Goal: Task Accomplishment & Management: Manage account settings

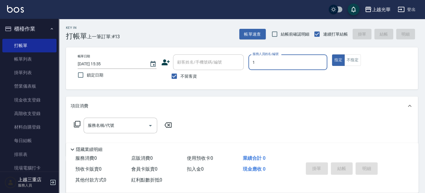
type input "1"
type button "true"
type input "小詹-1"
click at [118, 120] on div "服務名稱/代號" at bounding box center [119, 126] width 73 height 16
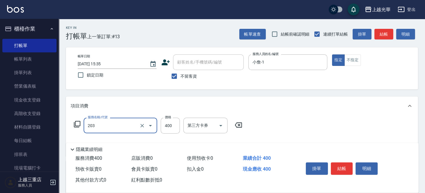
type input "指定單剪(203)"
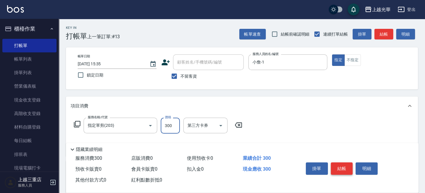
type input "300"
click at [340, 166] on button "結帳" at bounding box center [341, 168] width 22 height 12
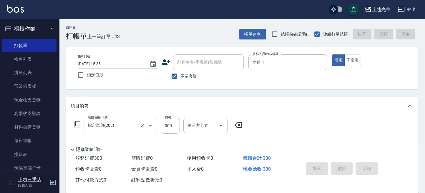
type input "2025/09/21 16:13"
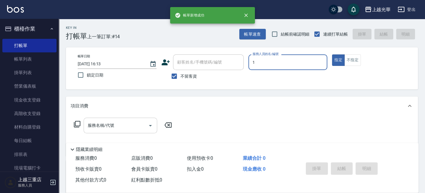
type input "小詹-1"
click at [118, 126] on input "服務名稱/代號" at bounding box center [115, 125] width 59 height 10
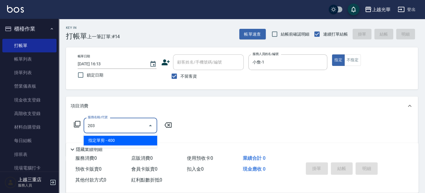
type input "指定單剪(203)"
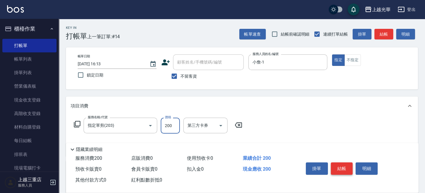
type input "200"
click at [345, 167] on button "結帳" at bounding box center [341, 168] width 22 height 12
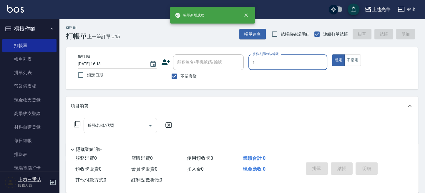
type input "小詹-1"
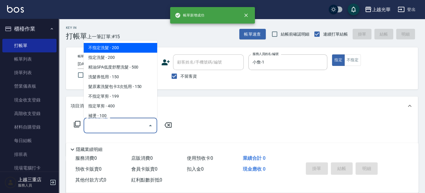
click at [109, 130] on input "服務名稱/代號" at bounding box center [115, 125] width 59 height 10
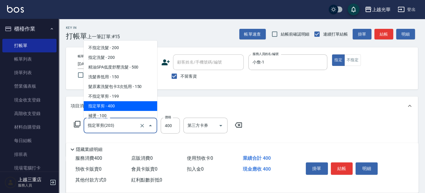
drag, startPoint x: 115, startPoint y: 127, endPoint x: 78, endPoint y: 123, distance: 36.3
click at [78, 124] on div "服務名稱/代號 指定單剪(203) 服務名稱/代號 價格 400 價格 第三方卡券 第三方卡券" at bounding box center [158, 126] width 175 height 16
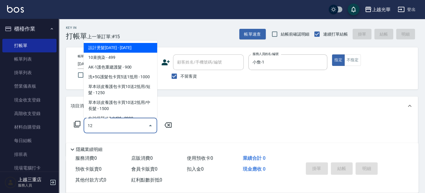
type input "12"
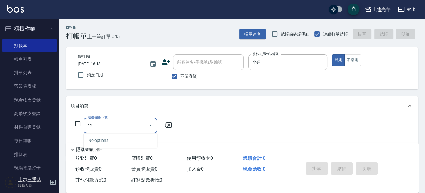
drag, startPoint x: 120, startPoint y: 127, endPoint x: 73, endPoint y: 117, distance: 47.4
click at [72, 118] on div "服務名稱/代號 12 服務名稱/代號" at bounding box center [123, 126] width 105 height 16
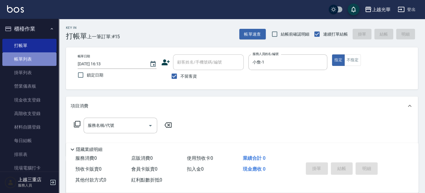
click at [41, 56] on link "帳單列表" at bounding box center [29, 59] width 54 height 14
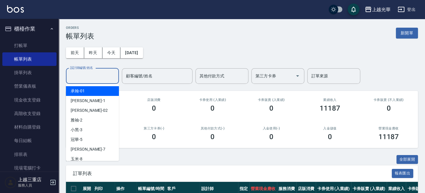
click at [99, 75] on input "設計師編號/姓名" at bounding box center [93, 76] width 48 height 10
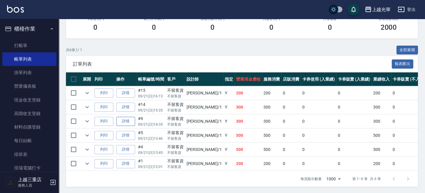
scroll to position [115, 0]
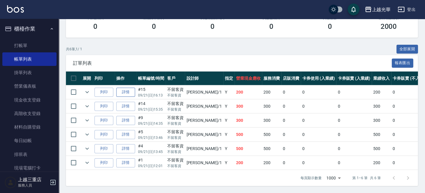
type input "小詹-1"
click at [125, 90] on link "詳情" at bounding box center [125, 92] width 19 height 9
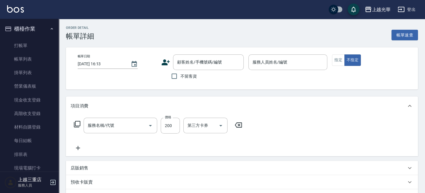
checkbox input "true"
type input "小詹-1"
type input "指定單剪(203)"
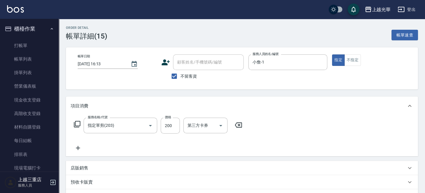
click at [81, 146] on icon at bounding box center [78, 147] width 15 height 7
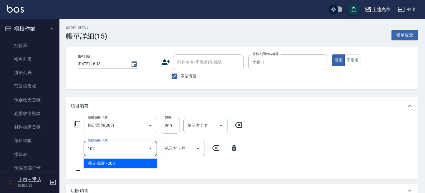
type input "指定洗髮(102)"
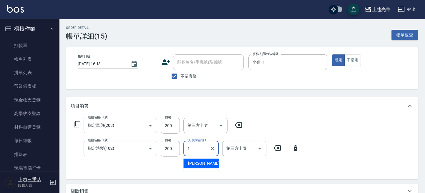
type input "小詹-1"
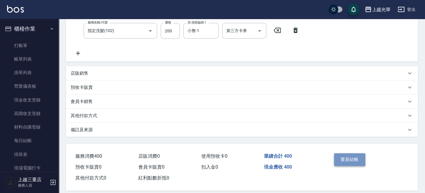
click at [354, 161] on button "重新結帳" at bounding box center [349, 159] width 31 height 12
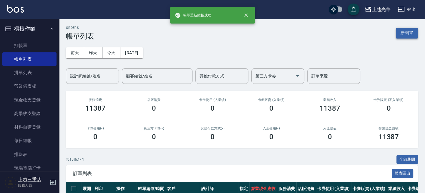
click at [401, 32] on button "新開單" at bounding box center [406, 33] width 22 height 11
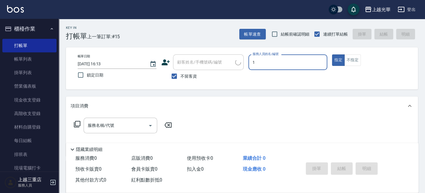
type input "小詹-1"
type button "true"
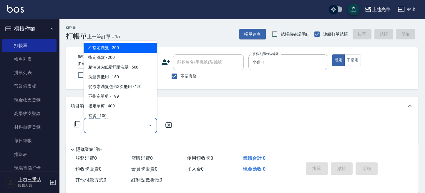
click at [108, 129] on input "服務名稱/代號" at bounding box center [115, 125] width 59 height 10
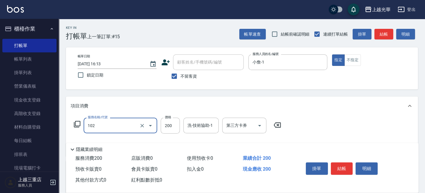
type input "指定洗髮(102)"
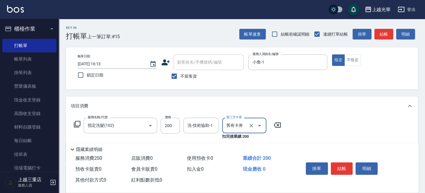
type input "舊有卡券"
click at [274, 125] on icon at bounding box center [276, 124] width 7 height 5
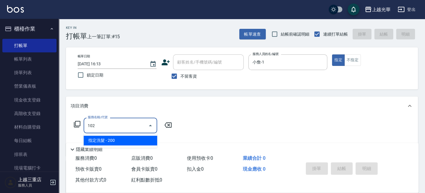
type input "指定洗髮(102)"
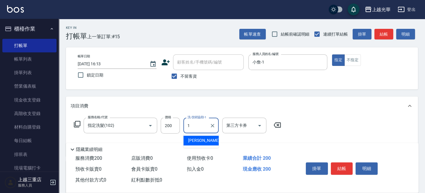
type input "小詹-1"
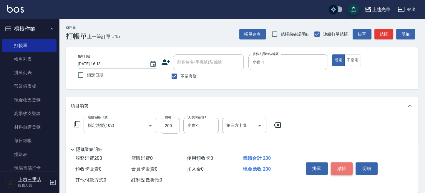
click at [338, 171] on button "結帳" at bounding box center [341, 168] width 22 height 12
type input "2025/09/21 16:14"
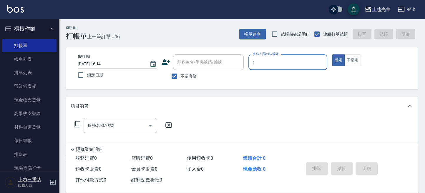
type input "小詹-1"
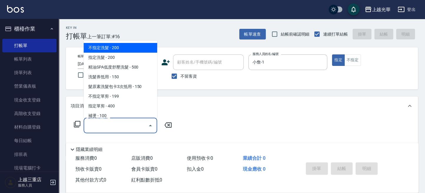
click at [131, 123] on input "服務名稱/代號" at bounding box center [115, 125] width 59 height 10
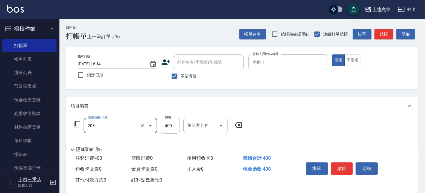
type input "指定單剪(203)"
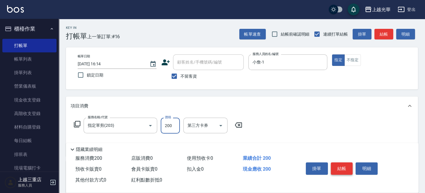
type input "200"
click at [334, 168] on button "結帳" at bounding box center [341, 168] width 22 height 12
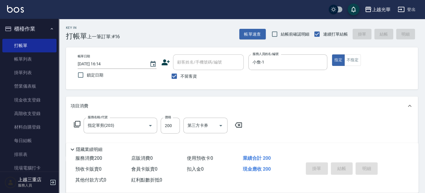
type input "2025/09/21 16:23"
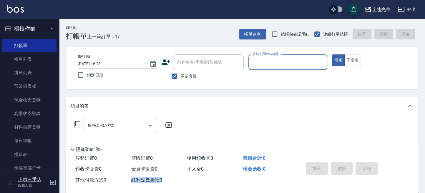
click at [167, 189] on div "服務消費 0 店販消費 0 使用預收卡 0 業績合計 0 預收卡販賣 0 會員卡販賣 0 扣入金 0 現金應收 0 其他付款方式 0 紅利點數折抵 0 掛單 …" at bounding box center [242, 173] width 352 height 40
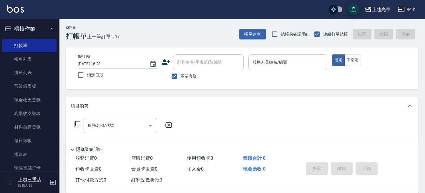
click at [283, 62] on input "服務人員姓名/編號" at bounding box center [287, 62] width 73 height 10
type input "小詹-1"
click at [98, 127] on div "服務名稱/代號 服務名稱/代號" at bounding box center [119, 126] width 73 height 16
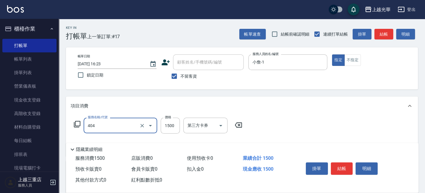
type input "設計染髮(404)"
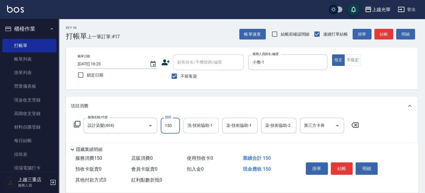
type input "1500"
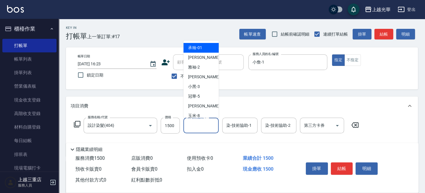
click at [203, 127] on input "洗-技術協助-1" at bounding box center [201, 125] width 30 height 10
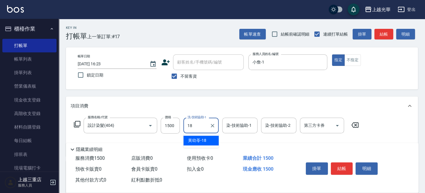
type input "黃幼苓-18"
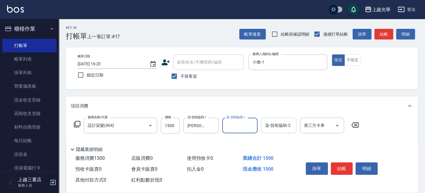
click at [285, 133] on div "染-技術協助-2" at bounding box center [278, 126] width 35 height 16
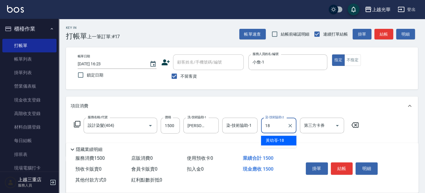
type input "黃幼苓-18"
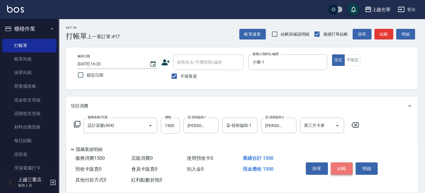
click at [334, 169] on button "結帳" at bounding box center [341, 168] width 22 height 12
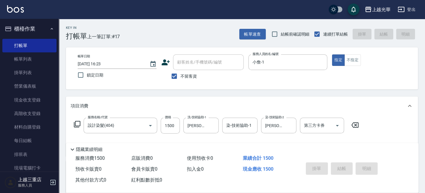
type input "2025/09/21 16:29"
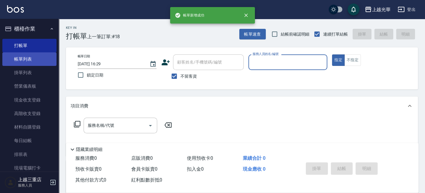
click at [40, 60] on link "帳單列表" at bounding box center [29, 59] width 54 height 14
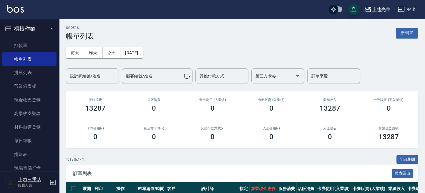
click at [92, 75] on div "設計師編號/姓名 設計師編號/姓名" at bounding box center [92, 76] width 53 height 16
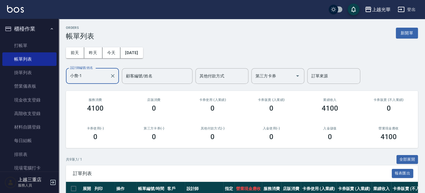
scroll to position [118, 0]
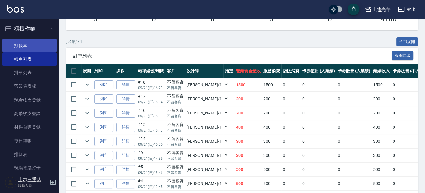
type input "小詹-1"
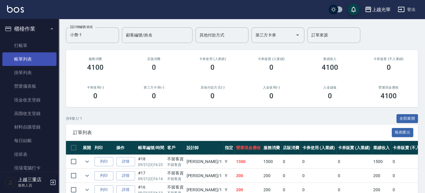
scroll to position [0, 0]
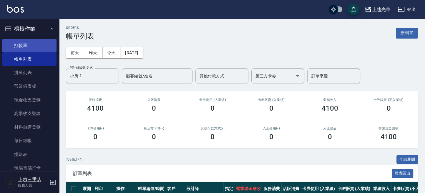
click at [20, 48] on link "打帳單" at bounding box center [29, 46] width 54 height 14
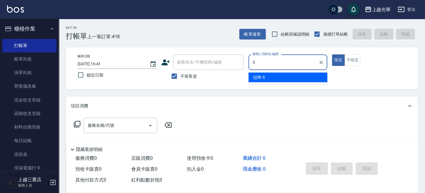
type input "5"
type button "true"
type input "冠華-5"
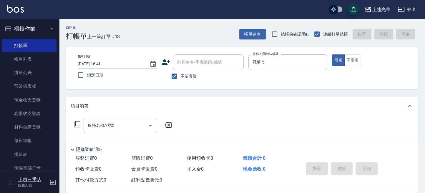
click at [205, 66] on div "帳單日期 2025/09/21 16:41 鎖定日期 顧客姓名/手機號碼/編號 顧客姓名/手機號碼/編號 不留客資 服務人員姓名/編號 冠華-5 服務人員姓名…" at bounding box center [242, 68] width 338 height 28
click at [322, 62] on icon "Clear" at bounding box center [321, 62] width 6 height 6
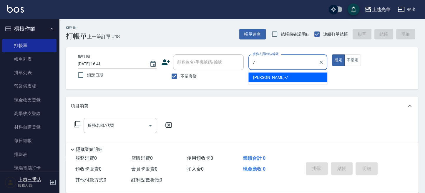
type input "小紫-7"
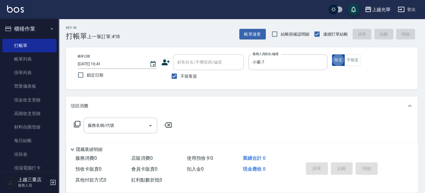
click at [336, 60] on button "指定" at bounding box center [338, 59] width 13 height 11
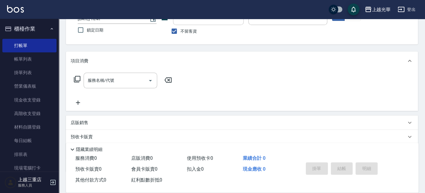
scroll to position [78, 0]
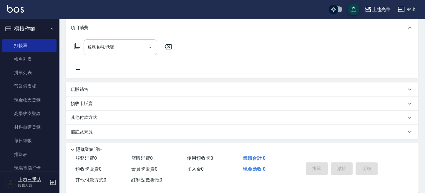
click at [116, 49] on input "服務名稱/代號" at bounding box center [115, 47] width 59 height 10
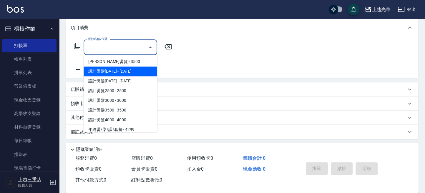
click at [123, 67] on span "設計燙髮1500 - 1500" at bounding box center [119, 71] width 73 height 10
type input "設計燙髮1500(305)"
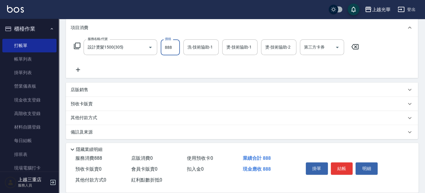
type input "888"
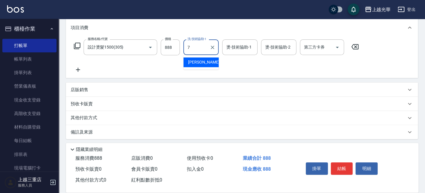
type input "小紫-7"
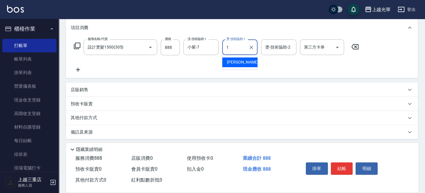
type input "小詹-1"
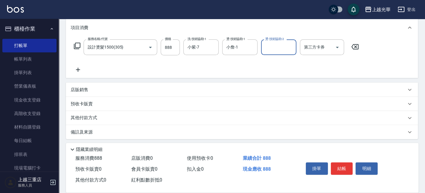
click at [76, 67] on icon at bounding box center [78, 69] width 15 height 7
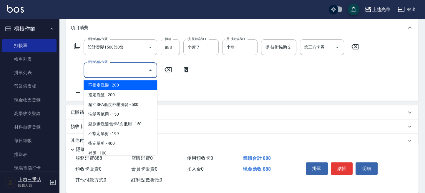
click at [121, 73] on input "服務名稱/代號" at bounding box center [115, 70] width 59 height 10
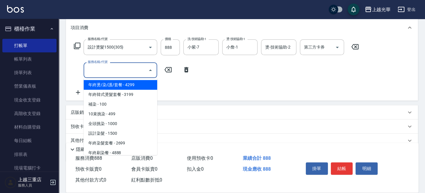
scroll to position [157, 0]
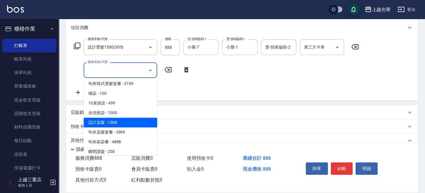
drag, startPoint x: 131, startPoint y: 120, endPoint x: 143, endPoint y: 109, distance: 16.7
click at [131, 120] on span "設計染髮 - 1500" at bounding box center [119, 123] width 73 height 10
type input "設計染髮(404)"
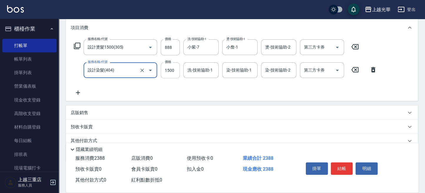
click at [177, 67] on input "1500" at bounding box center [170, 70] width 19 height 16
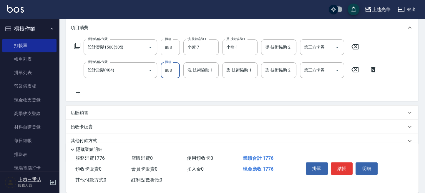
type input "888"
type input "7"
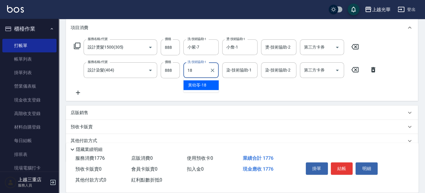
type input "黃幼苓-18"
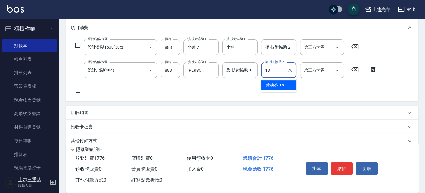
type input "黃幼苓-18"
click at [80, 93] on icon at bounding box center [78, 92] width 15 height 7
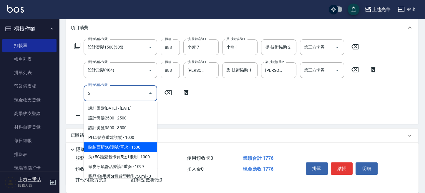
click at [138, 145] on span "歐納西斯5G護髮/單次 - 1500" at bounding box center [119, 147] width 73 height 10
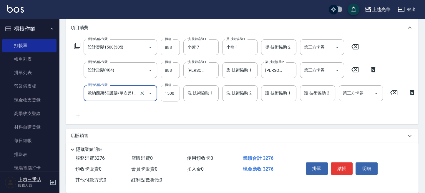
type input "歐納西斯5G護髮/單次(514)"
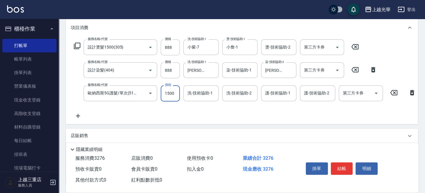
drag, startPoint x: 167, startPoint y: 91, endPoint x: 165, endPoint y: 92, distance: 3.0
click at [166, 91] on input "1500" at bounding box center [170, 93] width 19 height 16
type input "1000"
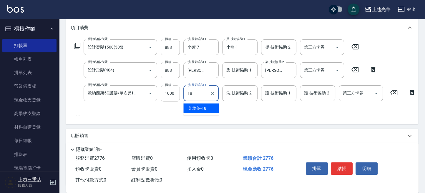
type input "黃幼苓-18"
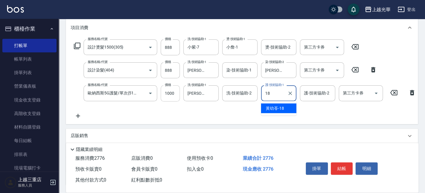
type input "黃幼苓-18"
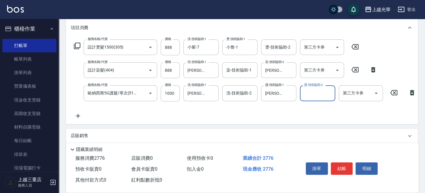
drag, startPoint x: 194, startPoint y: 119, endPoint x: 190, endPoint y: 119, distance: 4.1
click at [193, 119] on div "服務名稱/代號 設計燙髮1500(305) 服務名稱/代號 價格 888 價格 洗-技術協助-1 小紫-7 洗-技術協助-1 燙-技術協助-1 小詹-1 燙-…" at bounding box center [245, 79] width 348 height 80
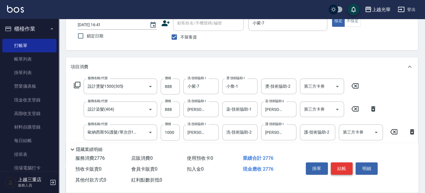
click at [340, 166] on button "結帳" at bounding box center [341, 168] width 22 height 12
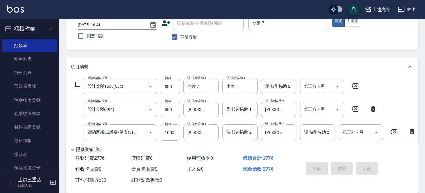
type input "2025/09/21 16:42"
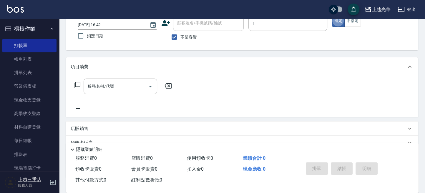
type input "小詹-1"
click at [76, 83] on icon at bounding box center [76, 84] width 7 height 7
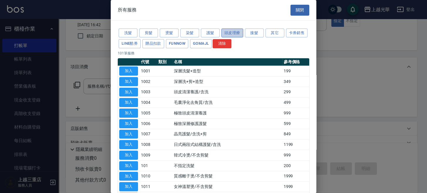
click at [227, 34] on button "頭皮理療" at bounding box center [233, 33] width 22 height 9
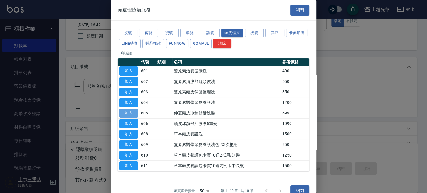
click at [134, 111] on button "加入" at bounding box center [128, 112] width 19 height 9
type input "仲夏頭皮冰鎮舒活洗髮(605)"
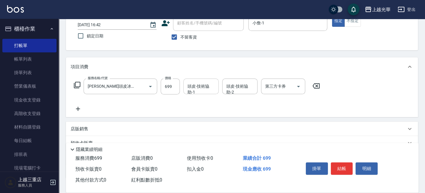
click at [198, 89] on input "頭皮-技術協助-1" at bounding box center [201, 86] width 30 height 10
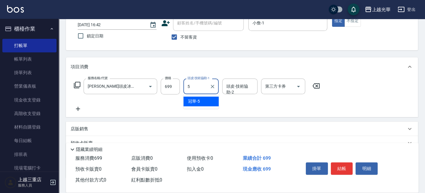
type input "冠華-5"
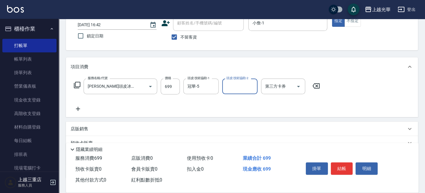
click at [342, 169] on button "結帳" at bounding box center [341, 168] width 22 height 12
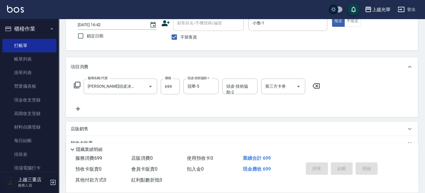
type input "2025/09/21 16:47"
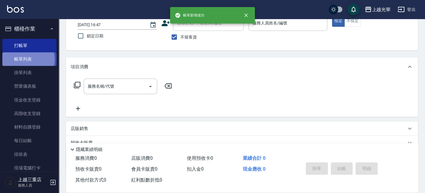
click at [24, 60] on link "帳單列表" at bounding box center [29, 59] width 54 height 14
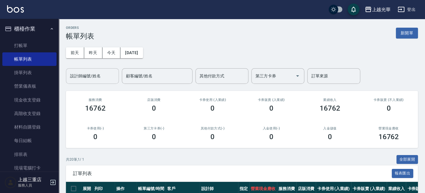
click at [90, 70] on div "設計師編號/姓名" at bounding box center [92, 76] width 53 height 16
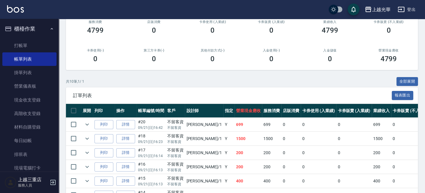
scroll to position [78, 0]
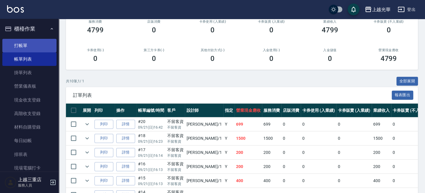
type input "小詹-1"
click at [20, 42] on link "打帳單" at bounding box center [29, 46] width 54 height 14
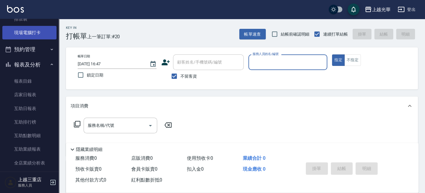
scroll to position [157, 0]
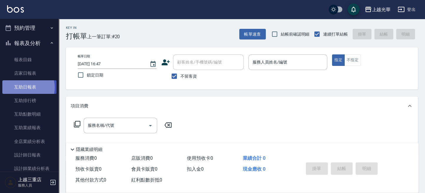
click at [25, 87] on link "互助日報表" at bounding box center [29, 87] width 54 height 14
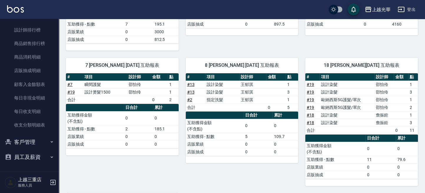
scroll to position [296, 0]
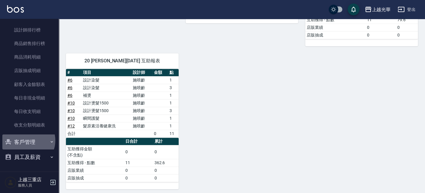
drag, startPoint x: 27, startPoint y: 141, endPoint x: 26, endPoint y: 144, distance: 3.9
click at [27, 141] on button "客戶管理" at bounding box center [29, 141] width 54 height 15
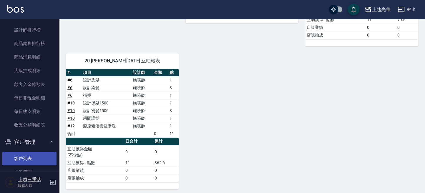
click at [25, 157] on link "客戶列表" at bounding box center [29, 159] width 54 height 14
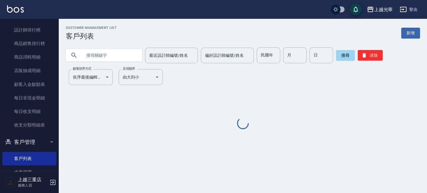
click at [96, 59] on input "text" at bounding box center [109, 55] width 55 height 16
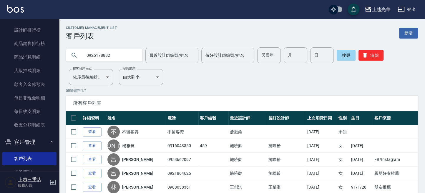
type input "0925178882"
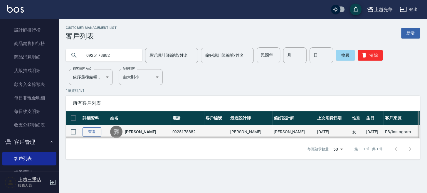
click at [99, 130] on link "查看" at bounding box center [92, 131] width 19 height 9
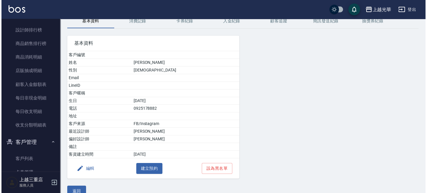
scroll to position [38, 0]
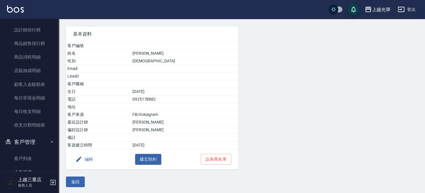
click at [88, 155] on button "編輯" at bounding box center [84, 159] width 23 height 11
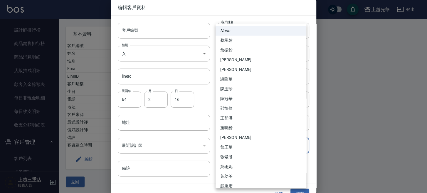
click at [249, 139] on body "上越光華 登出 櫃檯作業 打帳單 帳單列表 掛單列表 營業儀表板 現金收支登錄 高階收支登錄 材料自購登錄 每日結帳 排班表 現場電腦打卡 預約管理 預約管理…" at bounding box center [213, 78] width 427 height 232
click at [233, 126] on li "施喨齡" at bounding box center [261, 128] width 91 height 10
type input "746ef5d2-652e-4ef1-a435-04c896290263"
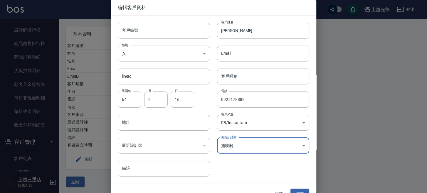
scroll to position [15, 0]
click at [301, 191] on button "儲存" at bounding box center [300, 193] width 19 height 11
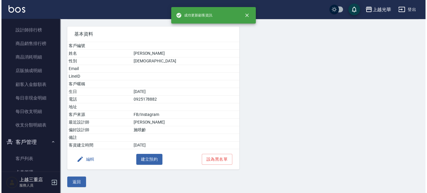
scroll to position [0, 0]
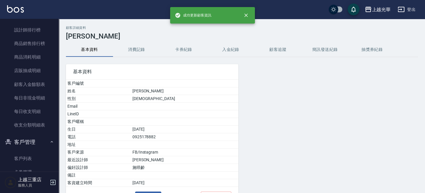
drag, startPoint x: 176, startPoint y: 51, endPoint x: 142, endPoint y: 52, distance: 34.1
click at [176, 51] on button "卡券紀錄" at bounding box center [183, 50] width 47 height 14
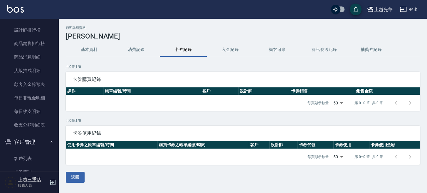
click at [138, 52] on button "消費記錄" at bounding box center [136, 50] width 47 height 14
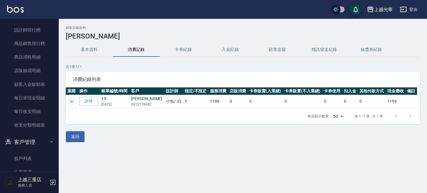
click at [70, 101] on icon "expand row" at bounding box center [71, 101] width 7 height 7
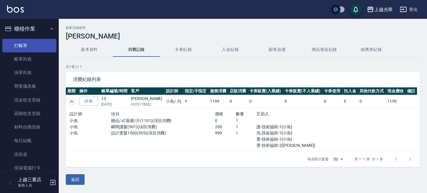
click at [25, 47] on link "打帳單" at bounding box center [29, 46] width 54 height 14
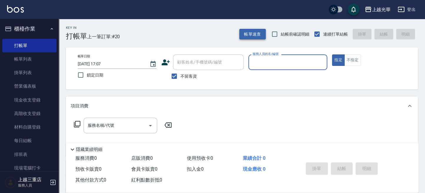
click at [243, 32] on button "帳單速查" at bounding box center [252, 34] width 26 height 11
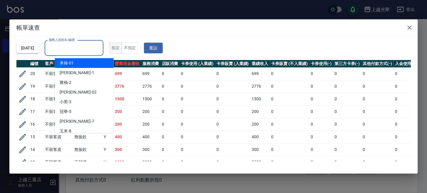
drag, startPoint x: 110, startPoint y: 43, endPoint x: 125, endPoint y: 43, distance: 14.7
click at [103, 43] on div "服務人員姓名/編號" at bounding box center [74, 48] width 59 height 16
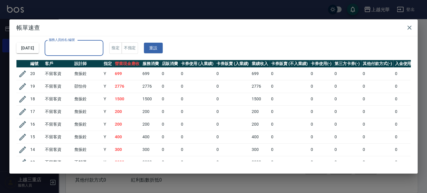
drag, startPoint x: 87, startPoint y: 48, endPoint x: 98, endPoint y: 44, distance: 12.4
click at [93, 45] on input "服務人員姓名/編號" at bounding box center [74, 48] width 54 height 10
type input "小紫-7"
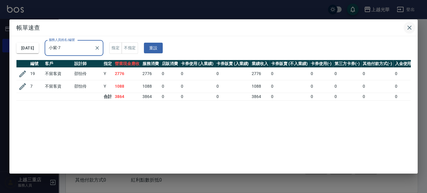
click at [410, 29] on icon "button" at bounding box center [409, 27] width 7 height 7
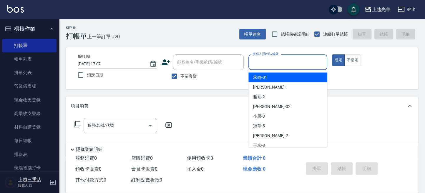
drag, startPoint x: 257, startPoint y: 59, endPoint x: 223, endPoint y: 47, distance: 35.4
click at [256, 59] on input "服務人員姓名/編號" at bounding box center [287, 62] width 73 height 10
type input "1"
type button "true"
type input "小詹-1"
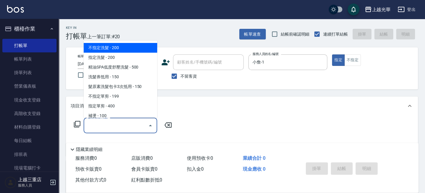
click at [118, 128] on input "服務名稱/代號" at bounding box center [115, 125] width 59 height 10
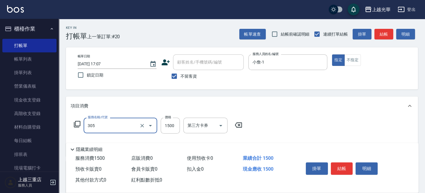
type input "設計燙髮1500(305)"
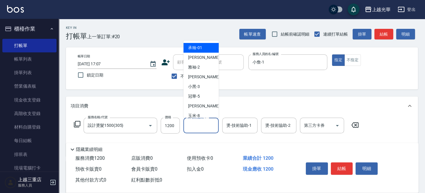
click at [196, 127] on input "洗-技術協助-1" at bounding box center [201, 125] width 30 height 10
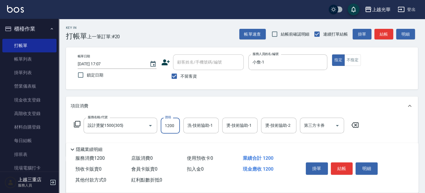
click at [169, 128] on input "1200" at bounding box center [170, 126] width 19 height 16
type input "1500"
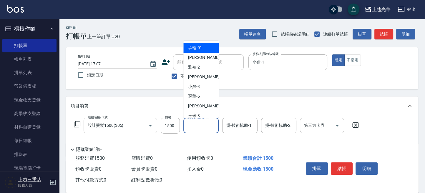
click at [199, 128] on input "洗-技術協助-1" at bounding box center [201, 125] width 30 height 10
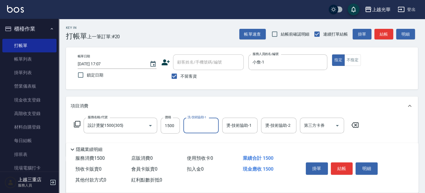
click at [205, 127] on input "洗-技術協助-1" at bounding box center [201, 125] width 30 height 10
click at [281, 130] on input "燙-技術協助-2" at bounding box center [278, 125] width 30 height 10
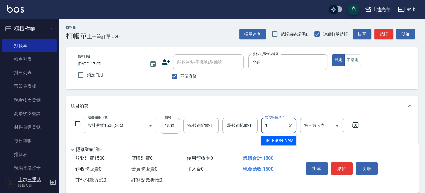
type input "小詹-1"
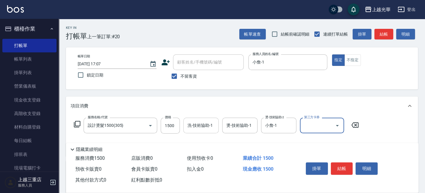
click at [208, 127] on input "洗-技術協助-1" at bounding box center [201, 125] width 30 height 10
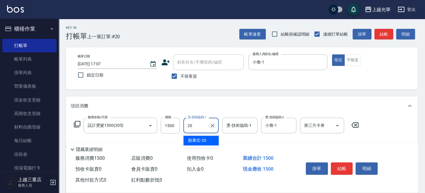
type input "顏秉宏-20"
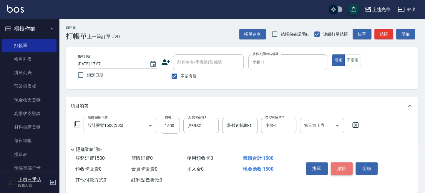
click at [337, 169] on button "結帳" at bounding box center [341, 168] width 22 height 12
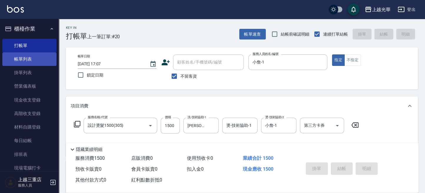
type input "2025/09/21 17:32"
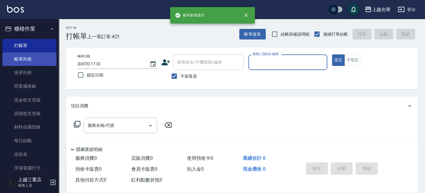
click at [38, 58] on link "帳單列表" at bounding box center [29, 59] width 54 height 14
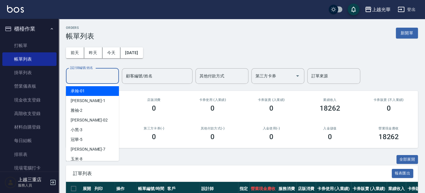
click at [91, 77] on input "設計師編號/姓名" at bounding box center [93, 76] width 48 height 10
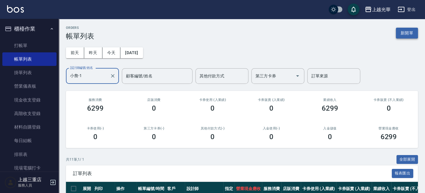
type input "小詹-1"
click at [404, 32] on button "新開單" at bounding box center [406, 33] width 22 height 11
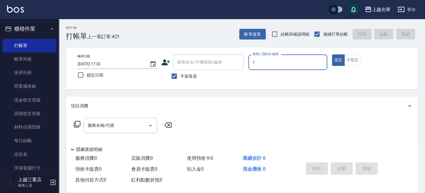
type input "1"
type button "true"
type input "小詹-1"
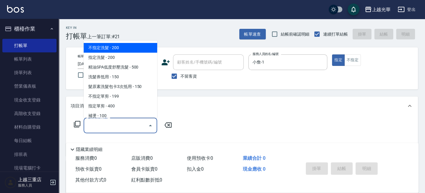
click at [139, 123] on input "服務名稱/代號" at bounding box center [115, 125] width 59 height 10
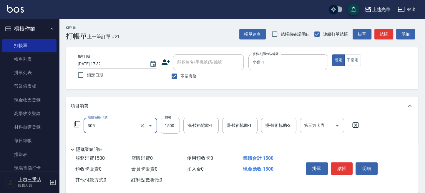
type input "設計燙髮1500(305)"
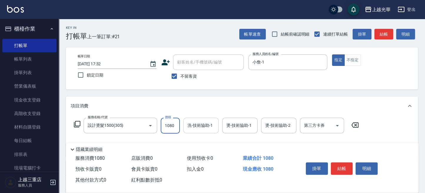
type input "1080"
drag, startPoint x: 193, startPoint y: 123, endPoint x: 196, endPoint y: 123, distance: 3.6
click at [193, 123] on input "洗-技術協助-1" at bounding box center [201, 125] width 30 height 10
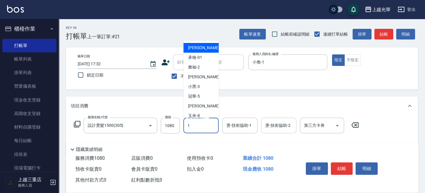
type input "小詹-1"
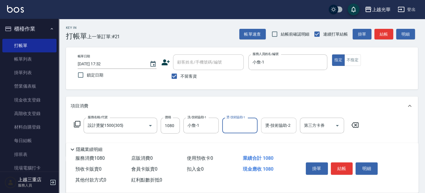
click at [276, 128] on input "燙-技術協助-2" at bounding box center [278, 125] width 30 height 10
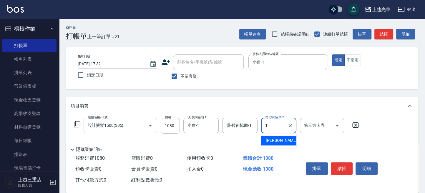
type input "小詹-1"
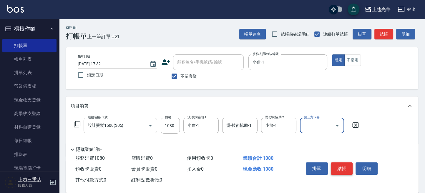
click at [338, 163] on button "結帳" at bounding box center [341, 168] width 22 height 12
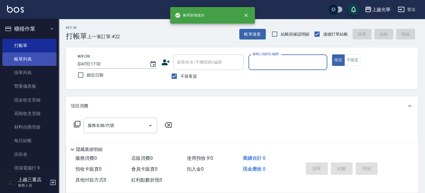
click at [29, 64] on link "帳單列表" at bounding box center [29, 59] width 54 height 14
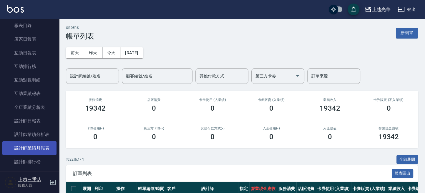
scroll to position [235, 0]
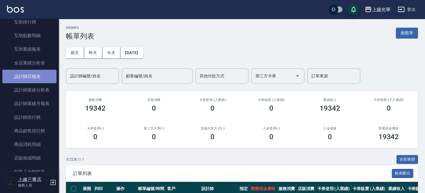
click at [39, 80] on link "設計師日報表" at bounding box center [29, 77] width 54 height 14
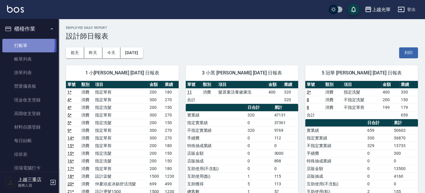
click at [14, 44] on link "打帳單" at bounding box center [29, 46] width 54 height 14
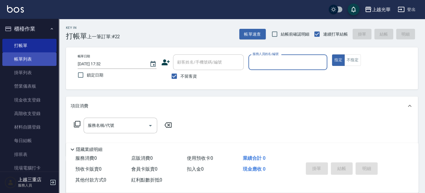
click at [16, 62] on link "帳單列表" at bounding box center [29, 59] width 54 height 14
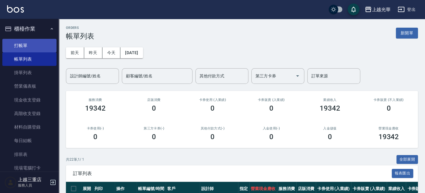
click at [31, 43] on link "打帳單" at bounding box center [29, 46] width 54 height 14
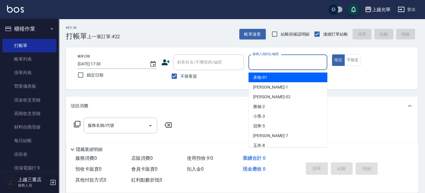
drag, startPoint x: 297, startPoint y: 61, endPoint x: 293, endPoint y: 61, distance: 3.8
click at [293, 61] on input "服務人員姓名/編號" at bounding box center [287, 62] width 73 height 10
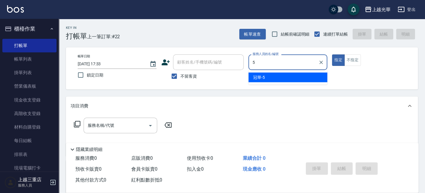
type input "冠華-5"
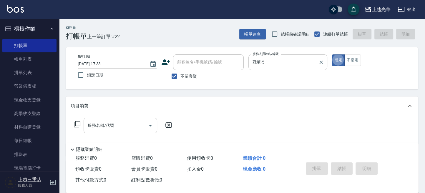
type button "true"
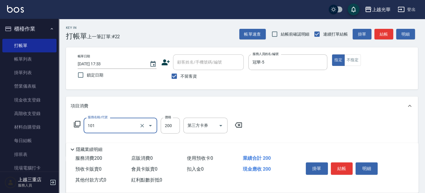
type input "不指定洗髮(101)"
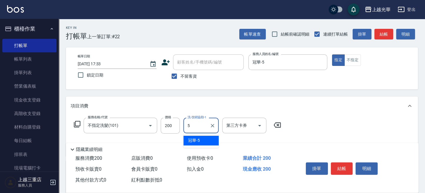
type input "冠華-5"
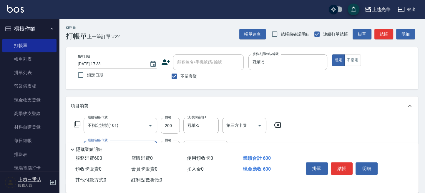
type input "指定單剪(203)"
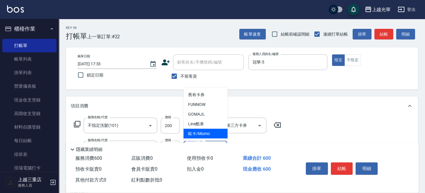
drag, startPoint x: 333, startPoint y: 129, endPoint x: 327, endPoint y: 129, distance: 5.6
click at [330, 128] on div "服務名稱/代號 不指定洗髮(101) 服務名稱/代號 價格 200 價格 洗-技術協助-1 冠華-5 洗-技術協助-1 第三方卡券 第三方卡券 服務名稱/代號…" at bounding box center [242, 147] width 352 height 64
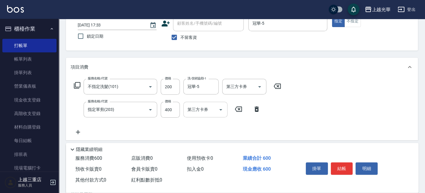
scroll to position [39, 0]
type input "100"
drag, startPoint x: 319, startPoint y: 109, endPoint x: 269, endPoint y: 159, distance: 70.5
click at [320, 110] on div "服務名稱/代號 不指定洗髮(101) 服務名稱/代號 價格 200 價格 洗-技術協助-1 冠華-5 洗-技術協助-1 第三方卡券 第三方卡券 服務名稱/代號…" at bounding box center [242, 108] width 352 height 64
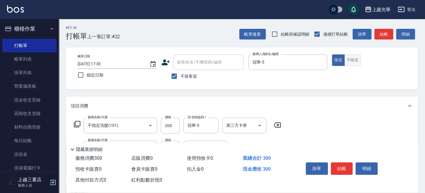
click at [353, 61] on button "不指定" at bounding box center [352, 59] width 16 height 11
click at [380, 34] on button "結帳" at bounding box center [383, 34] width 19 height 11
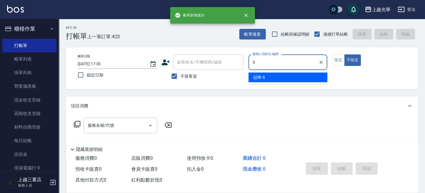
type input "冠華-5"
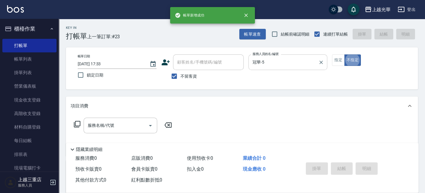
type button "false"
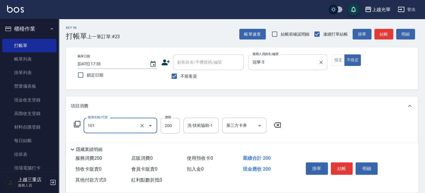
type input "不指定洗髮(101)"
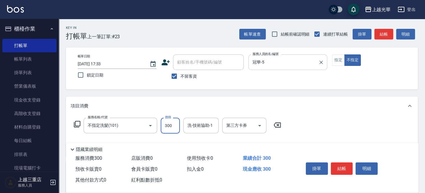
type input "300"
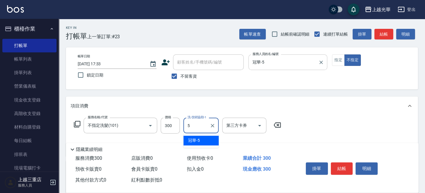
type input "冠華-5"
click at [365, 80] on div "帳單日期 2025/09/21 17:33 鎖定日期 顧客姓名/手機號碼/編號 顧客姓名/手機號碼/編號 不留客資 服務人員姓名/編號 冠華-5 服務人員姓名…" at bounding box center [242, 68] width 338 height 28
click at [384, 33] on button "結帳" at bounding box center [383, 34] width 19 height 11
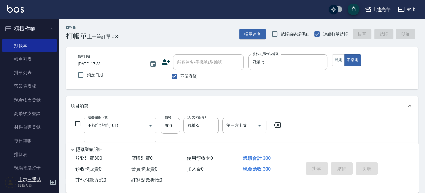
type input "2025/09/21 17:34"
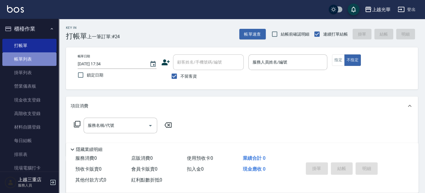
click at [36, 62] on link "帳單列表" at bounding box center [29, 59] width 54 height 14
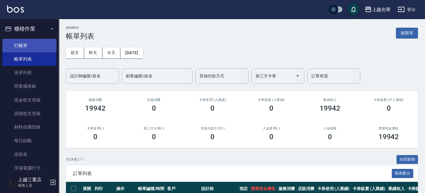
click at [42, 47] on link "打帳單" at bounding box center [29, 46] width 54 height 14
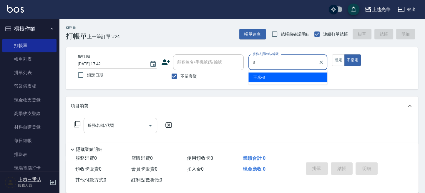
type input "玉米-8"
type button "false"
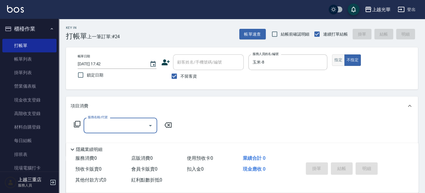
click at [339, 61] on button "指定" at bounding box center [338, 59] width 13 height 11
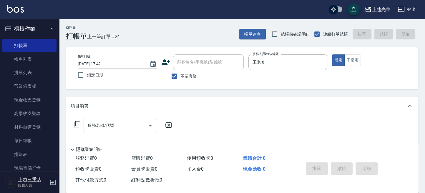
click at [116, 123] on input "服務名稱/代號" at bounding box center [115, 125] width 59 height 10
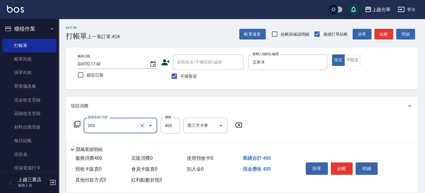
type input "指定單剪(203)"
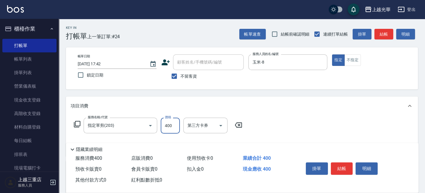
drag, startPoint x: 172, startPoint y: 123, endPoint x: 177, endPoint y: 121, distance: 5.1
click at [172, 123] on input "400" at bounding box center [170, 126] width 19 height 16
type input "200"
click at [76, 125] on icon at bounding box center [76, 124] width 7 height 7
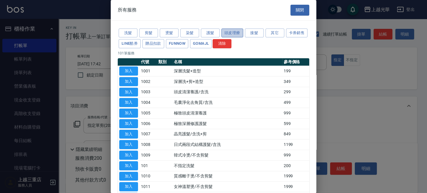
click at [236, 31] on button "頭皮理療" at bounding box center [233, 33] width 22 height 9
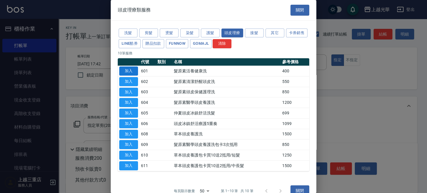
click at [134, 71] on button "加入" at bounding box center [128, 70] width 19 height 9
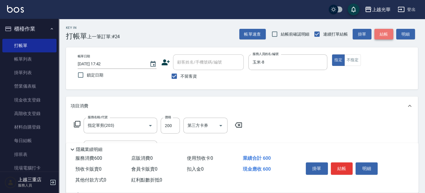
click at [389, 32] on button "結帳" at bounding box center [383, 34] width 19 height 11
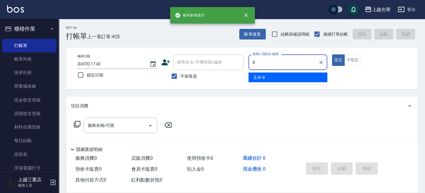
type input "玉米-8"
type button "true"
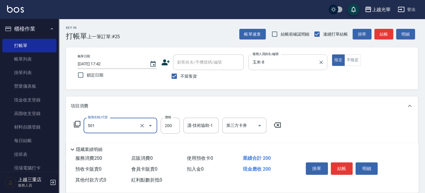
type input "瞬間護髮(501)"
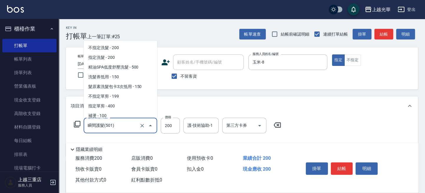
scroll to position [158, 0]
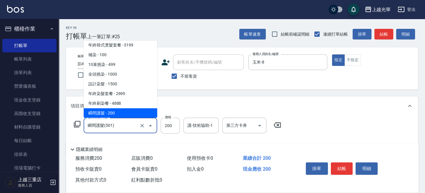
drag, startPoint x: 118, startPoint y: 126, endPoint x: 123, endPoint y: 128, distance: 5.8
click at [81, 126] on div "服務名稱/代號 瞬間護髮(501) 服務名稱/代號 價格 200 價格 護-技術協助-1 護-技術協助-1 第三方卡券 第三方卡券" at bounding box center [178, 126] width 214 height 16
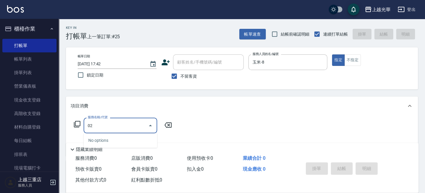
type input "0"
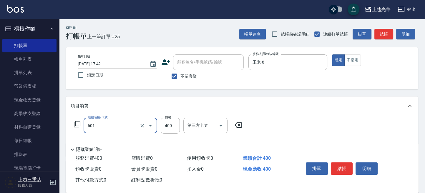
type input "髮原素活養健康洗(601)"
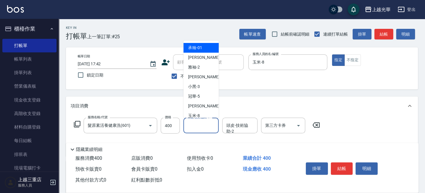
click at [202, 129] on input "頭皮-技術協助-1" at bounding box center [201, 125] width 30 height 10
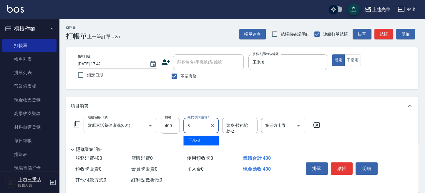
type input "玉米-8"
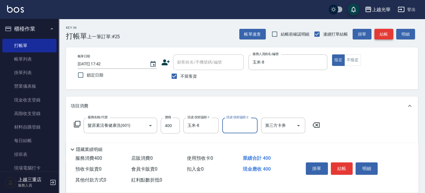
click at [383, 33] on button "結帳" at bounding box center [383, 34] width 19 height 11
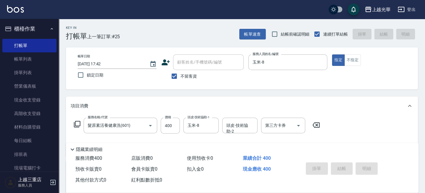
type input "2025/09/21 17:43"
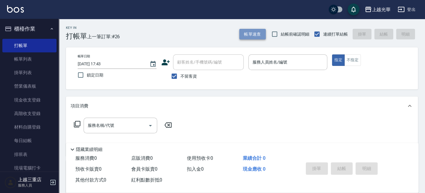
click at [241, 34] on button "帳單速查" at bounding box center [252, 34] width 26 height 11
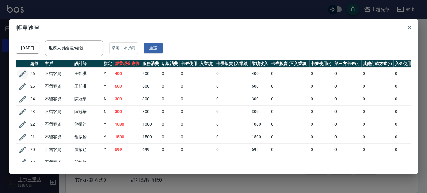
click at [18, 73] on icon "button" at bounding box center [22, 73] width 9 height 9
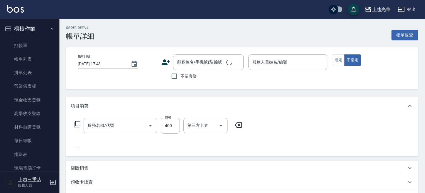
type input "2025/09/21 17:42"
checkbox input "true"
type input "玉米-8"
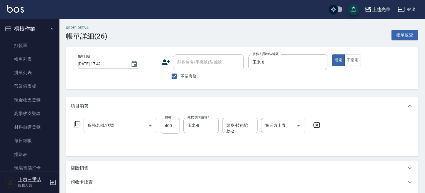
type input "髮原素活養健康洗(601)"
drag, startPoint x: 192, startPoint y: 130, endPoint x: 178, endPoint y: 126, distance: 14.9
click at [180, 127] on div "服務名稱/代號 髮原素活養健康洗(601) 服務名稱/代號 價格 350 價格 頭皮-技術協助-1 玉米-8 頭皮-技術協助-1 頭皮-技術協助-2 頭皮-技…" at bounding box center [197, 126] width 253 height 16
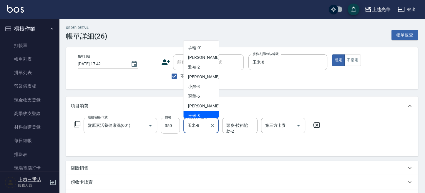
scroll to position [3, 0]
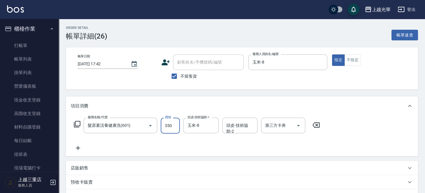
click at [177, 125] on input "350" at bounding box center [170, 126] width 19 height 16
type input "400"
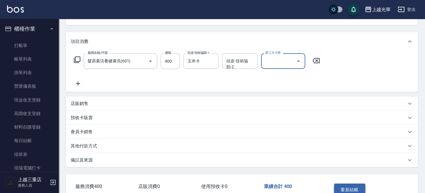
scroll to position [101, 0]
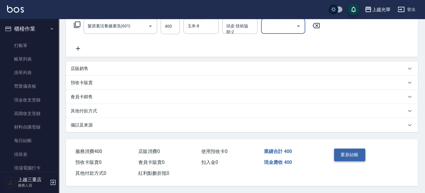
click at [354, 153] on button "重新結帳" at bounding box center [349, 154] width 31 height 12
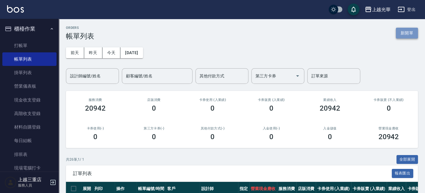
click at [417, 38] on button "新開單" at bounding box center [406, 33] width 22 height 11
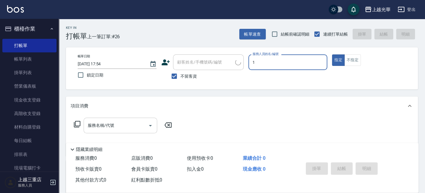
type input "小詹-1"
type button "true"
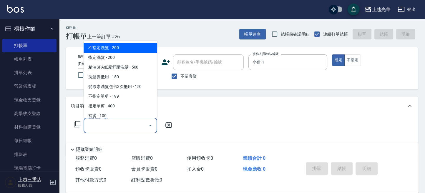
click at [128, 125] on input "服務名稱/代號" at bounding box center [115, 125] width 59 height 10
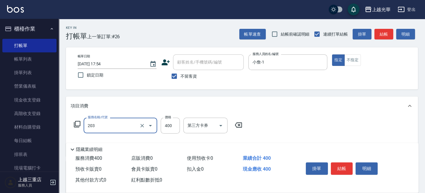
type input "指定單剪(203)"
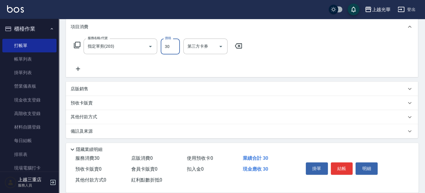
scroll to position [80, 0]
type input "300"
drag, startPoint x: 339, startPoint y: 162, endPoint x: 344, endPoint y: 152, distance: 11.5
click at [338, 162] on button "結帳" at bounding box center [341, 168] width 22 height 12
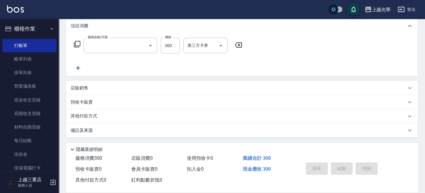
scroll to position [0, 0]
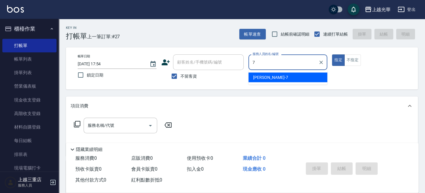
type input "小紫-7"
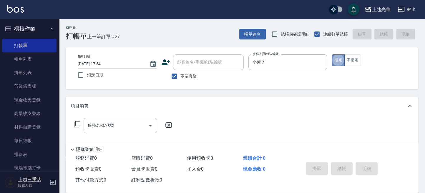
drag, startPoint x: 342, startPoint y: 61, endPoint x: 237, endPoint y: 103, distance: 112.4
click at [342, 61] on button "指定" at bounding box center [338, 59] width 13 height 11
click at [108, 127] on div "服務名稱/代號 服務名稱/代號" at bounding box center [119, 126] width 73 height 16
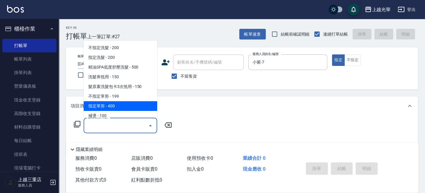
click at [125, 103] on span "指定單剪 - 400" at bounding box center [119, 106] width 73 height 10
type input "指定單剪(203)"
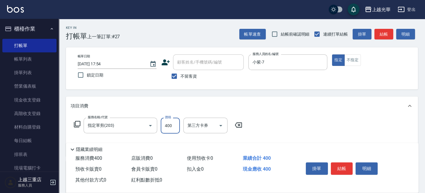
click at [173, 128] on input "400" at bounding box center [170, 126] width 19 height 16
type input "300"
click at [280, 124] on div "服務名稱/代號 指定單剪(203) 服務名稱/代號 價格 300 價格 第三方卡券 第三方卡券" at bounding box center [242, 135] width 352 height 41
click at [342, 168] on button "結帳" at bounding box center [341, 168] width 22 height 12
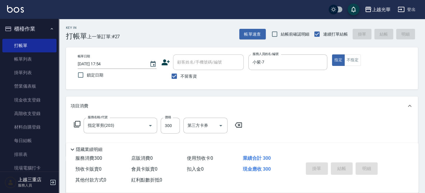
type input "2025/09/21 18:02"
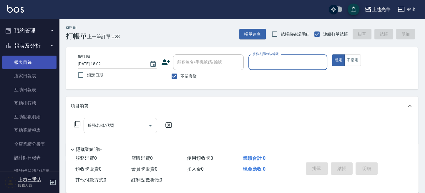
scroll to position [157, 0]
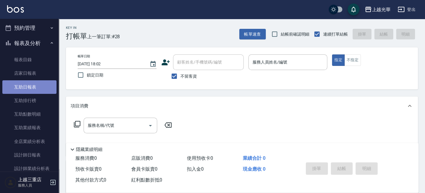
click at [43, 85] on link "互助日報表" at bounding box center [29, 87] width 54 height 14
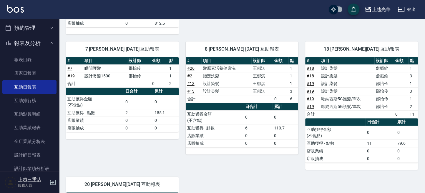
scroll to position [313, 0]
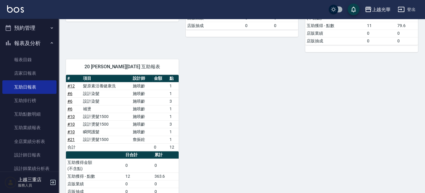
click at [11, 13] on link at bounding box center [15, 9] width 17 height 9
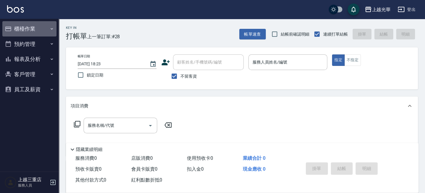
click at [26, 22] on button "櫃檯作業" at bounding box center [29, 28] width 54 height 15
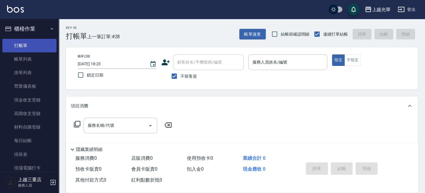
click at [25, 52] on link "打帳單" at bounding box center [29, 46] width 54 height 14
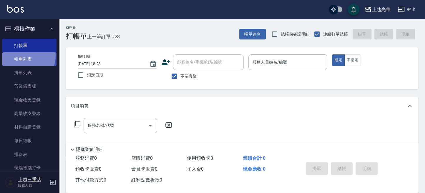
click at [23, 56] on link "帳單列表" at bounding box center [29, 59] width 54 height 14
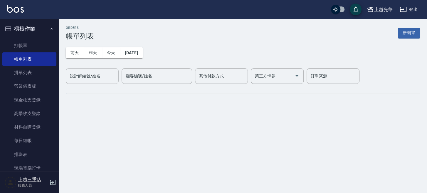
click at [99, 74] on div "設計師編號/姓名 設計師編號/姓名" at bounding box center [92, 76] width 53 height 16
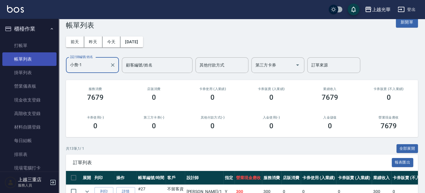
scroll to position [39, 0]
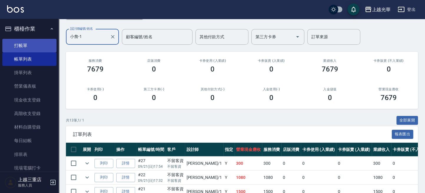
type input "小詹-1"
click at [35, 45] on link "打帳單" at bounding box center [29, 46] width 54 height 14
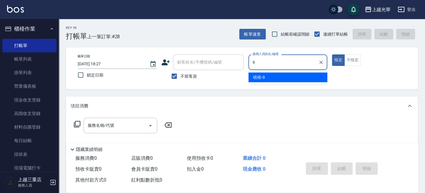
type input "喨喨-9"
type button "true"
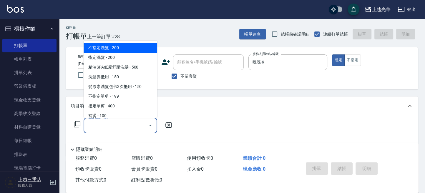
drag, startPoint x: 114, startPoint y: 128, endPoint x: 117, endPoint y: 130, distance: 3.4
click at [114, 128] on input "服務名稱/代號" at bounding box center [115, 125] width 59 height 10
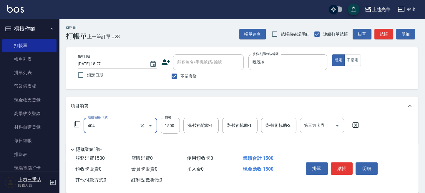
type input "設計染髮(404)"
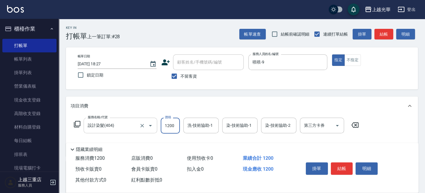
type input "1200"
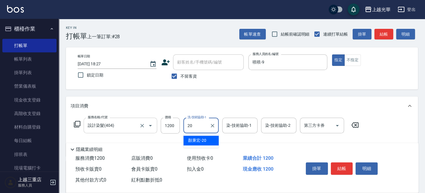
type input "顏秉宏-20"
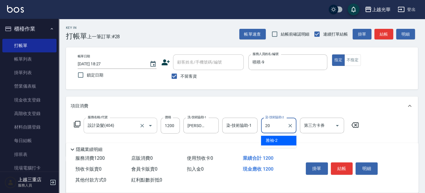
type input "顏秉宏-20"
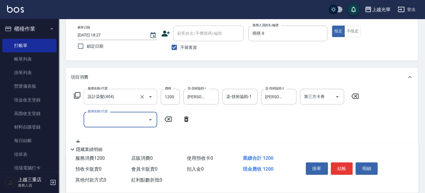
scroll to position [39, 0]
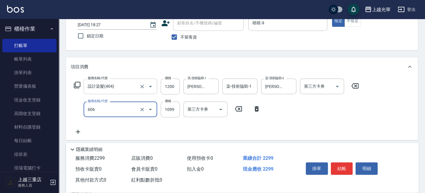
type input "頭皮冰鎮舒活療護5重奏(606)"
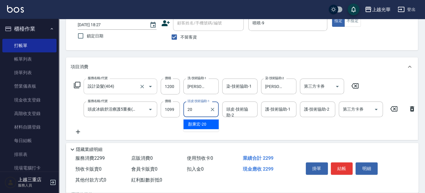
type input "顏秉宏-20"
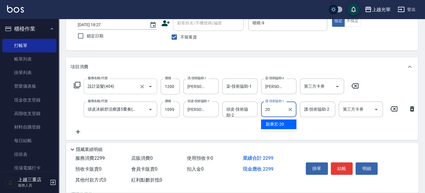
type input "顏秉宏-20"
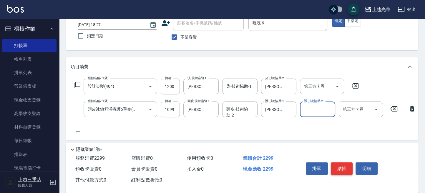
click at [338, 170] on button "結帳" at bounding box center [341, 168] width 22 height 12
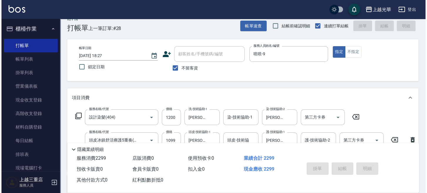
scroll to position [0, 0]
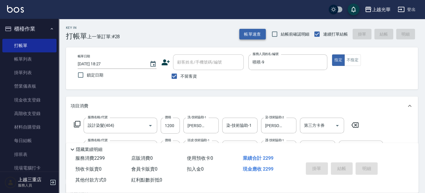
type input "2025/09/21 18:32"
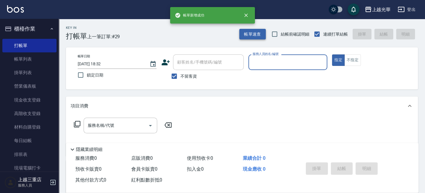
click at [251, 34] on button "帳單速查" at bounding box center [252, 34] width 26 height 11
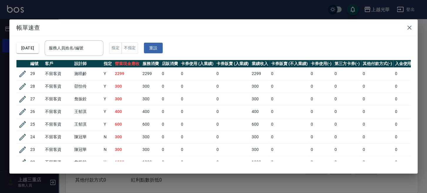
click at [115, 47] on div "2025/09/21 服務人員姓名/編號 服務人員姓名/編號 指定 不指定 重設" at bounding box center [213, 48] width 395 height 24
click at [103, 54] on div "服務人員姓名/編號" at bounding box center [74, 48] width 59 height 16
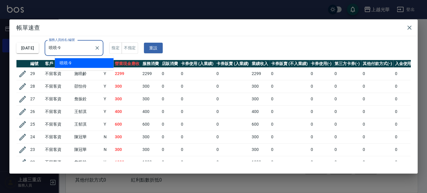
type input "喨喨-9"
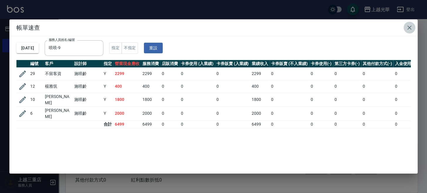
drag, startPoint x: 411, startPoint y: 25, endPoint x: 398, endPoint y: 31, distance: 13.8
click at [410, 25] on icon "button" at bounding box center [409, 27] width 7 height 7
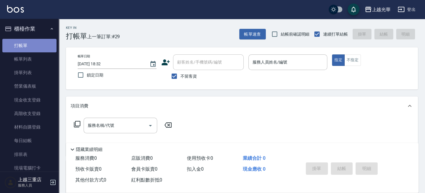
click at [44, 42] on link "打帳單" at bounding box center [29, 46] width 54 height 14
click at [162, 61] on icon at bounding box center [165, 62] width 9 height 9
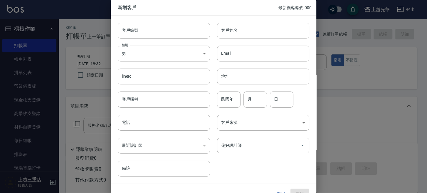
drag, startPoint x: 221, startPoint y: 30, endPoint x: 236, endPoint y: 28, distance: 15.1
click at [222, 30] on input "客戶姓名" at bounding box center [263, 31] width 92 height 16
type input "y"
type input "5"
type input "r"
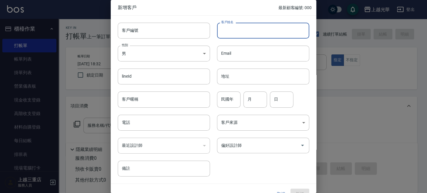
type input "f"
type input "d"
type input "f"
type input "c"
type input "ㄑ"
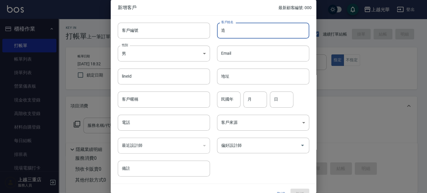
type input "皂"
type input "趙景惠"
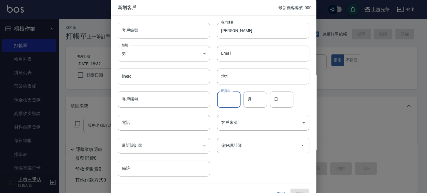
click at [227, 101] on input "民國年" at bounding box center [229, 99] width 24 height 16
type input "63"
type input "01"
type input "04"
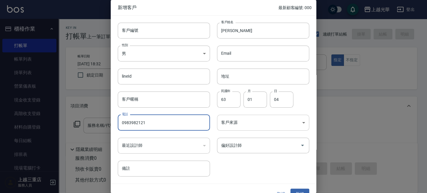
type input "0983982121"
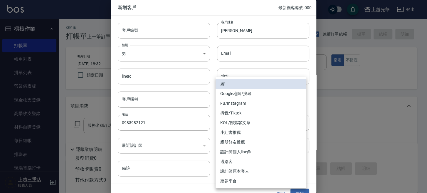
drag, startPoint x: 261, startPoint y: 120, endPoint x: 245, endPoint y: 111, distance: 19.2
click at [260, 120] on body "上越光華 登出 櫃檯作業 打帳單 帳單列表 掛單列表 營業儀表板 現金收支登錄 高階收支登錄 材料自購登錄 每日結帳 排班表 現場電腦打卡 預約管理 預約管理…" at bounding box center [213, 136] width 427 height 273
click at [234, 99] on li "FB/Instagram" at bounding box center [261, 103] width 91 height 10
type input "FB/Instagram"
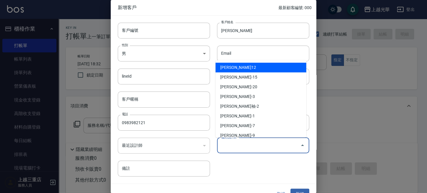
drag, startPoint x: 248, startPoint y: 148, endPoint x: 246, endPoint y: 141, distance: 8.0
click at [248, 147] on input "偏好設計師" at bounding box center [259, 145] width 78 height 10
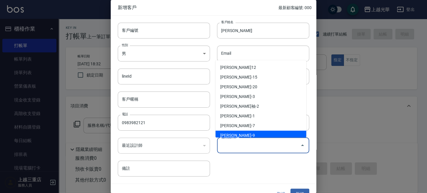
click at [241, 131] on li "施喨齡-9" at bounding box center [261, 136] width 91 height 10
type input "施喨齡"
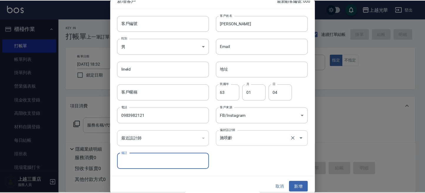
scroll to position [11, 0]
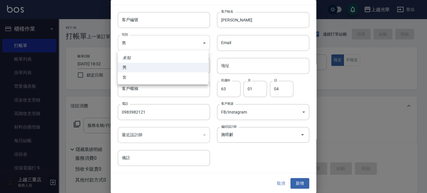
click at [146, 42] on body "上越光華 登出 櫃檯作業 打帳單 帳單列表 掛單列表 營業儀表板 現金收支登錄 高階收支登錄 材料自購登錄 每日結帳 排班表 現場電腦打卡 預約管理 預約管理…" at bounding box center [213, 136] width 427 height 273
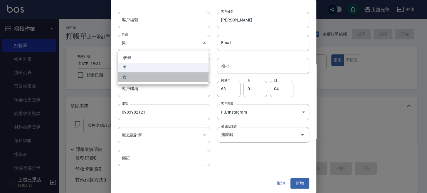
click at [149, 81] on li "女" at bounding box center [163, 77] width 91 height 10
type input "FEMALE"
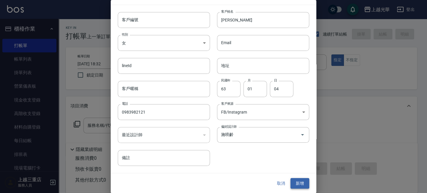
click at [294, 182] on button "新增" at bounding box center [300, 183] width 19 height 11
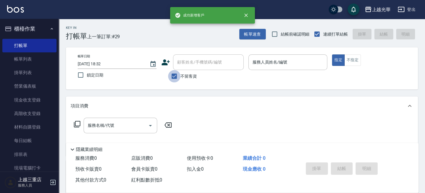
drag, startPoint x: 178, startPoint y: 78, endPoint x: 178, endPoint y: 72, distance: 5.9
click at [178, 77] on input "不留客資" at bounding box center [174, 76] width 12 height 12
checkbox input "false"
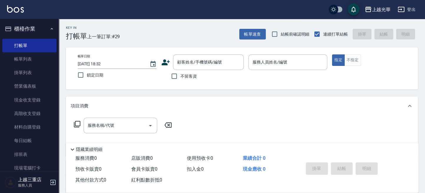
drag, startPoint x: 178, startPoint y: 69, endPoint x: 190, endPoint y: 39, distance: 32.0
click at [175, 68] on div "顧客姓名/手機號碼/編號" at bounding box center [208, 62] width 71 height 16
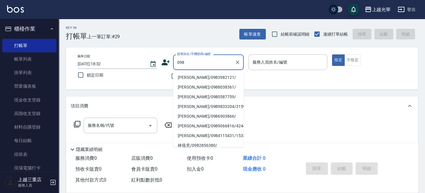
click at [205, 75] on li "趙景惠/0983982121/" at bounding box center [208, 77] width 71 height 10
type input "趙景惠/0983982121/"
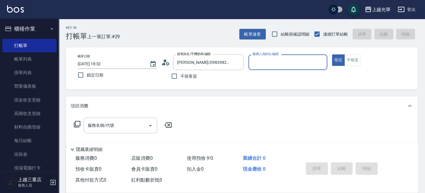
type input "喨喨-9"
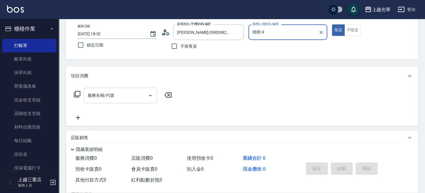
scroll to position [39, 0]
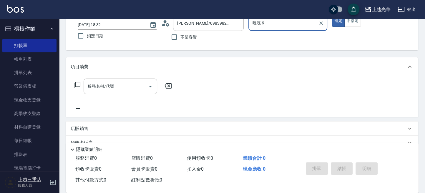
drag, startPoint x: 115, startPoint y: 84, endPoint x: 149, endPoint y: 43, distance: 53.5
click at [117, 79] on div "服務名稱/代號" at bounding box center [119, 86] width 73 height 16
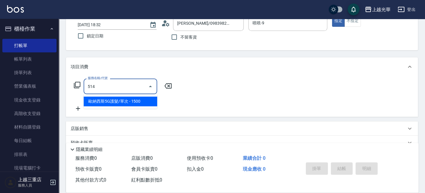
type input "歐納西斯5G護髮/單次(514)"
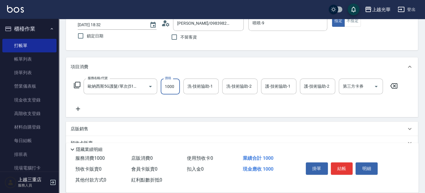
type input "1000"
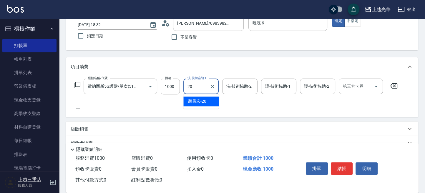
type input "2"
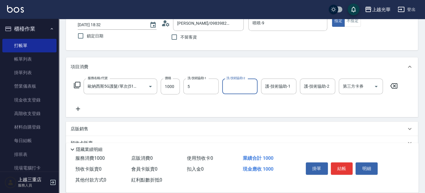
type input "冠華-5"
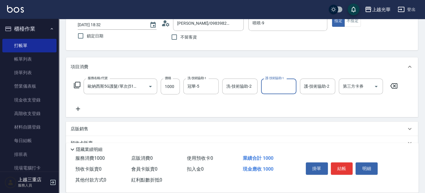
type input "9"
type input "冠華-5"
click at [335, 169] on button "結帳" at bounding box center [341, 168] width 22 height 12
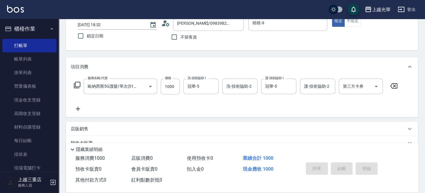
type input "2025/09/21 18:36"
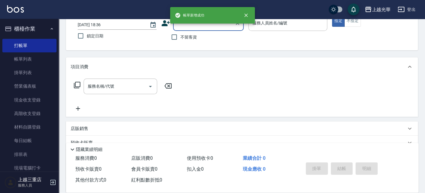
scroll to position [0, 0]
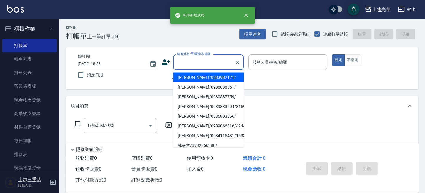
click at [217, 62] on input "顧客姓名/手機號碼/編號" at bounding box center [204, 62] width 56 height 10
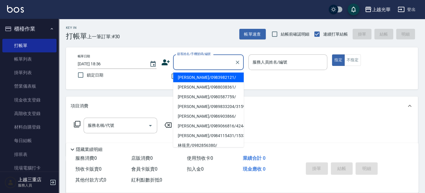
click at [202, 75] on li "趙景惠/0983982121/" at bounding box center [208, 77] width 71 height 10
type input "趙景惠/0983982121/"
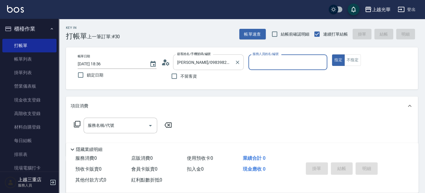
type input "喨喨-9"
drag, startPoint x: 93, startPoint y: 121, endPoint x: 108, endPoint y: 118, distance: 14.6
click at [95, 121] on div "服務名稱/代號 服務名稱/代號" at bounding box center [119, 126] width 73 height 16
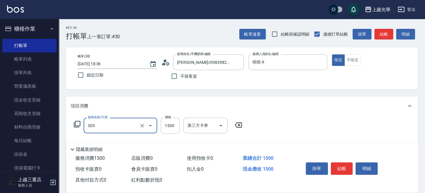
type input "設計燙髮1500(305)"
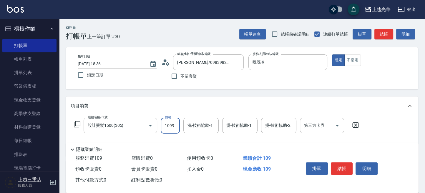
type input "1099"
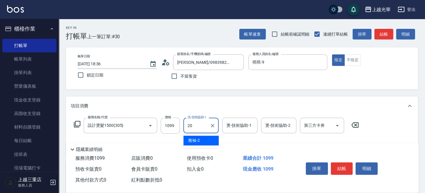
type input "顏秉宏-20"
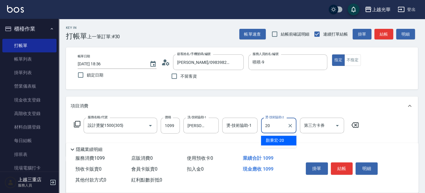
type input "顏秉宏-20"
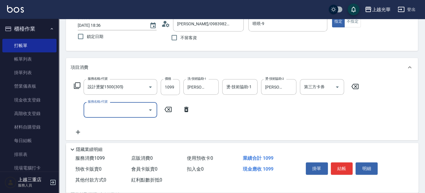
scroll to position [39, 0]
type input "歐納西斯5G護髮/單次(514)"
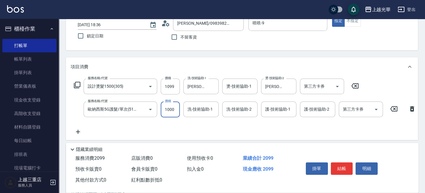
type input "1000"
type input "9"
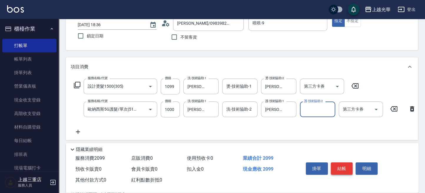
click at [345, 162] on button "結帳" at bounding box center [341, 168] width 22 height 12
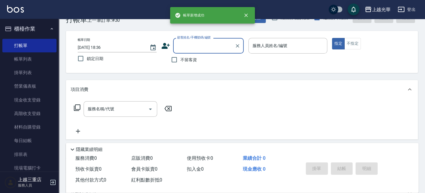
scroll to position [0, 0]
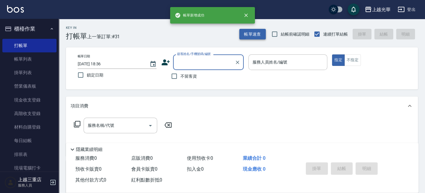
click at [249, 36] on button "帳單速查" at bounding box center [252, 34] width 26 height 11
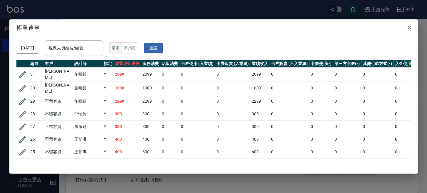
drag, startPoint x: 92, startPoint y: 49, endPoint x: 130, endPoint y: 49, distance: 37.6
click at [101, 50] on input "服務人員姓名/編號" at bounding box center [74, 48] width 54 height 10
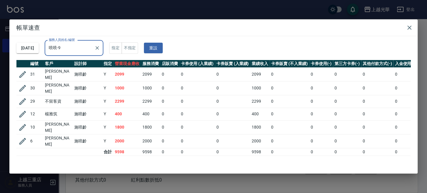
drag, startPoint x: 412, startPoint y: 27, endPoint x: 391, endPoint y: 32, distance: 21.1
click at [410, 27] on icon "button" at bounding box center [409, 27] width 7 height 7
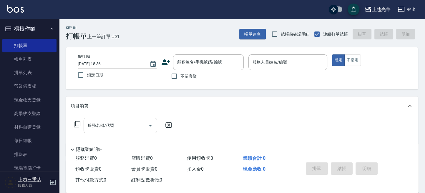
drag, startPoint x: 184, startPoint y: 76, endPoint x: 220, endPoint y: 71, distance: 36.3
click at [185, 76] on span "不留客資" at bounding box center [188, 76] width 16 height 6
click at [180, 76] on input "不留客資" at bounding box center [174, 76] width 12 height 12
drag, startPoint x: 353, startPoint y: 64, endPoint x: 345, endPoint y: 72, distance: 11.2
click at [352, 64] on button "不指定" at bounding box center [352, 59] width 16 height 11
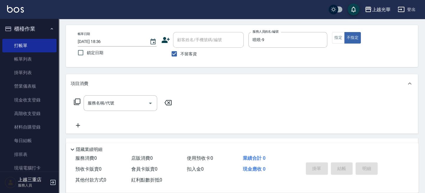
scroll to position [39, 0]
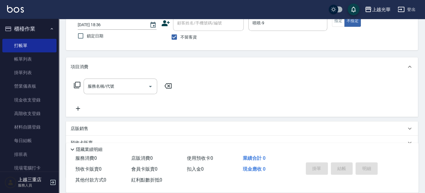
drag, startPoint x: 103, startPoint y: 80, endPoint x: 103, endPoint y: 83, distance: 3.0
click at [102, 82] on div "服務名稱/代號" at bounding box center [119, 86] width 73 height 16
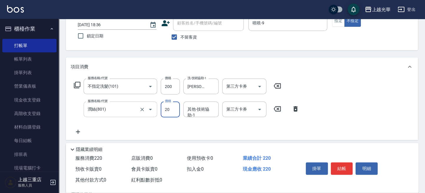
click at [108, 116] on div "潤絲(801) 服務名稱/代號" at bounding box center [119, 109] width 73 height 16
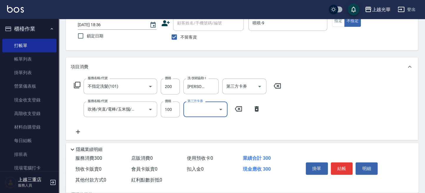
click at [337, 167] on button "結帳" at bounding box center [341, 168] width 22 height 12
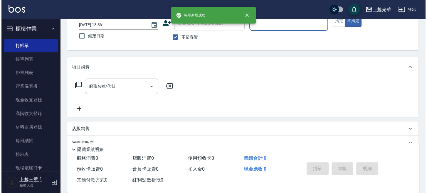
scroll to position [0, 0]
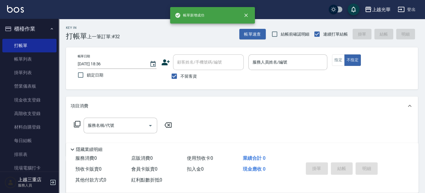
click at [236, 38] on div "Key In 打帳單 上一筆訂單:#32 帳單速查 結帳前確認明細 連續打單結帳 掛單 結帳 明細" at bounding box center [238, 29] width 359 height 21
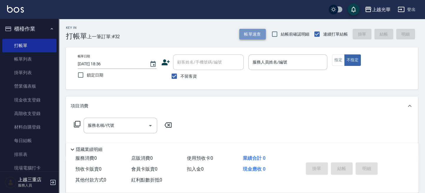
click at [244, 39] on button "帳單速查" at bounding box center [252, 34] width 26 height 11
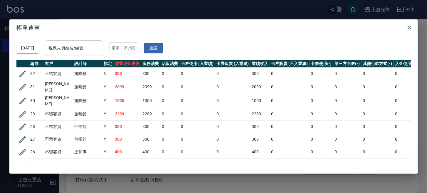
drag, startPoint x: 91, startPoint y: 46, endPoint x: 118, endPoint y: 41, distance: 27.9
click at [92, 47] on input "服務人員姓名/編號" at bounding box center [74, 48] width 54 height 10
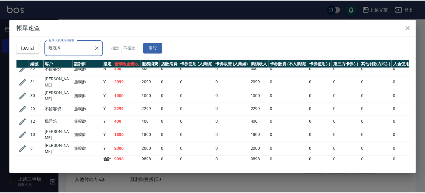
scroll to position [8, 0]
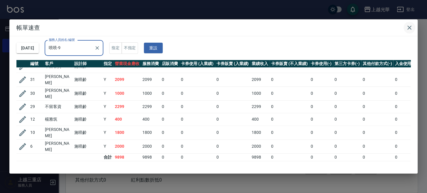
click at [412, 29] on icon "button" at bounding box center [409, 27] width 7 height 7
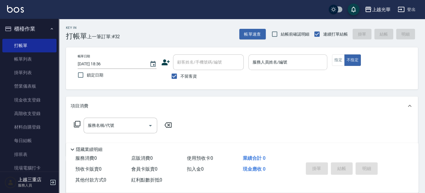
click at [274, 55] on div "服務人員姓名/編號" at bounding box center [287, 62] width 79 height 16
click at [344, 61] on button "不指定" at bounding box center [352, 59] width 16 height 11
click at [341, 61] on button "指定" at bounding box center [338, 59] width 13 height 11
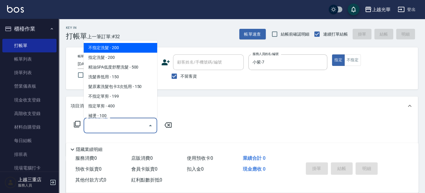
click at [96, 128] on input "服務名稱/代號" at bounding box center [115, 125] width 59 height 10
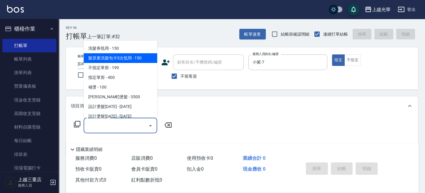
scroll to position [39, 0]
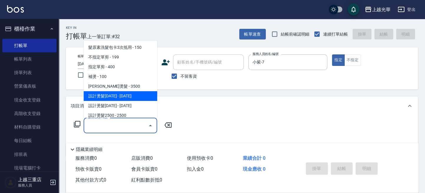
drag, startPoint x: 126, startPoint y: 92, endPoint x: 156, endPoint y: 113, distance: 36.9
click at [127, 95] on span "設計燙髮1500 - 1500" at bounding box center [119, 96] width 73 height 10
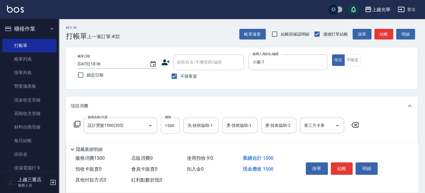
drag, startPoint x: 160, startPoint y: 129, endPoint x: 167, endPoint y: 129, distance: 7.1
click at [162, 129] on div "服務名稱/代號 設計燙髮1500(305) 服務名稱/代號 價格 1500 價格 洗-技術協助-1 洗-技術協助-1 燙-技術協助-1 燙-技術協助-1 燙-…" at bounding box center [216, 126] width 291 height 16
click at [167, 128] on input "1500" at bounding box center [170, 126] width 19 height 16
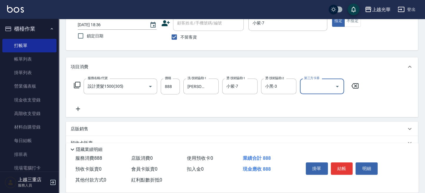
click at [79, 109] on icon at bounding box center [78, 108] width 15 height 7
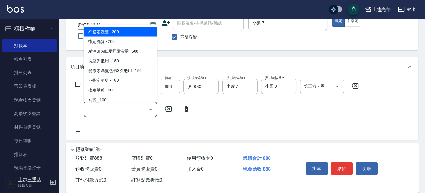
click at [118, 112] on input "服務名稱/代號" at bounding box center [115, 109] width 59 height 10
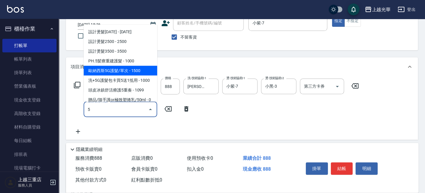
click at [136, 71] on span "歐納西斯5G護髮/單次 - 1500" at bounding box center [119, 71] width 73 height 10
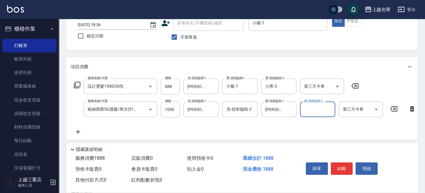
scroll to position [0, 0]
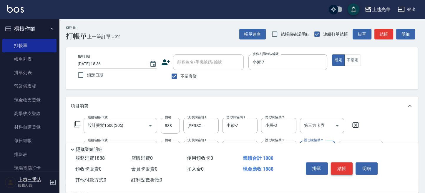
click at [340, 162] on button "結帳" at bounding box center [341, 168] width 22 height 12
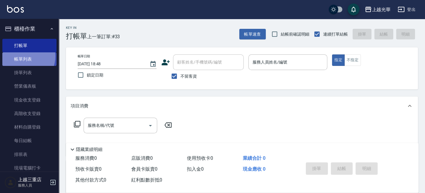
click at [24, 56] on link "帳單列表" at bounding box center [29, 59] width 54 height 14
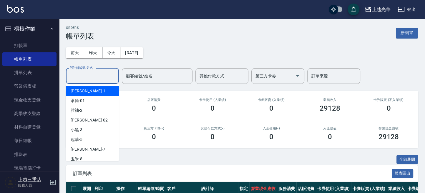
click at [81, 76] on input "設計師編號/姓名" at bounding box center [93, 76] width 48 height 10
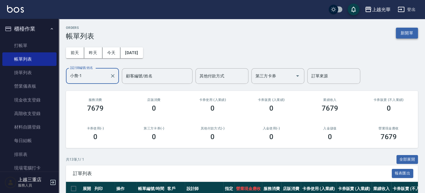
click at [415, 33] on button "新開單" at bounding box center [406, 33] width 22 height 11
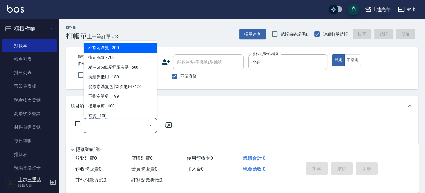
click at [124, 124] on input "服務名稱/代號" at bounding box center [115, 125] width 59 height 10
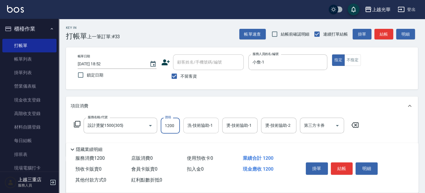
click at [193, 126] on input "洗-技術協助-1" at bounding box center [201, 125] width 30 height 10
click at [276, 125] on input "燙-技術協助-2" at bounding box center [278, 125] width 30 height 10
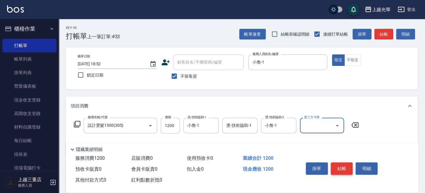
click at [339, 162] on button "結帳" at bounding box center [341, 168] width 22 height 12
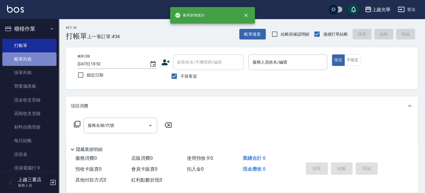
click at [34, 56] on link "帳單列表" at bounding box center [29, 59] width 54 height 14
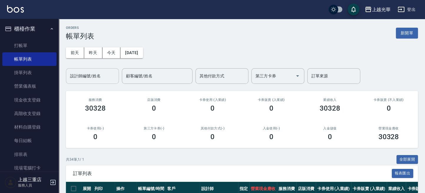
click at [95, 79] on input "設計師編號/姓名" at bounding box center [93, 76] width 48 height 10
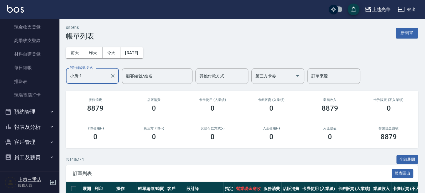
scroll to position [39, 0]
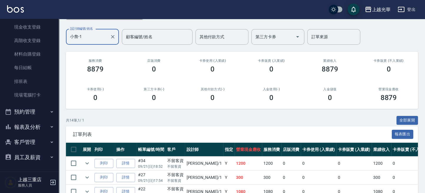
click at [36, 125] on button "報表及分析" at bounding box center [29, 126] width 54 height 15
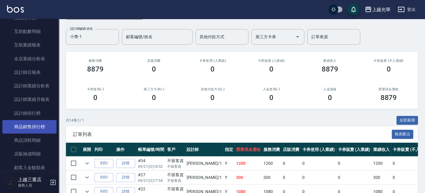
scroll to position [251, 0]
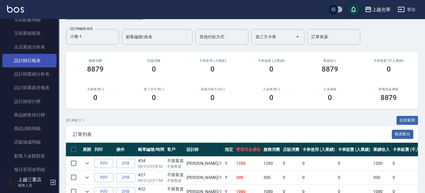
click at [42, 60] on link "設計師日報表" at bounding box center [29, 61] width 54 height 14
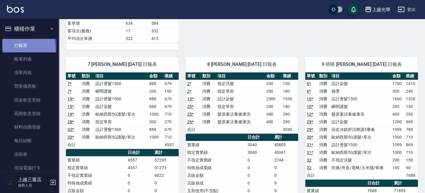
click at [20, 49] on link "打帳單" at bounding box center [29, 46] width 54 height 14
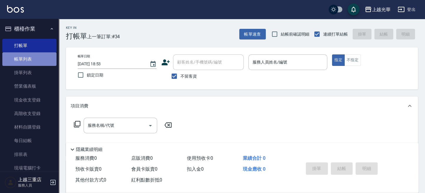
click at [30, 61] on link "帳單列表" at bounding box center [29, 59] width 54 height 14
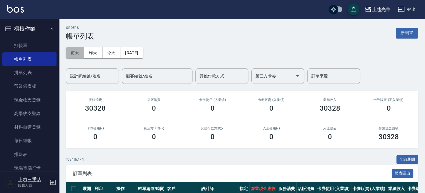
click at [77, 50] on button "前天" at bounding box center [75, 52] width 18 height 11
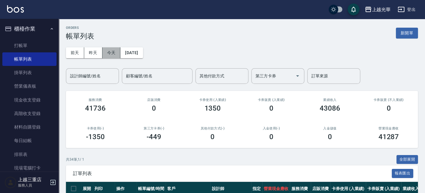
click at [112, 54] on button "今天" at bounding box center [111, 52] width 18 height 11
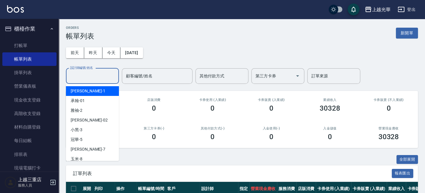
drag, startPoint x: 102, startPoint y: 76, endPoint x: 102, endPoint y: 72, distance: 3.8
click at [102, 75] on input "設計師編號/姓名" at bounding box center [93, 76] width 48 height 10
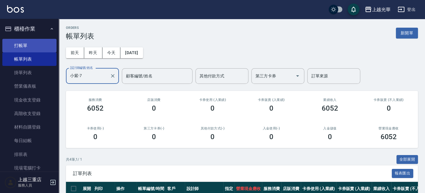
click at [32, 41] on link "打帳單" at bounding box center [29, 46] width 54 height 14
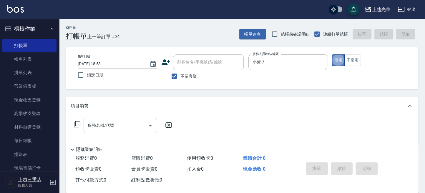
click at [338, 61] on button "指定" at bounding box center [338, 59] width 13 height 11
drag, startPoint x: 119, startPoint y: 116, endPoint x: 129, endPoint y: 123, distance: 12.2
click at [121, 117] on div "服務名稱/代號 服務名稱/代號" at bounding box center [242, 135] width 352 height 41
click at [131, 124] on input "服務名稱/代號" at bounding box center [115, 125] width 59 height 10
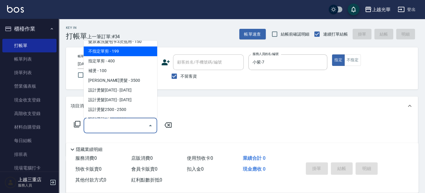
scroll to position [78, 0]
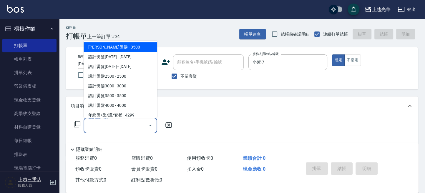
click at [133, 51] on span "娜普菈燙髮 - 3500" at bounding box center [119, 47] width 73 height 10
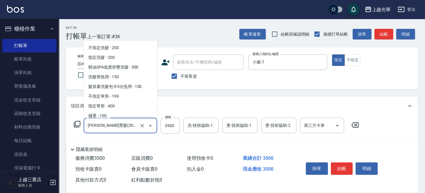
click at [134, 127] on input "娜普菈燙髮(303)" at bounding box center [112, 125] width 52 height 10
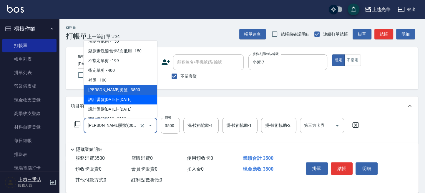
scroll to position [52, 0]
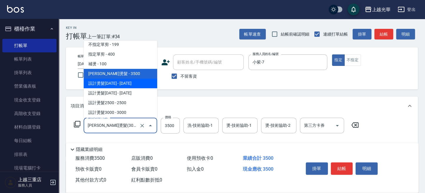
drag, startPoint x: 135, startPoint y: 85, endPoint x: 160, endPoint y: 102, distance: 30.2
click at [135, 85] on span "設計燙髮1500 - 1500" at bounding box center [119, 83] width 73 height 10
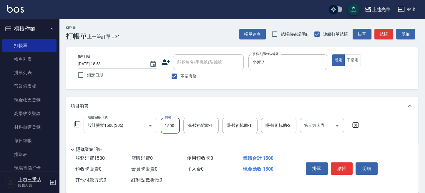
click at [167, 126] on input "1500" at bounding box center [170, 126] width 19 height 16
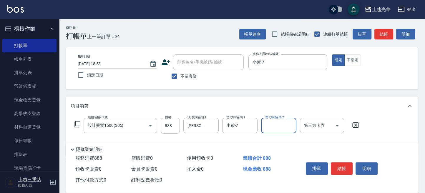
scroll to position [39, 0]
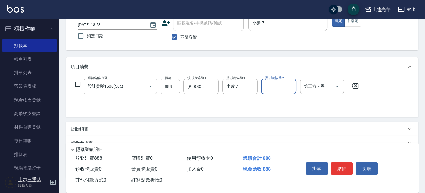
click at [81, 107] on icon at bounding box center [78, 108] width 15 height 7
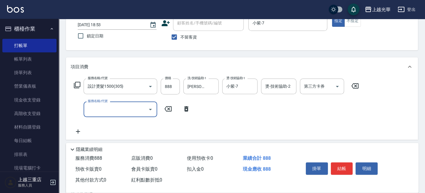
click at [107, 114] on div "服務名稱/代號" at bounding box center [119, 109] width 73 height 16
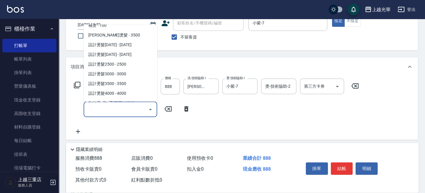
scroll to position [157, 0]
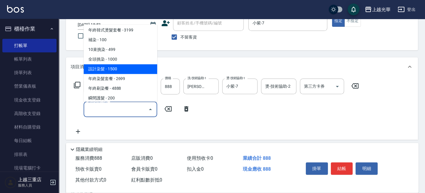
click at [123, 66] on span "設計染髮 - 1500" at bounding box center [119, 69] width 73 height 10
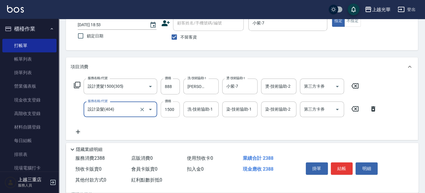
click at [172, 107] on input "1500" at bounding box center [170, 109] width 19 height 16
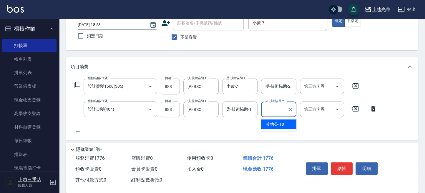
drag, startPoint x: 83, startPoint y: 130, endPoint x: 86, endPoint y: 131, distance: 3.0
click at [85, 131] on div "服務名稱/代號 設計燙髮1500(305) 服務名稱/代號 價格 888 價格 洗-技術協助-1 黃幼苓-18 洗-技術協助-1 燙-技術協助-1 小紫-7 …" at bounding box center [226, 106] width 310 height 57
click at [82, 129] on icon at bounding box center [78, 131] width 15 height 7
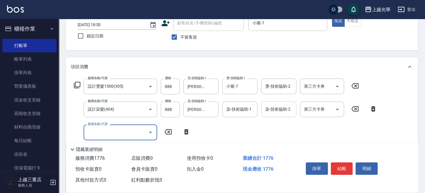
click at [275, 107] on div "染-技術協助-2 染-技術協助-2" at bounding box center [278, 109] width 35 height 16
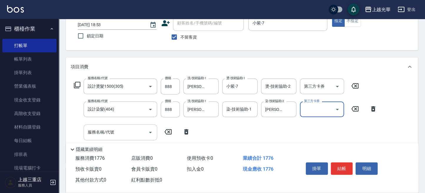
click at [108, 134] on input "服務名稱/代號" at bounding box center [115, 132] width 59 height 10
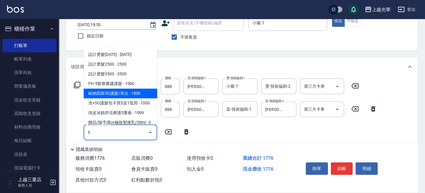
drag, startPoint x: 139, startPoint y: 90, endPoint x: 151, endPoint y: 102, distance: 17.0
click at [139, 91] on span "歐納西斯5G護髮/單次 - 1500" at bounding box center [119, 93] width 73 height 10
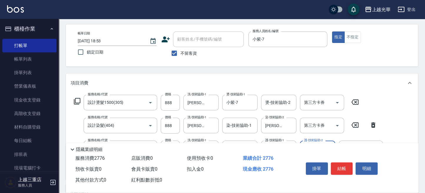
scroll to position [39, 0]
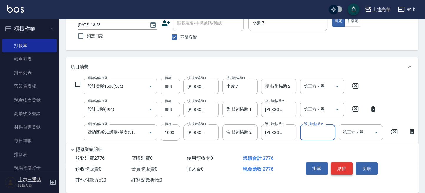
click at [343, 162] on button "結帳" at bounding box center [341, 168] width 22 height 12
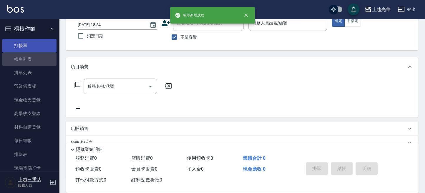
drag, startPoint x: 31, startPoint y: 57, endPoint x: 29, endPoint y: 51, distance: 6.3
click at [31, 57] on link "帳單列表" at bounding box center [29, 59] width 54 height 14
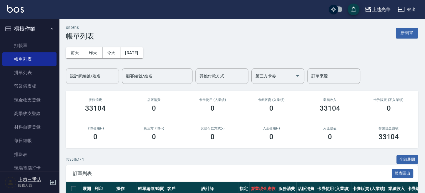
click at [88, 70] on div "設計師編號/姓名" at bounding box center [92, 76] width 53 height 16
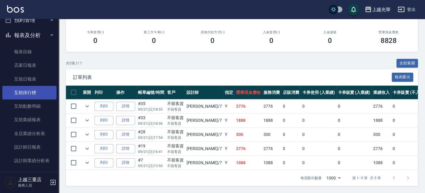
scroll to position [196, 0]
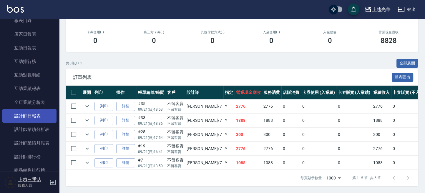
click at [47, 117] on link "設計師日報表" at bounding box center [29, 116] width 54 height 14
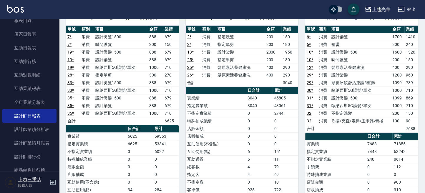
scroll to position [313, 0]
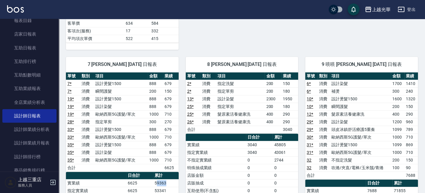
click at [157, 179] on td "59363" at bounding box center [166, 183] width 26 height 8
click at [136, 164] on td "a dense table" at bounding box center [121, 168] width 54 height 8
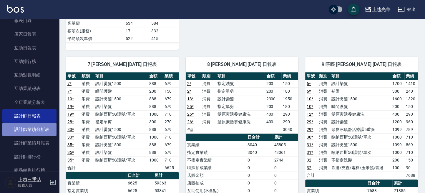
click at [46, 127] on link "設計師業績分析表" at bounding box center [29, 130] width 54 height 14
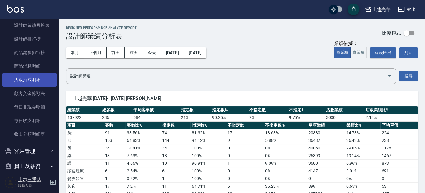
scroll to position [235, 0]
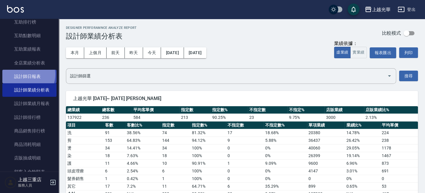
click at [25, 74] on link "設計師日報表" at bounding box center [29, 77] width 54 height 14
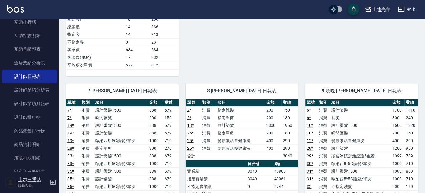
scroll to position [439, 0]
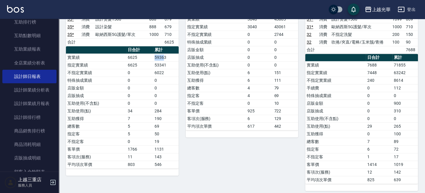
drag, startPoint x: 164, startPoint y: 55, endPoint x: 154, endPoint y: 54, distance: 9.7
click at [154, 54] on td "59363" at bounding box center [166, 58] width 26 height 8
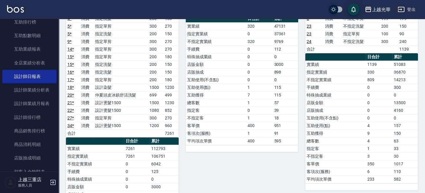
scroll to position [86, 0]
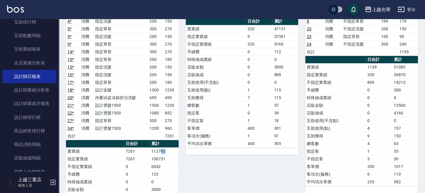
drag, startPoint x: 168, startPoint y: 153, endPoint x: 163, endPoint y: 153, distance: 5.0
click at [169, 153] on td "112793" at bounding box center [164, 151] width 29 height 8
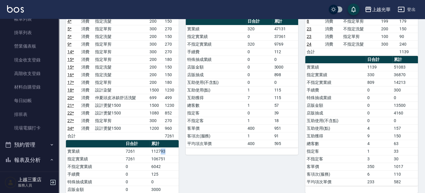
scroll to position [0, 0]
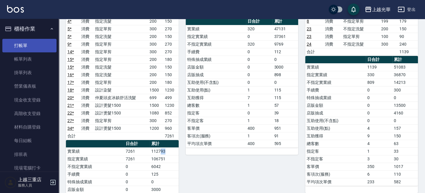
click at [28, 46] on link "打帳單" at bounding box center [29, 46] width 54 height 14
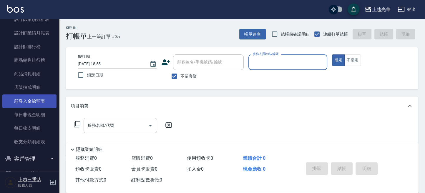
scroll to position [283, 0]
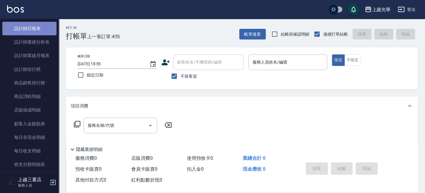
click at [36, 29] on link "設計師日報表" at bounding box center [29, 29] width 54 height 14
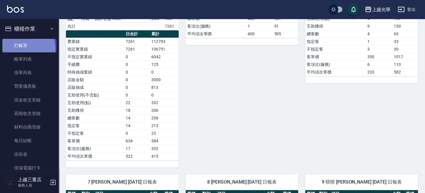
click at [19, 49] on link "打帳單" at bounding box center [29, 46] width 54 height 14
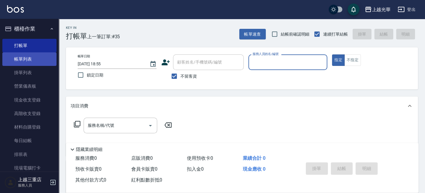
click at [31, 58] on link "帳單列表" at bounding box center [29, 59] width 54 height 14
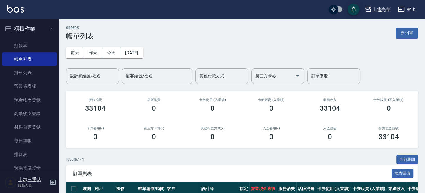
click at [92, 76] on input "設計師編號/姓名" at bounding box center [93, 76] width 48 height 10
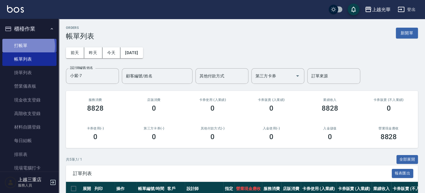
click at [26, 46] on link "打帳單" at bounding box center [29, 46] width 54 height 14
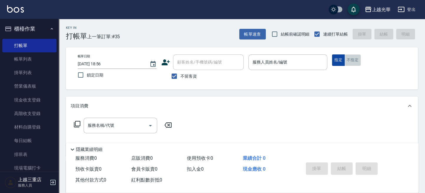
drag, startPoint x: 346, startPoint y: 59, endPoint x: 341, endPoint y: 59, distance: 4.7
click at [346, 59] on button "不指定" at bounding box center [352, 59] width 16 height 11
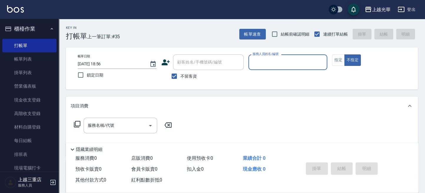
drag, startPoint x: 323, startPoint y: 60, endPoint x: 319, endPoint y: 66, distance: 7.3
click at [323, 61] on input "服務人員姓名/編號" at bounding box center [287, 62] width 73 height 10
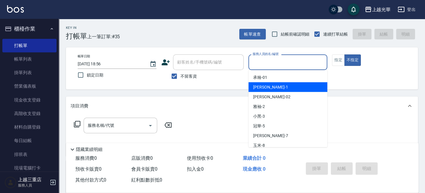
drag, startPoint x: 298, startPoint y: 88, endPoint x: 287, endPoint y: 93, distance: 12.6
click at [297, 87] on div "小詹 -1" at bounding box center [287, 87] width 79 height 10
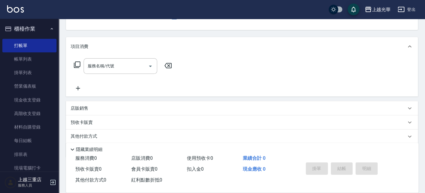
scroll to position [78, 0]
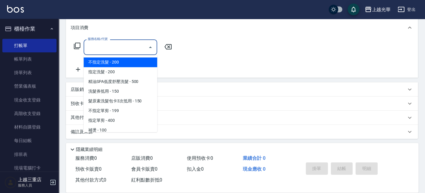
click at [118, 51] on input "服務名稱/代號" at bounding box center [115, 47] width 59 height 10
drag, startPoint x: 119, startPoint y: 63, endPoint x: 148, endPoint y: 54, distance: 29.8
click at [123, 62] on span "不指定洗髮 - 200" at bounding box center [119, 62] width 73 height 10
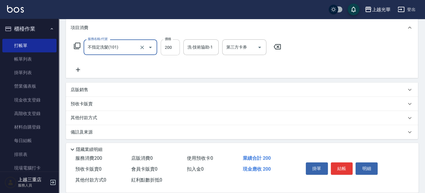
click at [176, 47] on input "200" at bounding box center [170, 47] width 19 height 16
click at [76, 44] on icon at bounding box center [76, 45] width 7 height 7
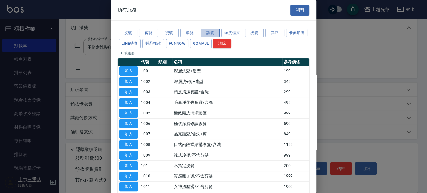
click at [208, 29] on button "護髮" at bounding box center [210, 33] width 19 height 9
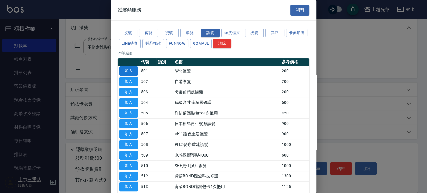
click at [127, 71] on button "加入" at bounding box center [128, 70] width 19 height 9
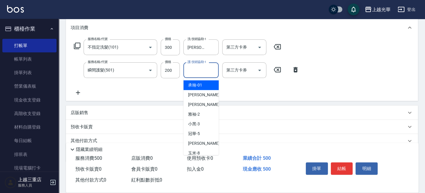
click at [199, 68] on input "護-技術協助-1" at bounding box center [201, 70] width 30 height 10
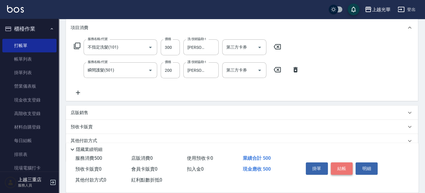
click at [338, 165] on button "結帳" at bounding box center [341, 168] width 22 height 12
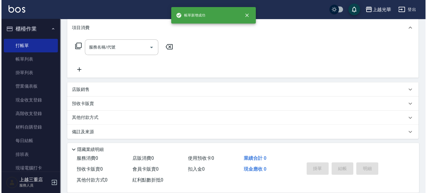
scroll to position [0, 0]
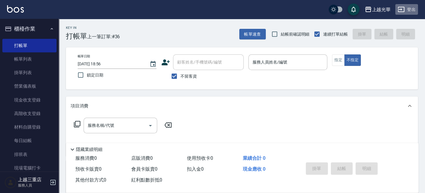
click at [415, 7] on button "登出" at bounding box center [406, 9] width 23 height 11
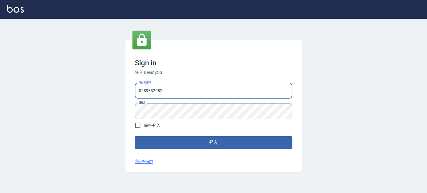
drag, startPoint x: 230, startPoint y: 90, endPoint x: 28, endPoint y: 87, distance: 202.3
click at [21, 95] on div "Sign in 登入 BeautyOS 電話號碼 [PHONE_NUMBER] 電話號碼 密碼 密碼 保持登入 登入 忘記密碼?" at bounding box center [213, 106] width 427 height 174
type input "0955332100"
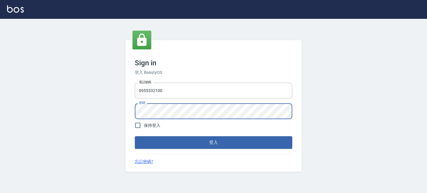
click at [135, 136] on button "登入" at bounding box center [214, 142] width 158 height 12
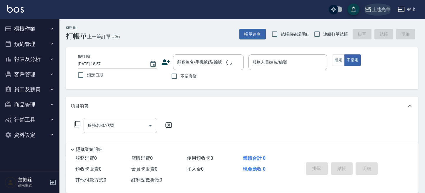
click at [385, 9] on div "上越光華" at bounding box center [380, 9] width 19 height 7
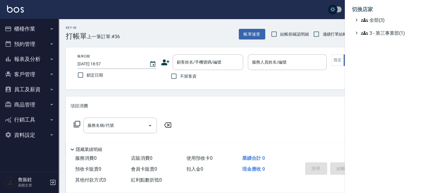
click at [374, 21] on ul "切換店家 全部(3) 3 - 第三事業部(1)" at bounding box center [386, 19] width 82 height 39
click at [374, 21] on span "全部(3)" at bounding box center [389, 19] width 57 height 7
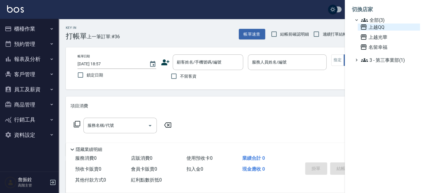
click at [375, 28] on span "上越QQ" at bounding box center [389, 27] width 58 height 7
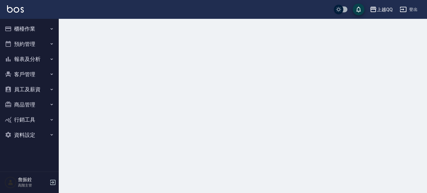
click at [22, 60] on button "報表及分析" at bounding box center [29, 58] width 54 height 15
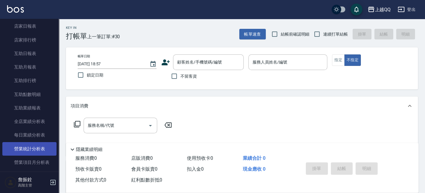
scroll to position [157, 0]
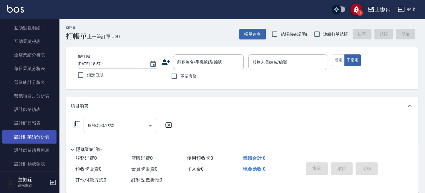
click at [39, 131] on link "設計師業績分析表" at bounding box center [29, 137] width 54 height 14
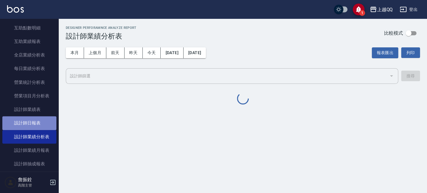
click at [38, 122] on link "設計師日報表" at bounding box center [29, 123] width 54 height 14
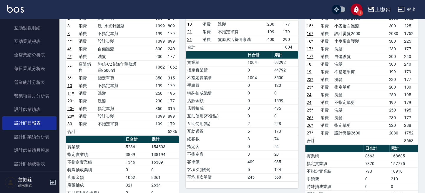
scroll to position [78, 0]
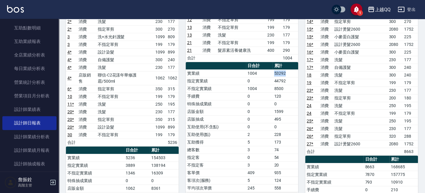
drag, startPoint x: 287, startPoint y: 65, endPoint x: 275, endPoint y: 65, distance: 12.4
click at [275, 69] on td "53292" at bounding box center [285, 73] width 26 height 8
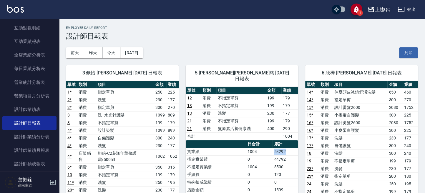
click at [371, 11] on icon "button" at bounding box center [370, 9] width 7 height 7
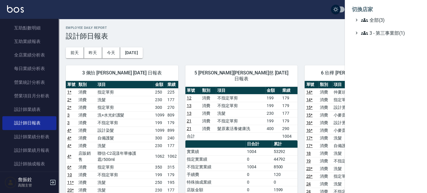
click at [153, 88] on div at bounding box center [213, 96] width 427 height 193
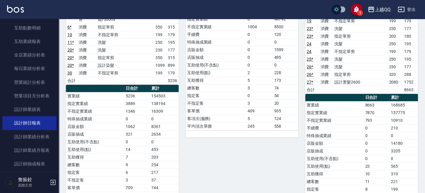
scroll to position [118, 0]
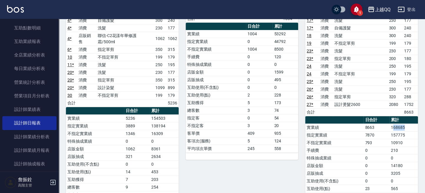
drag, startPoint x: 406, startPoint y: 127, endPoint x: 392, endPoint y: 126, distance: 13.8
click at [392, 126] on td "168685" at bounding box center [403, 127] width 29 height 8
click at [388, 128] on td "8663" at bounding box center [376, 127] width 26 height 8
drag, startPoint x: 168, startPoint y: 118, endPoint x: 152, endPoint y: 118, distance: 16.5
click at [152, 118] on td "154503" at bounding box center [164, 118] width 29 height 8
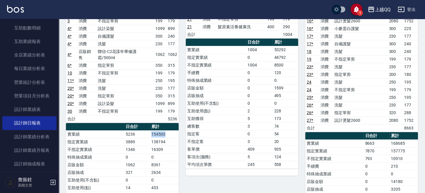
scroll to position [78, 0]
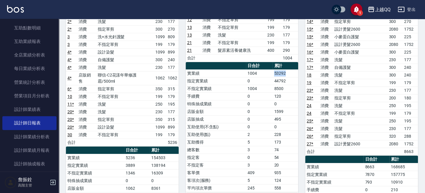
drag, startPoint x: 284, startPoint y: 69, endPoint x: 266, endPoint y: 67, distance: 18.1
click at [266, 69] on tr "實業績 1004 53292" at bounding box center [242, 73] width 113 height 8
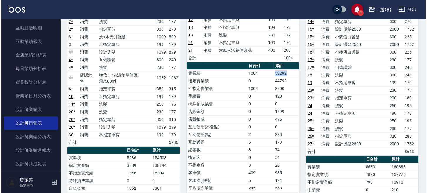
scroll to position [0, 0]
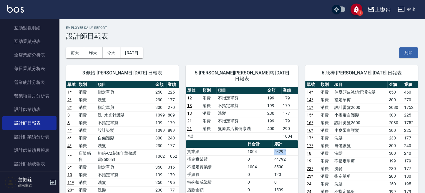
click at [407, 12] on button "登出" at bounding box center [406, 9] width 23 height 11
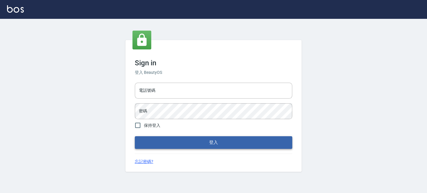
type input "0289832082"
click at [224, 138] on button "登入" at bounding box center [214, 142] width 158 height 12
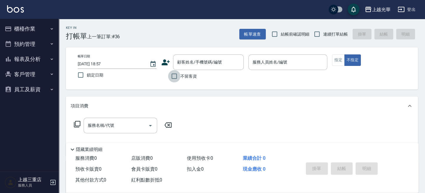
drag, startPoint x: 178, startPoint y: 75, endPoint x: 186, endPoint y: 73, distance: 7.8
click at [178, 74] on input "不留客資" at bounding box center [174, 76] width 12 height 12
checkbox input "true"
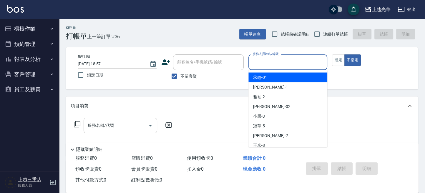
drag, startPoint x: 266, startPoint y: 61, endPoint x: 268, endPoint y: 58, distance: 4.1
click at [268, 58] on input "服務人員姓名/編號" at bounding box center [287, 62] width 73 height 10
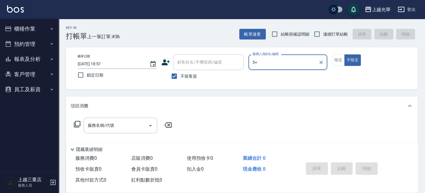
type input "5+"
click at [344, 54] on button "不指定" at bounding box center [352, 59] width 16 height 11
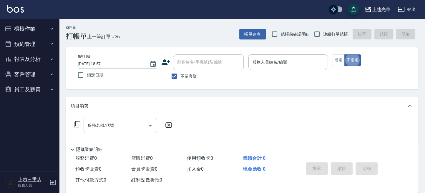
type button "false"
click at [278, 59] on div "服務人員姓名/編號 服務人員姓名/編號" at bounding box center [287, 62] width 79 height 16
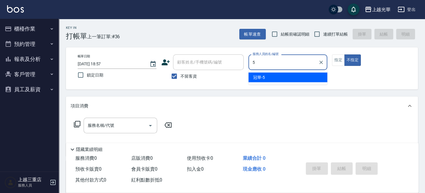
type input "冠華-5"
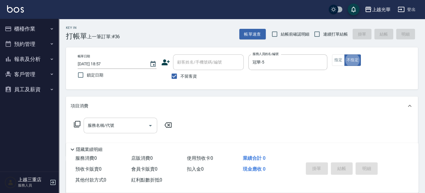
click at [127, 126] on input "服務名稱/代號" at bounding box center [115, 125] width 59 height 10
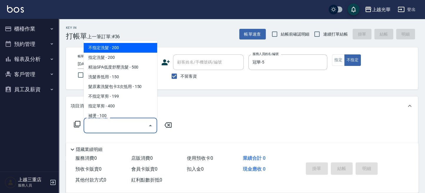
drag, startPoint x: 336, startPoint y: 62, endPoint x: 171, endPoint y: 135, distance: 180.2
click at [334, 64] on button "指定" at bounding box center [338, 59] width 13 height 11
click at [114, 128] on input "服務名稱/代號" at bounding box center [115, 125] width 59 height 10
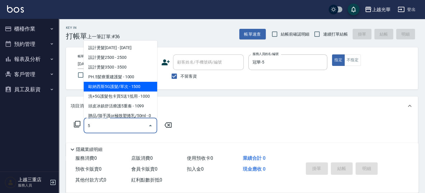
drag, startPoint x: 126, startPoint y: 84, endPoint x: 167, endPoint y: 111, distance: 49.0
click at [130, 87] on span "歐納西斯5G護髮/單次 - 1500" at bounding box center [119, 87] width 73 height 10
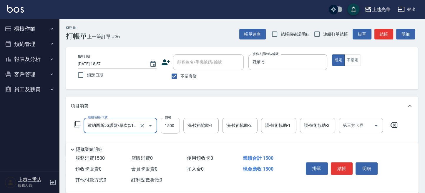
type input "歐納西斯5G護髮/單次(514)"
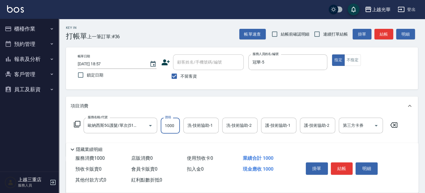
type input "1000"
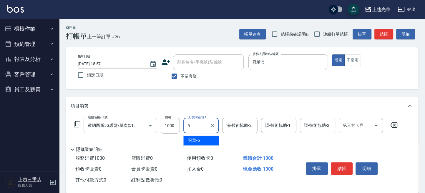
type input "冠華-5"
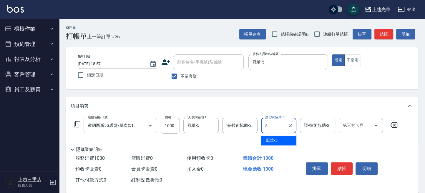
type input "冠華-5"
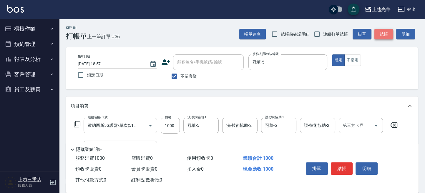
click at [384, 33] on button "結帳" at bounding box center [383, 34] width 19 height 11
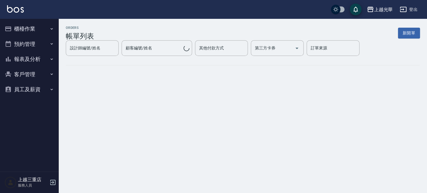
click at [178, 33] on div "ORDERS 帳單列表 新開單" at bounding box center [243, 33] width 355 height 14
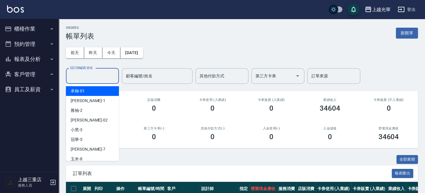
drag, startPoint x: 74, startPoint y: 74, endPoint x: 82, endPoint y: 73, distance: 8.4
click at [75, 74] on input "設計師編號/姓名" at bounding box center [93, 76] width 48 height 10
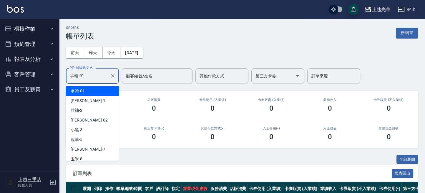
drag, startPoint x: 84, startPoint y: 77, endPoint x: 53, endPoint y: 80, distance: 31.6
click at [52, 80] on div "上越光華 登出 櫃檯作業 打帳單 帳單列表 掛單列表 營業儀表板 現金收支登錄 高階收支登錄 材料自購登錄 每日結帳 排班表 現場電腦打卡 預約管理 預約管理…" at bounding box center [212, 109] width 425 height 218
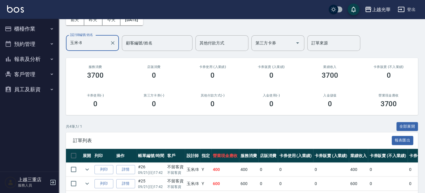
scroll to position [78, 0]
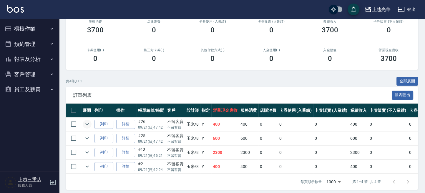
type input "玉米-8"
click at [86, 126] on icon "expand row" at bounding box center [86, 124] width 7 height 7
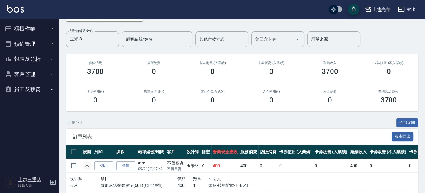
scroll to position [27, 0]
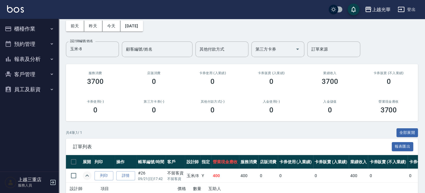
click at [32, 28] on button "櫃檯作業" at bounding box center [29, 28] width 54 height 15
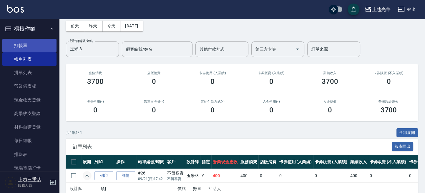
click at [39, 46] on link "打帳單" at bounding box center [29, 46] width 54 height 14
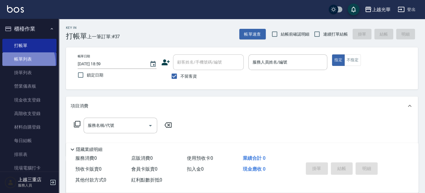
click at [18, 63] on link "帳單列表" at bounding box center [29, 59] width 54 height 14
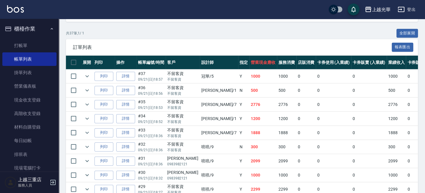
scroll to position [118, 0]
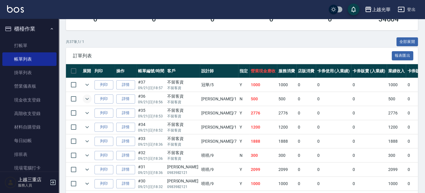
click at [86, 99] on icon "expand row" at bounding box center [86, 98] width 7 height 7
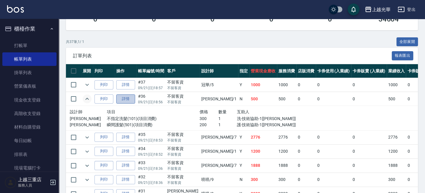
click at [124, 99] on link "詳情" at bounding box center [125, 98] width 19 height 9
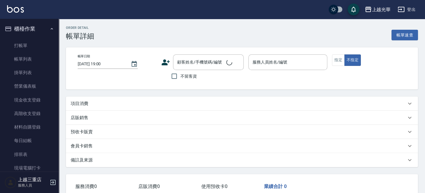
type input "2025/09/21 18:56"
checkbox input "true"
type input "小詹-1"
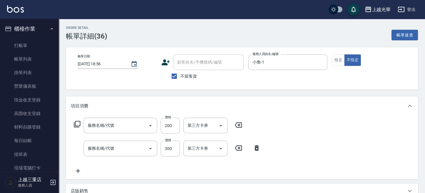
type input "瞬間護髮(501)"
type input "不指定洗髮(101)"
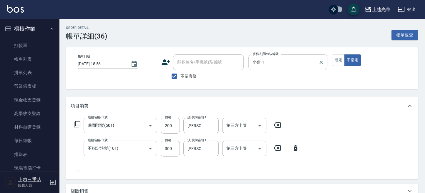
click at [312, 63] on input "小詹-1" at bounding box center [283, 62] width 65 height 10
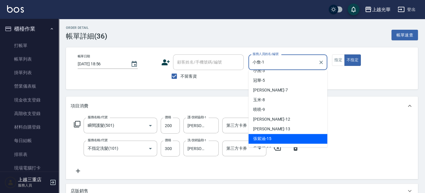
scroll to position [44, 0]
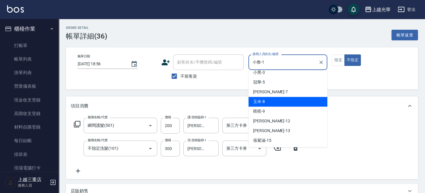
click at [281, 102] on div "玉米 -8" at bounding box center [287, 102] width 79 height 10
type input "玉米-8"
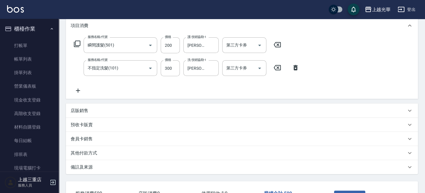
scroll to position [124, 0]
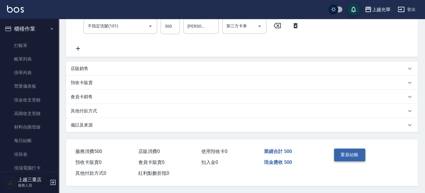
click at [350, 152] on button "重新結帳" at bounding box center [349, 154] width 31 height 12
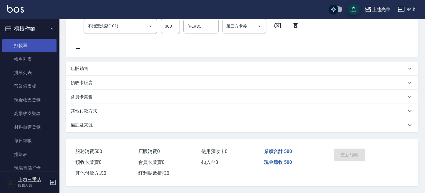
drag, startPoint x: 13, startPoint y: 44, endPoint x: 25, endPoint y: 54, distance: 16.0
click at [13, 44] on link "打帳單" at bounding box center [29, 46] width 54 height 14
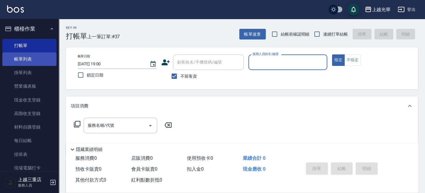
drag, startPoint x: 21, startPoint y: 59, endPoint x: 27, endPoint y: 62, distance: 6.3
click at [21, 59] on link "帳單列表" at bounding box center [29, 59] width 54 height 14
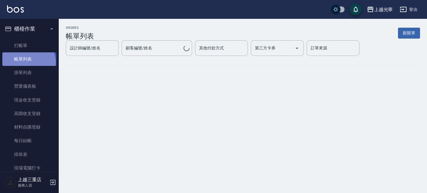
click at [27, 62] on link "帳單列表" at bounding box center [29, 59] width 54 height 14
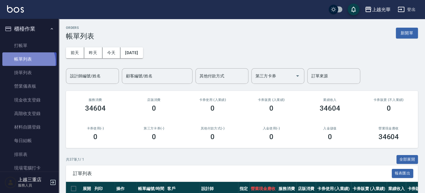
click at [26, 62] on link "帳單列表" at bounding box center [29, 59] width 54 height 14
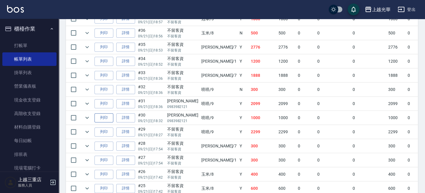
scroll to position [157, 0]
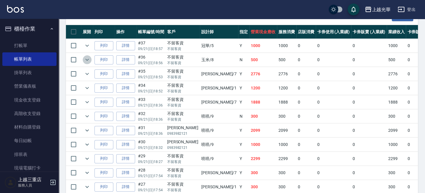
click at [85, 59] on icon "expand row" at bounding box center [86, 59] width 7 height 7
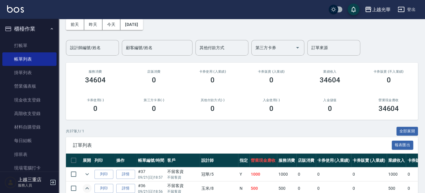
scroll to position [0, 0]
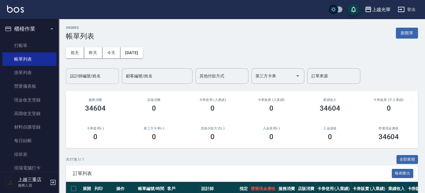
click at [99, 76] on input "設計師編號/姓名" at bounding box center [93, 76] width 48 height 10
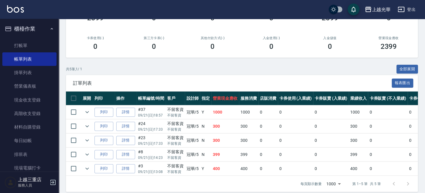
scroll to position [101, 0]
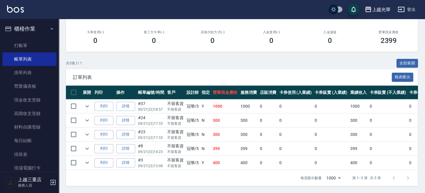
drag, startPoint x: 406, startPoint y: 57, endPoint x: 362, endPoint y: 68, distance: 45.4
click at [405, 59] on button "全部展開" at bounding box center [407, 63] width 22 height 9
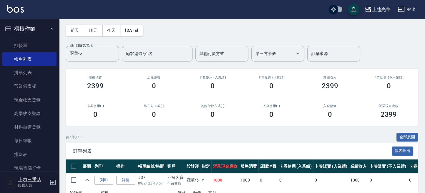
scroll to position [0, 0]
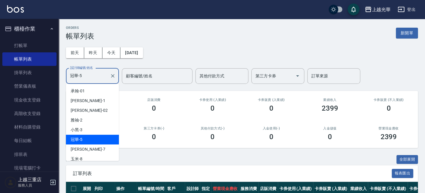
drag, startPoint x: 100, startPoint y: 74, endPoint x: 63, endPoint y: 33, distance: 55.4
type input "喨喨-9"
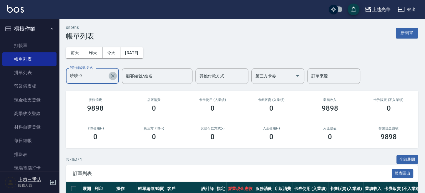
click at [112, 77] on icon "Clear" at bounding box center [113, 76] width 6 height 6
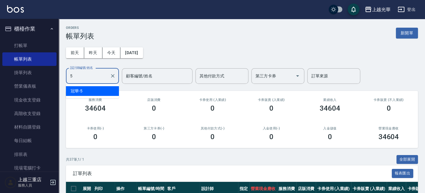
type input "冠華-5"
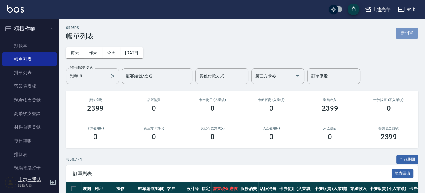
click at [401, 36] on button "新開單" at bounding box center [406, 33] width 22 height 11
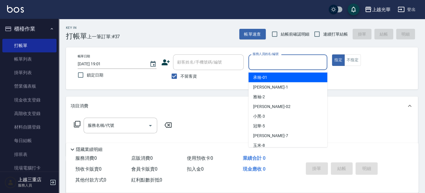
drag, startPoint x: 298, startPoint y: 63, endPoint x: 299, endPoint y: 66, distance: 3.0
click at [296, 64] on input "服務人員姓名/編號" at bounding box center [287, 62] width 73 height 10
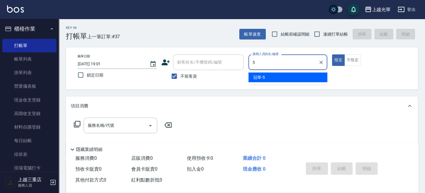
type input "冠華-5"
type button "true"
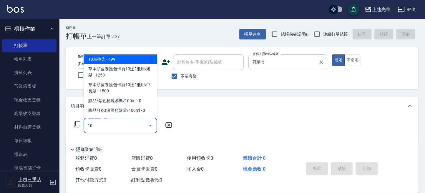
type input "1"
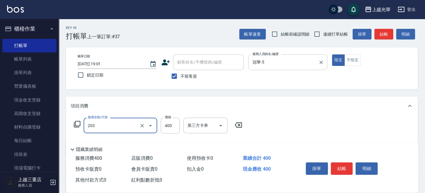
type input "指定單剪(203)"
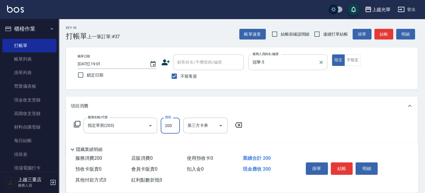
type input "200"
click at [384, 36] on button "結帳" at bounding box center [383, 34] width 19 height 11
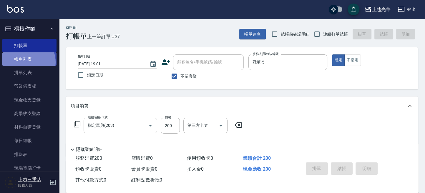
click at [26, 62] on link "帳單列表" at bounding box center [29, 59] width 54 height 14
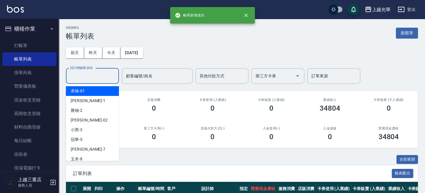
drag, startPoint x: 92, startPoint y: 78, endPoint x: 97, endPoint y: 75, distance: 5.1
click at [96, 76] on input "設計師編號/姓名" at bounding box center [93, 76] width 48 height 10
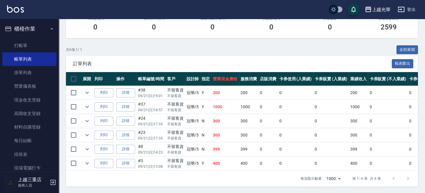
scroll to position [115, 0]
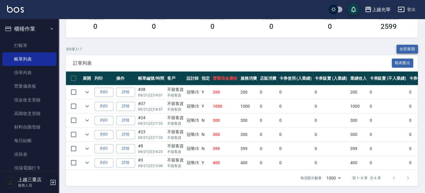
type input "冠華-5"
drag, startPoint x: 405, startPoint y: 41, endPoint x: 355, endPoint y: 88, distance: 68.0
click at [404, 45] on button "全部展開" at bounding box center [407, 49] width 22 height 9
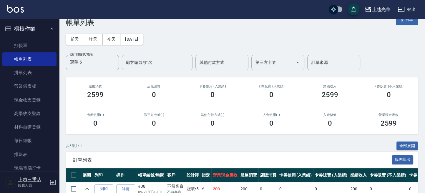
scroll to position [0, 0]
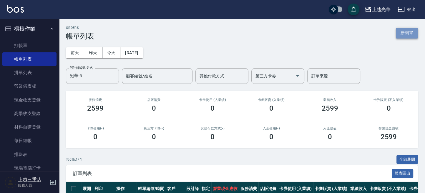
click at [406, 34] on button "新開單" at bounding box center [406, 33] width 22 height 11
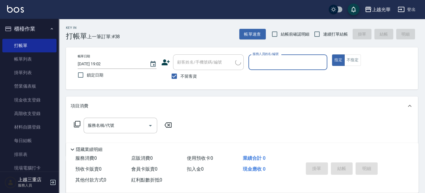
drag, startPoint x: 295, startPoint y: 64, endPoint x: 290, endPoint y: 61, distance: 6.6
click at [288, 61] on input "服務人員姓名/編號" at bounding box center [287, 62] width 73 height 10
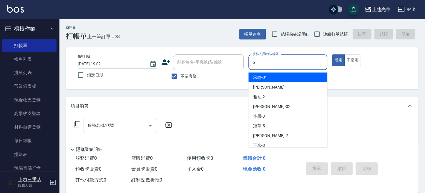
type input "冠華-5"
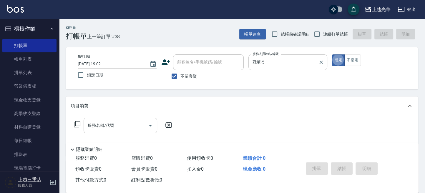
type button "true"
drag, startPoint x: 356, startPoint y: 58, endPoint x: 290, endPoint y: 103, distance: 80.2
click at [355, 59] on button "不指定" at bounding box center [352, 59] width 16 height 11
drag, startPoint x: 126, startPoint y: 128, endPoint x: 146, endPoint y: 128, distance: 20.0
click at [125, 128] on input "服務名稱/代號" at bounding box center [115, 125] width 59 height 10
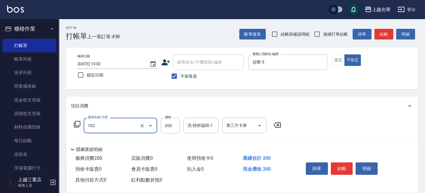
type input "指定洗髮(102)"
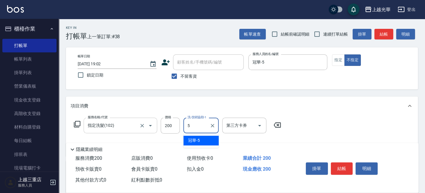
type input "冠華-5"
click at [367, 83] on div "帳單日期 2025/09/21 19:02 鎖定日期 顧客姓名/手機號碼/編號 顧客姓名/手機號碼/編號 不留客資 服務人員姓名/編號 冠華-5 服務人員姓名…" at bounding box center [242, 68] width 352 height 42
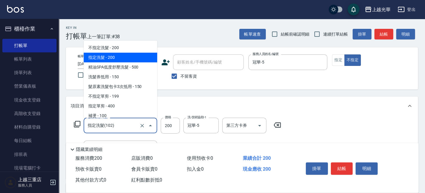
click at [123, 126] on input "指定洗髮(102)" at bounding box center [112, 125] width 52 height 10
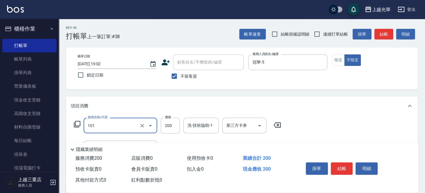
type input "不指定洗髮(101)"
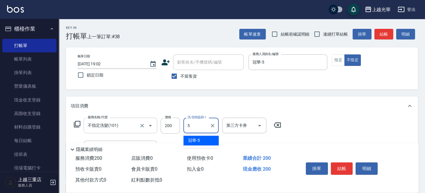
type input "冠華-5"
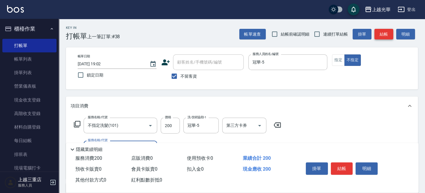
drag, startPoint x: 377, startPoint y: 39, endPoint x: 381, endPoint y: 36, distance: 5.4
click at [381, 36] on div "帳單速查 結帳前確認明細 連續打單結帳 掛單 結帳 明細" at bounding box center [328, 34] width 178 height 12
click at [382, 35] on button "結帳" at bounding box center [383, 34] width 19 height 11
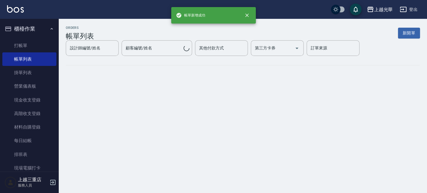
drag, startPoint x: 44, startPoint y: 58, endPoint x: 64, endPoint y: 66, distance: 22.2
click at [44, 58] on link "帳單列表" at bounding box center [29, 59] width 54 height 14
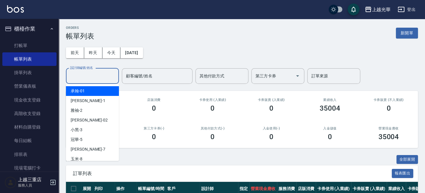
click at [100, 77] on input "設計師編號/姓名" at bounding box center [93, 76] width 48 height 10
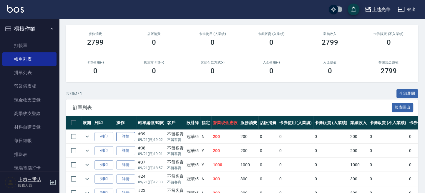
scroll to position [129, 0]
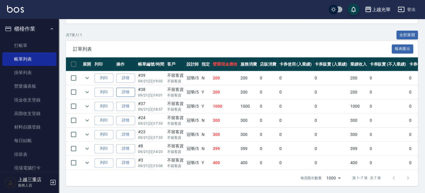
type input "冠華-5"
click at [125, 88] on link "詳情" at bounding box center [125, 92] width 19 height 9
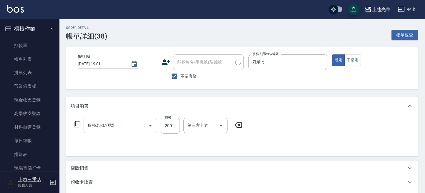
type input "2025/09/21 19:01"
checkbox input "true"
type input "冠華-5"
type input "指定單剪(203)"
drag, startPoint x: 350, startPoint y: 60, endPoint x: 315, endPoint y: 96, distance: 49.5
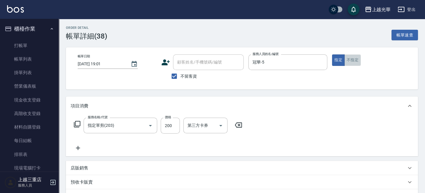
click at [349, 60] on button "不指定" at bounding box center [352, 59] width 16 height 11
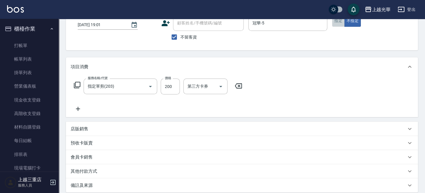
drag, startPoint x: 340, startPoint y: 23, endPoint x: 337, endPoint y: 38, distance: 15.2
click at [340, 23] on button "指定" at bounding box center [338, 20] width 13 height 11
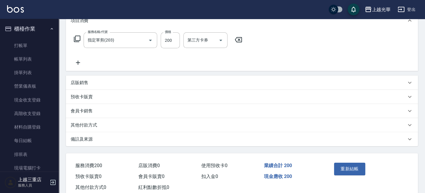
scroll to position [101, 0]
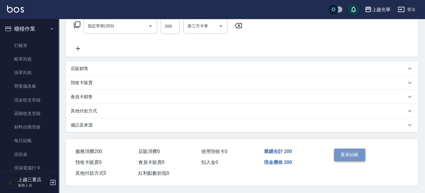
click at [348, 152] on button "重新結帳" at bounding box center [349, 154] width 31 height 12
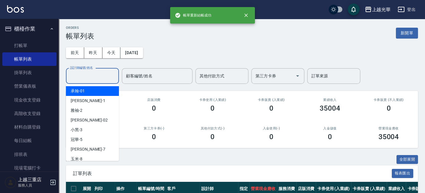
drag, startPoint x: 96, startPoint y: 78, endPoint x: 103, endPoint y: 73, distance: 8.0
click at [94, 76] on input "設計師編號/姓名" at bounding box center [93, 76] width 48 height 10
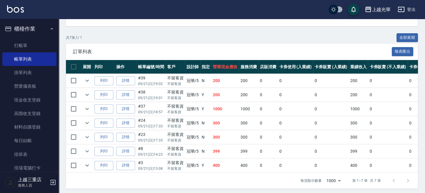
scroll to position [129, 0]
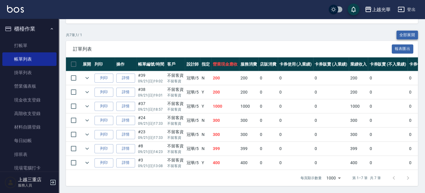
type input "冠華-5"
drag, startPoint x: 412, startPoint y: 26, endPoint x: 403, endPoint y: 39, distance: 15.0
click at [411, 31] on button "全部展開" at bounding box center [407, 35] width 22 height 9
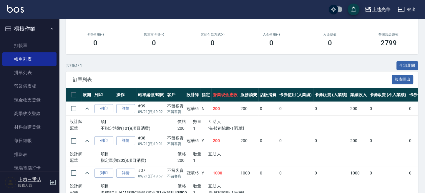
scroll to position [78, 0]
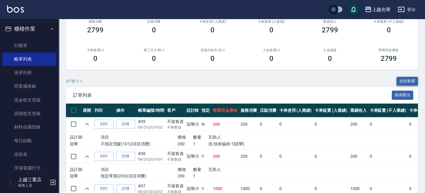
drag, startPoint x: 402, startPoint y: 80, endPoint x: 398, endPoint y: 80, distance: 4.7
click at [402, 79] on button "全部展開" at bounding box center [407, 81] width 22 height 9
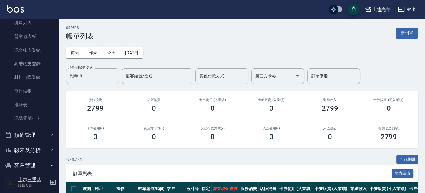
scroll to position [73, 0]
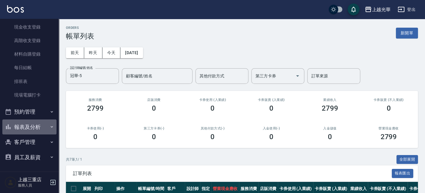
click at [34, 125] on button "報表及分析" at bounding box center [29, 126] width 54 height 15
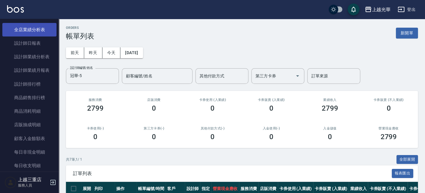
scroll to position [230, 0]
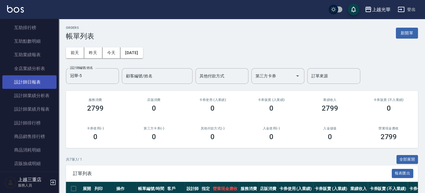
click at [40, 80] on link "設計師日報表" at bounding box center [29, 82] width 54 height 14
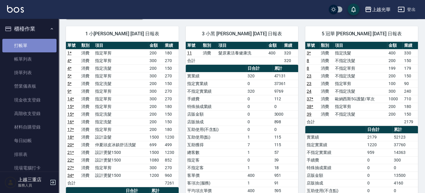
click at [30, 41] on link "打帳單" at bounding box center [29, 46] width 54 height 14
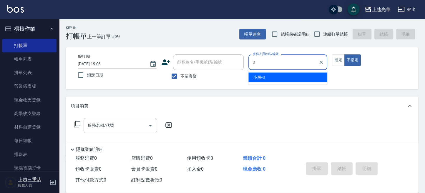
type input "3"
type button "false"
type input "小黑-3"
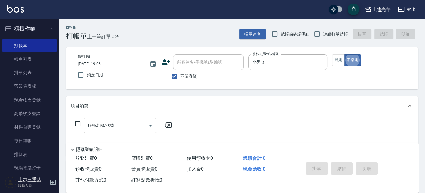
click at [84, 126] on div "服務名稱/代號" at bounding box center [119, 126] width 73 height 16
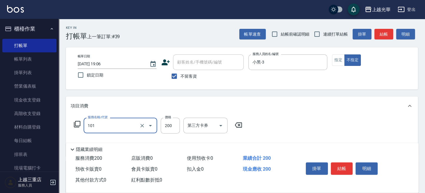
type input "不指定洗髮(101)"
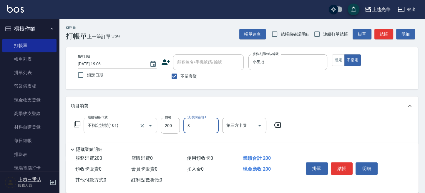
type input "小黑-3"
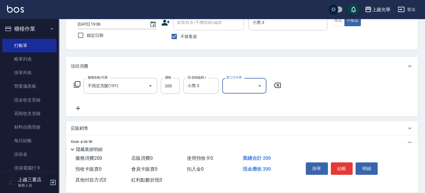
scroll to position [78, 0]
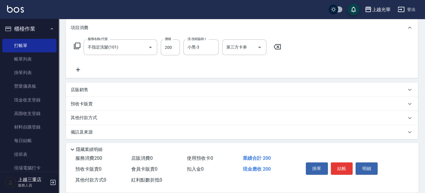
click at [79, 69] on icon at bounding box center [78, 69] width 15 height 7
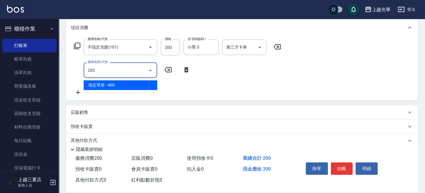
type input "指定單剪(203)"
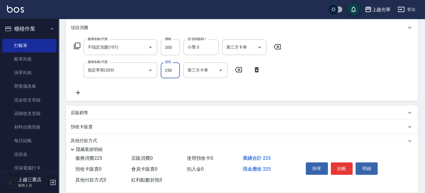
type input "250"
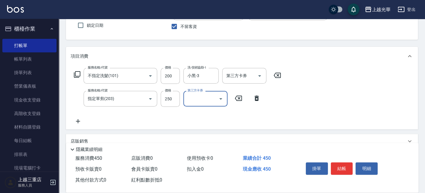
scroll to position [39, 0]
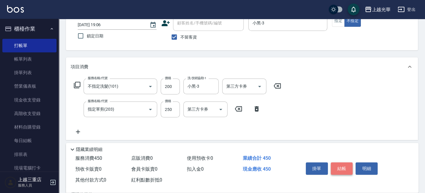
click at [348, 167] on button "結帳" at bounding box center [341, 168] width 22 height 12
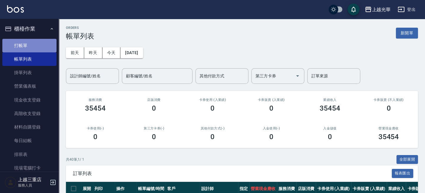
click at [31, 46] on link "打帳單" at bounding box center [29, 46] width 54 height 14
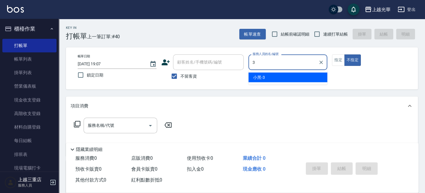
type input "小黑-3"
type button "false"
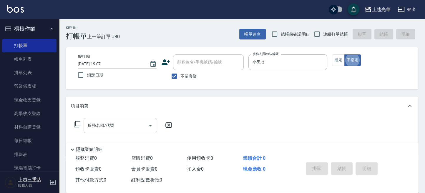
click at [133, 122] on input "服務名稱/代號" at bounding box center [115, 125] width 59 height 10
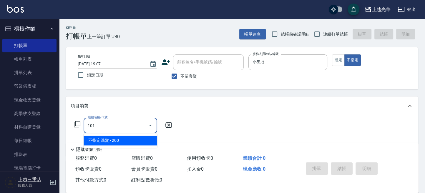
type input "不指定洗髮(101)"
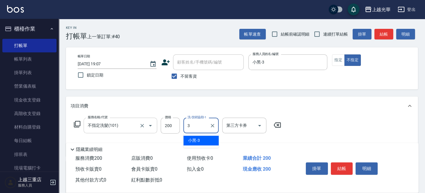
type input "小黑-3"
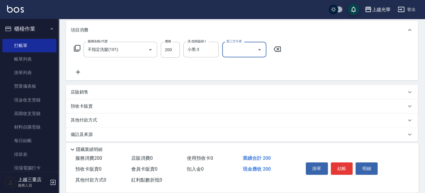
scroll to position [80, 0]
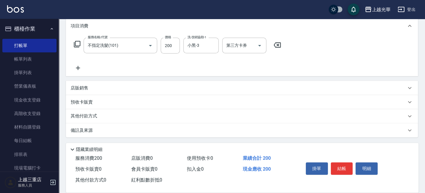
click at [75, 70] on icon at bounding box center [78, 67] width 15 height 7
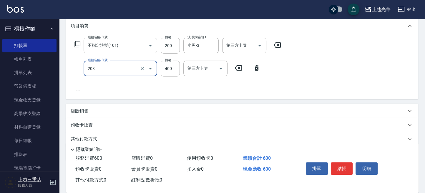
type input "指定單剪(203)"
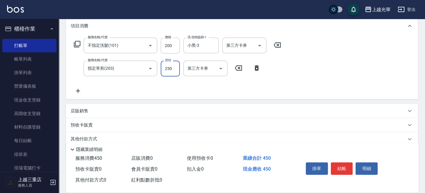
type input "250"
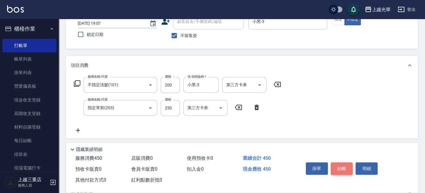
click at [340, 170] on button "結帳" at bounding box center [341, 168] width 22 height 12
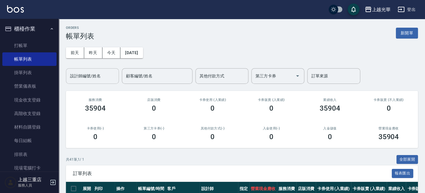
click at [113, 78] on input "設計師編號/姓名" at bounding box center [93, 76] width 48 height 10
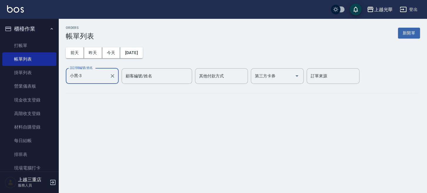
type input "小黑-3"
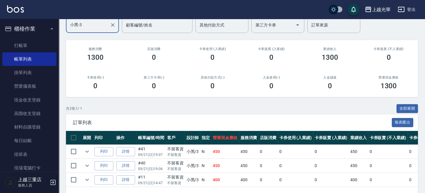
scroll to position [73, 0]
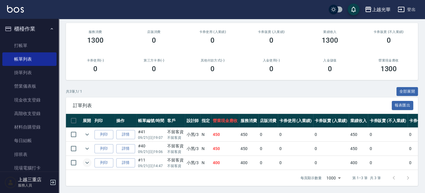
click at [87, 159] on icon "expand row" at bounding box center [86, 162] width 7 height 7
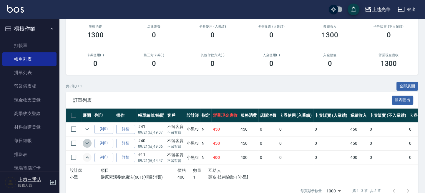
click at [89, 142] on icon "expand row" at bounding box center [86, 143] width 7 height 7
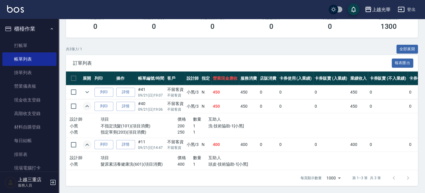
scroll to position [116, 0]
click at [86, 91] on icon "expand row" at bounding box center [87, 92] width 4 height 2
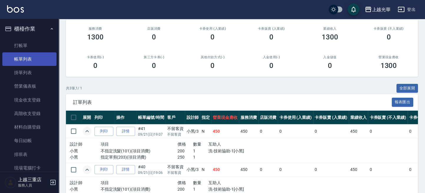
scroll to position [22, 0]
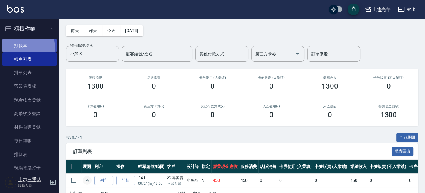
click at [20, 47] on link "打帳單" at bounding box center [29, 46] width 54 height 14
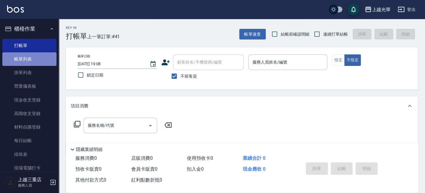
click at [41, 62] on link "帳單列表" at bounding box center [29, 59] width 54 height 14
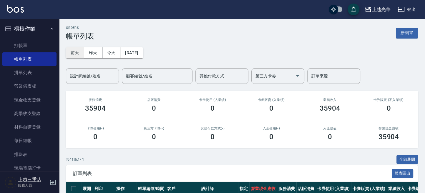
drag, startPoint x: 81, startPoint y: 52, endPoint x: 78, endPoint y: 57, distance: 6.5
click at [81, 52] on button "前天" at bounding box center [75, 52] width 18 height 11
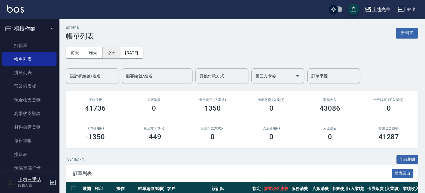
click at [117, 51] on button "今天" at bounding box center [111, 52] width 18 height 11
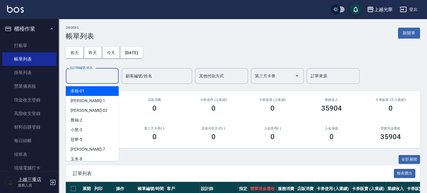
click at [104, 78] on input "設計師編號/姓名" at bounding box center [93, 76] width 48 height 10
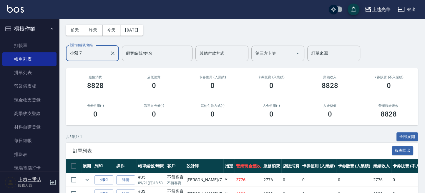
scroll to position [101, 0]
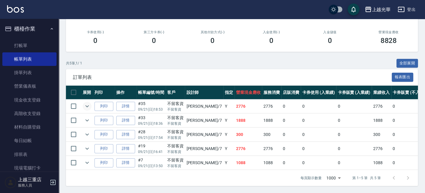
type input "小紫-7"
click at [88, 103] on icon "expand row" at bounding box center [86, 106] width 7 height 7
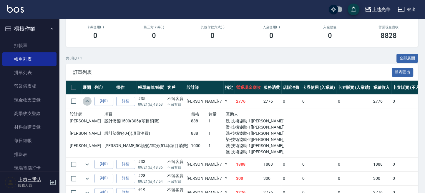
click at [88, 101] on icon "expand row" at bounding box center [86, 101] width 7 height 7
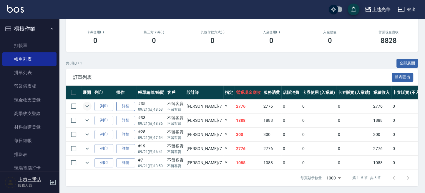
click at [126, 102] on link "詳情" at bounding box center [125, 106] width 19 height 9
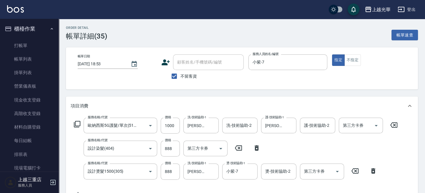
type input "2025/09/21 18:53"
checkbox input "true"
type input "小紫-7"
type input "歐納西斯5G護髮/單次(514)"
type input "設計染髮(404)"
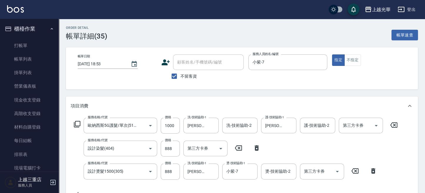
type input "設計燙髮1500(305)"
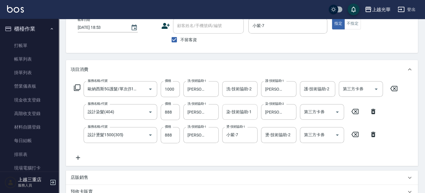
scroll to position [78, 0]
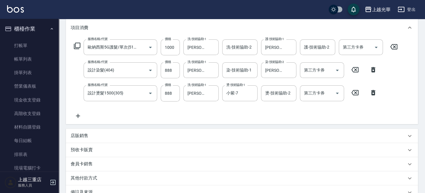
click at [83, 117] on icon at bounding box center [78, 115] width 15 height 7
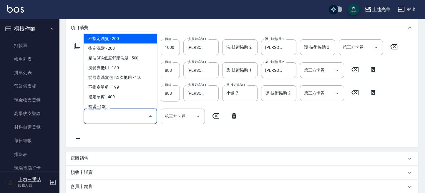
click at [100, 117] on input "服務名稱/代號" at bounding box center [115, 116] width 59 height 10
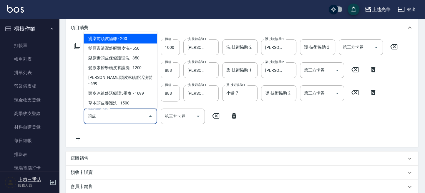
click at [103, 36] on span "燙染前頭皮隔離 - 200" at bounding box center [119, 39] width 73 height 10
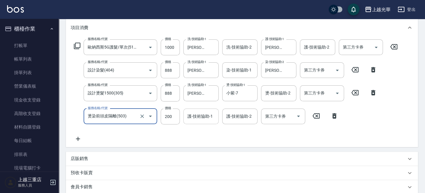
type input "燙染前頭皮隔離(503)"
click at [191, 118] on input "護-技術協助-1" at bounding box center [201, 116] width 30 height 10
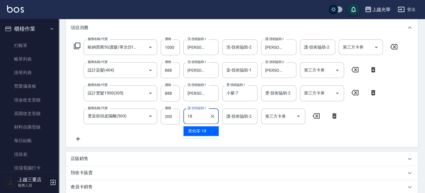
type input "黃幼苓-18"
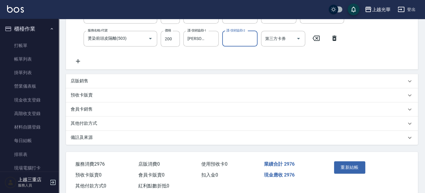
scroll to position [157, 0]
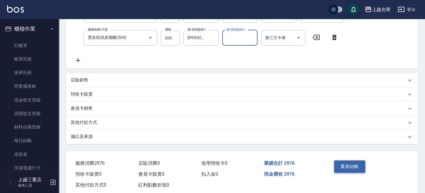
click at [358, 167] on button "重新結帳" at bounding box center [349, 166] width 31 height 12
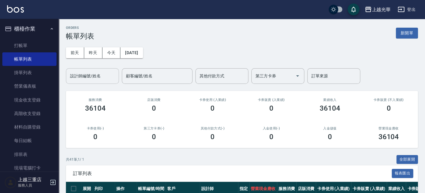
click at [101, 78] on input "設計師編號/姓名" at bounding box center [93, 76] width 48 height 10
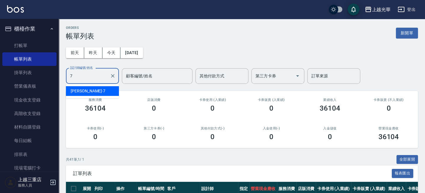
type input "小紫-7"
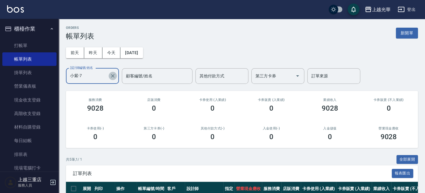
click at [115, 75] on icon "Clear" at bounding box center [113, 76] width 6 height 6
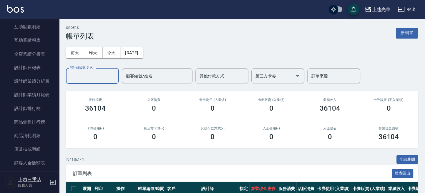
click at [103, 76] on input "設計師編號/姓名" at bounding box center [93, 76] width 48 height 10
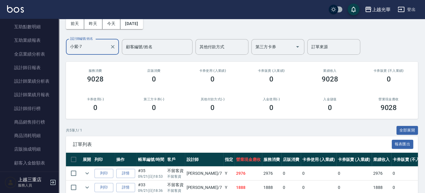
scroll to position [39, 0]
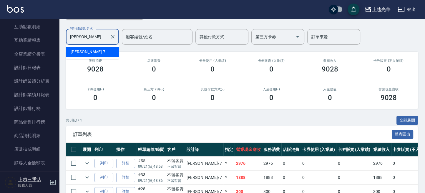
type input "小"
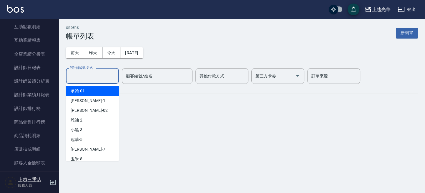
scroll to position [0, 0]
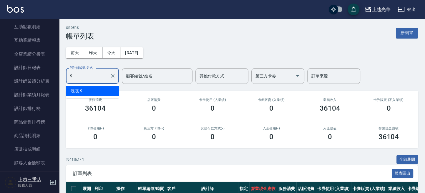
type input "喨喨-9"
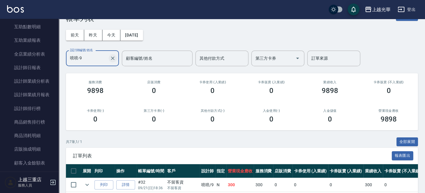
scroll to position [11, 0]
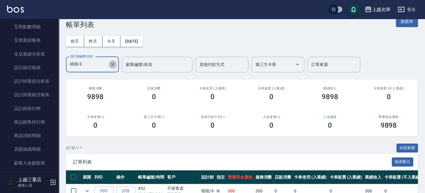
click at [112, 61] on button "Clear" at bounding box center [112, 64] width 8 height 8
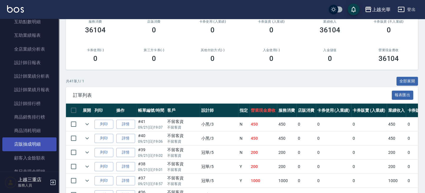
scroll to position [283, 0]
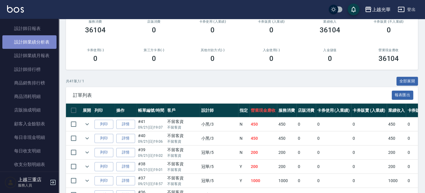
click at [38, 45] on link "設計師業績分析表" at bounding box center [29, 42] width 54 height 14
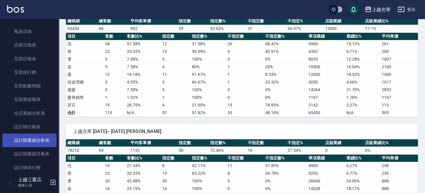
scroll to position [196, 0]
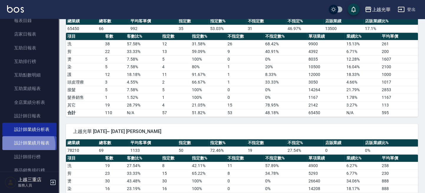
click at [28, 145] on link "設計師業績月報表" at bounding box center [29, 143] width 54 height 14
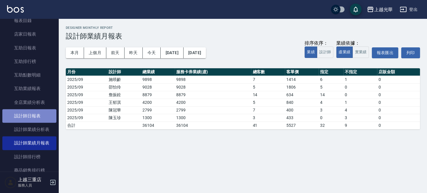
click at [43, 113] on link "設計師日報表" at bounding box center [29, 116] width 54 height 14
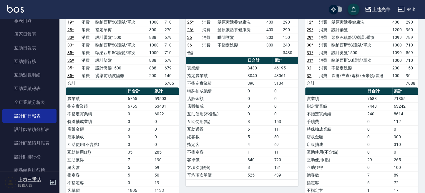
scroll to position [282, 0]
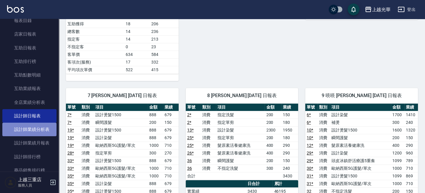
click at [32, 127] on link "設計師業績分析表" at bounding box center [29, 130] width 54 height 14
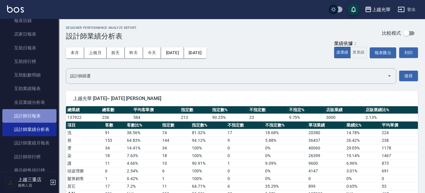
click at [33, 115] on link "設計師日報表" at bounding box center [29, 116] width 54 height 14
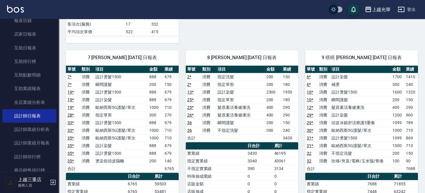
scroll to position [353, 0]
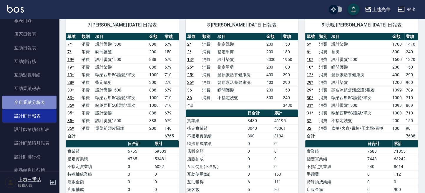
click at [34, 99] on link "全店業績分析表" at bounding box center [29, 103] width 54 height 14
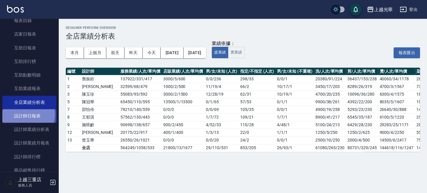
click at [19, 114] on link "設計師日報表" at bounding box center [29, 116] width 54 height 14
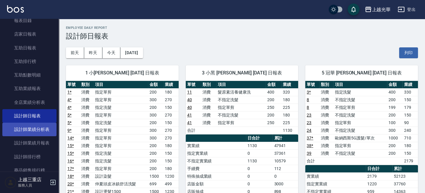
click at [31, 129] on link "設計師業績分析表" at bounding box center [29, 130] width 54 height 14
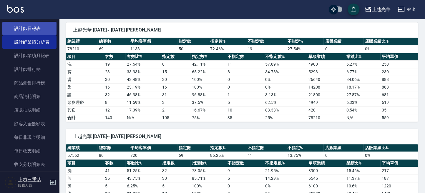
scroll to position [509, 0]
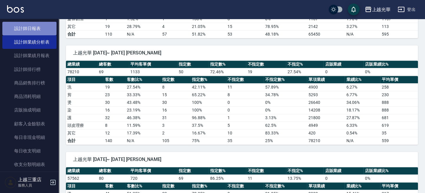
click at [33, 31] on link "設計師日報表" at bounding box center [29, 29] width 54 height 14
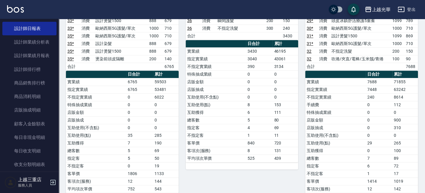
scroll to position [431, 0]
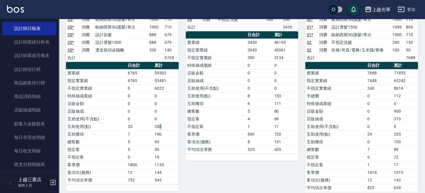
drag, startPoint x: 158, startPoint y: 122, endPoint x: 161, endPoint y: 124, distance: 3.4
click at [161, 124] on td "285" at bounding box center [166, 127] width 26 height 8
click at [157, 123] on td "285" at bounding box center [166, 127] width 26 height 8
click at [152, 123] on td "35" at bounding box center [139, 127] width 27 height 8
click at [149, 139] on td "5" at bounding box center [139, 142] width 27 height 8
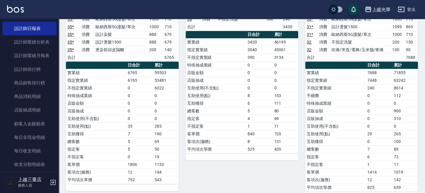
scroll to position [439, 0]
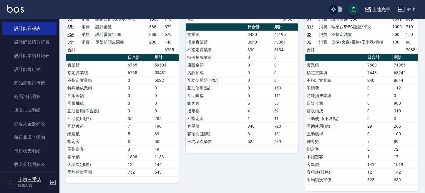
click at [168, 125] on td "190" at bounding box center [166, 126] width 26 height 8
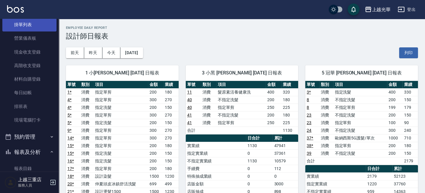
scroll to position [0, 0]
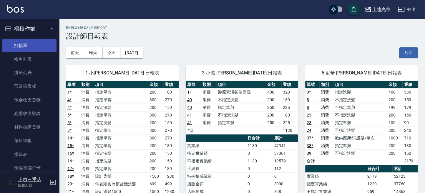
click at [35, 46] on link "打帳單" at bounding box center [29, 46] width 54 height 14
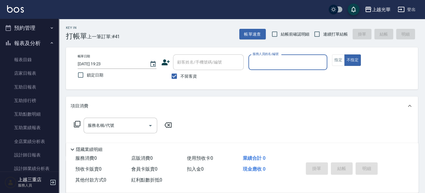
click at [40, 46] on button "報表及分析" at bounding box center [29, 43] width 54 height 15
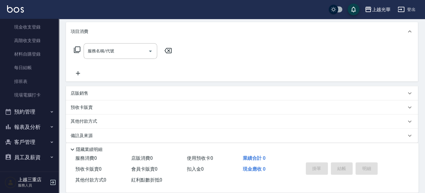
scroll to position [80, 0]
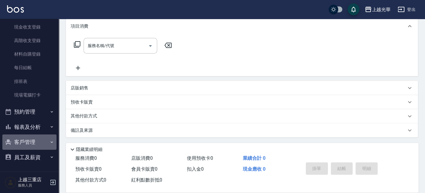
click at [33, 143] on button "客戶管理" at bounding box center [29, 141] width 54 height 15
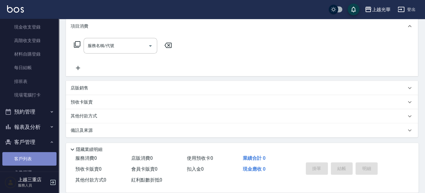
click at [42, 157] on link "客戶列表" at bounding box center [29, 159] width 54 height 14
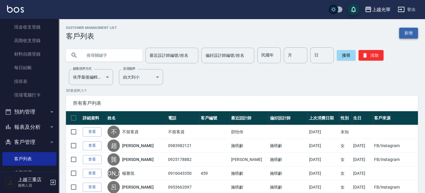
click at [415, 37] on link "新增" at bounding box center [408, 33] width 19 height 11
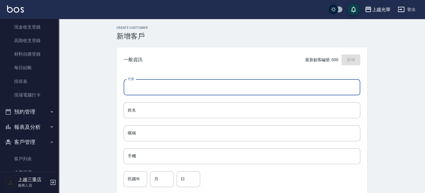
click at [158, 86] on input "代號" at bounding box center [241, 87] width 236 height 16
type input "0966390072"
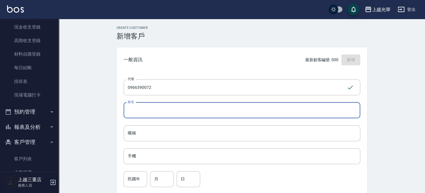
click at [154, 113] on input "姓名" at bounding box center [241, 110] width 236 height 16
type input "楊氏貝"
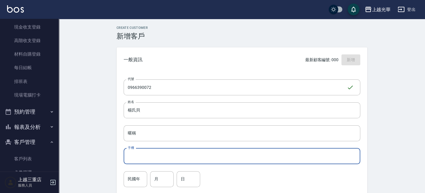
click at [140, 159] on input "手機" at bounding box center [241, 156] width 236 height 16
type input "0966390072"
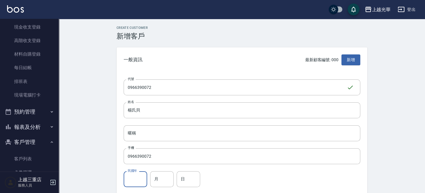
click at [137, 174] on input "民國年" at bounding box center [135, 179] width 24 height 16
type input "71"
click at [166, 174] on input "月" at bounding box center [162, 179] width 24 height 16
type input "12"
click at [196, 173] on input "日" at bounding box center [188, 179] width 24 height 16
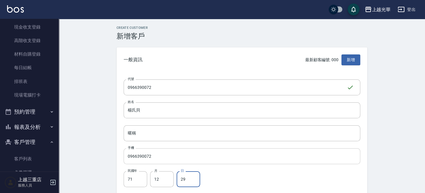
type input "29"
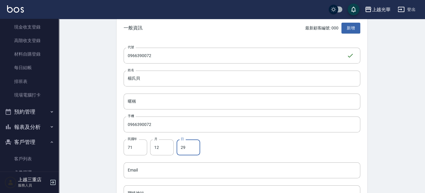
scroll to position [78, 0]
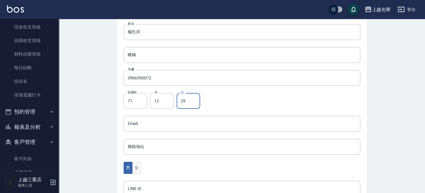
click at [133, 167] on button "女" at bounding box center [136, 168] width 9 height 12
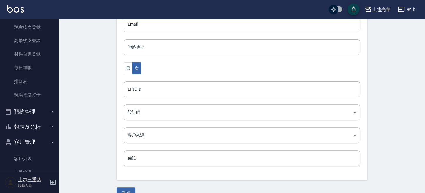
scroll to position [190, 0]
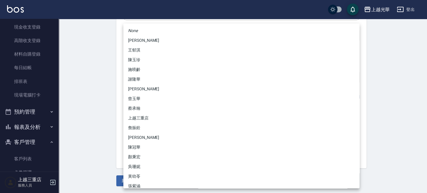
click at [141, 101] on body "上越光華 登出 櫃檯作業 打帳單 帳單列表 掛單列表 營業儀表板 現金收支登錄 高階收支登錄 材料自購登錄 每日結帳 排班表 現場電腦打卡 預約管理 預約管理…" at bounding box center [213, 1] width 427 height 383
click at [132, 59] on li "陳玉珍" at bounding box center [241, 60] width 236 height 10
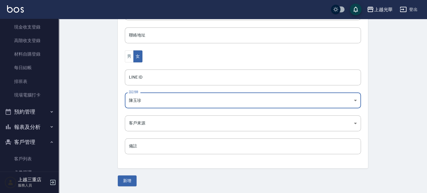
type input "a289e7a1-3b10-4443-a52a-f6fc51726859"
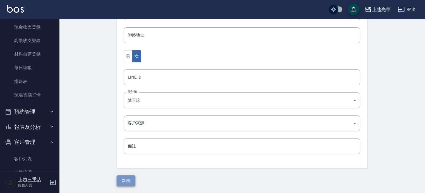
click at [133, 176] on button "新增" at bounding box center [125, 180] width 19 height 11
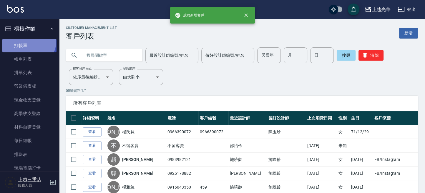
click at [27, 41] on link "打帳單" at bounding box center [29, 46] width 54 height 14
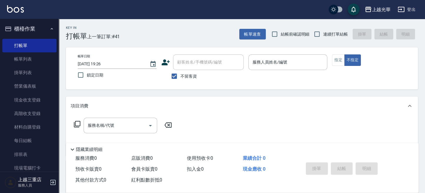
click at [194, 74] on span "不留客資" at bounding box center [188, 76] width 16 height 6
click at [180, 74] on input "不留客資" at bounding box center [174, 76] width 12 height 12
checkbox input "false"
click at [195, 66] on input "顧客姓名/手機號碼/編號" at bounding box center [204, 62] width 56 height 10
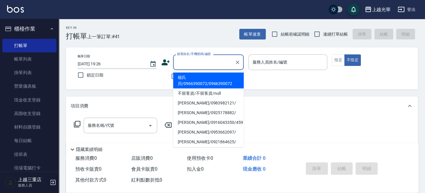
click at [194, 78] on li "楊氏貝/0966390072/0966390072" at bounding box center [208, 80] width 71 height 16
type input "楊氏貝/0966390072/0966390072"
type input "小黑-3"
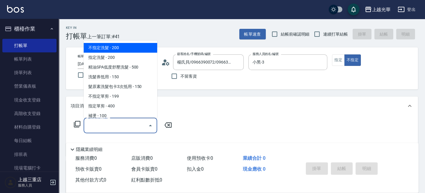
click at [106, 125] on input "服務名稱/代號" at bounding box center [115, 125] width 59 height 10
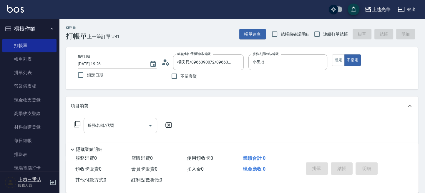
click at [80, 126] on icon at bounding box center [77, 124] width 6 height 6
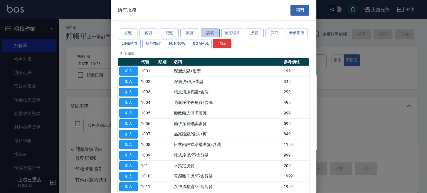
click at [205, 31] on button "護髮" at bounding box center [210, 33] width 19 height 9
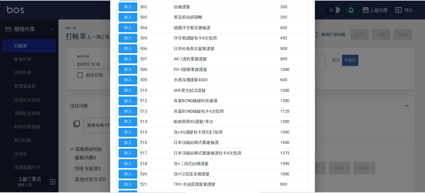
scroll to position [78, 0]
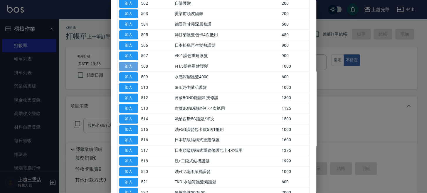
click at [132, 66] on button "加入" at bounding box center [128, 66] width 19 height 9
type input "PH.5髪療重建護髮(508)"
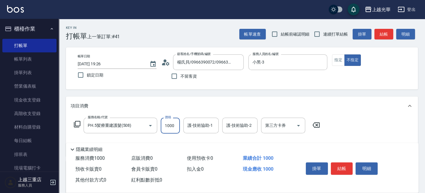
click at [171, 130] on input "1000" at bounding box center [170, 126] width 19 height 16
type input "800"
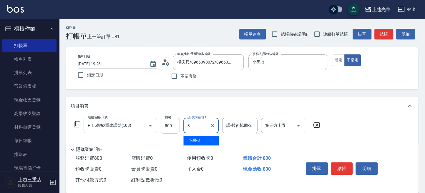
type input "小黑-3"
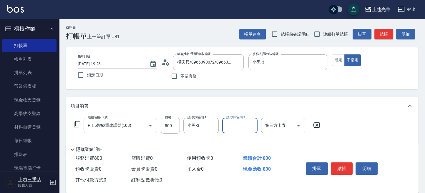
click at [78, 121] on icon at bounding box center [76, 124] width 7 height 7
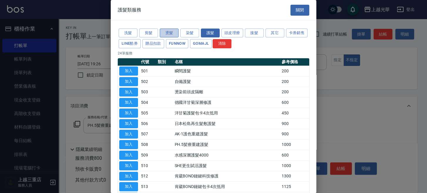
click at [170, 29] on button "燙髮" at bounding box center [169, 33] width 19 height 9
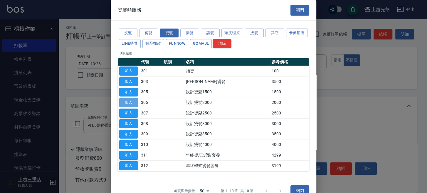
click at [136, 105] on button "加入" at bounding box center [128, 102] width 19 height 9
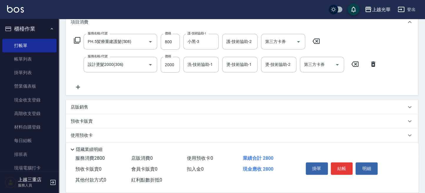
scroll to position [117, 0]
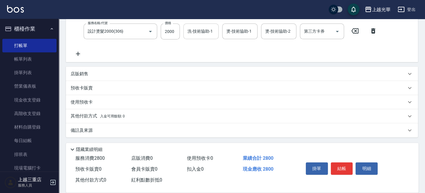
click at [200, 34] on input "洗-技術協助-1" at bounding box center [201, 31] width 30 height 10
type input "小黑-3"
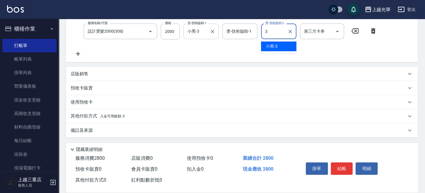
type input "小黑-3"
click at [81, 71] on p "店販銷售" at bounding box center [80, 74] width 18 height 6
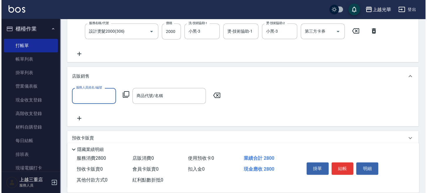
scroll to position [0, 0]
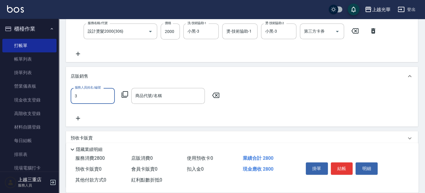
type input "小黑-3"
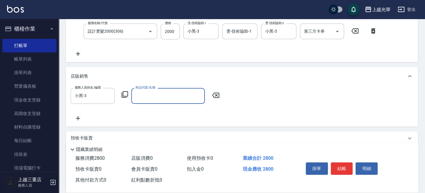
click at [128, 93] on icon at bounding box center [124, 94] width 6 height 6
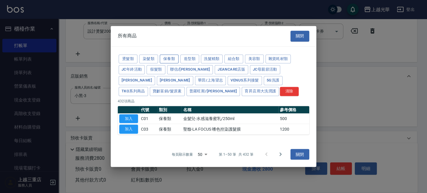
click at [177, 59] on button "保養類" at bounding box center [169, 58] width 19 height 9
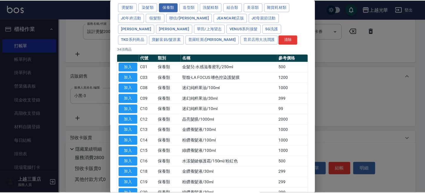
scroll to position [118, 0]
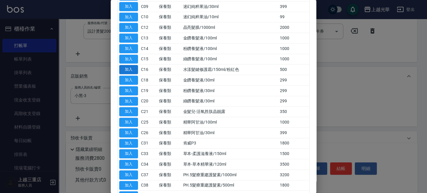
click at [123, 68] on button "加入" at bounding box center [128, 69] width 19 height 9
type input "水漾髮鍵修護霜/150ml/粉紅色"
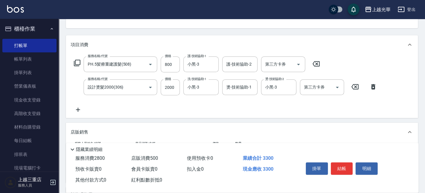
scroll to position [39, 0]
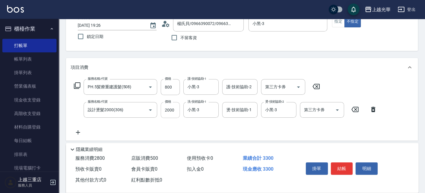
click at [173, 111] on input "2000" at bounding box center [170, 110] width 19 height 16
type input "2300"
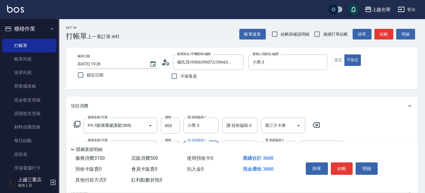
scroll to position [118, 0]
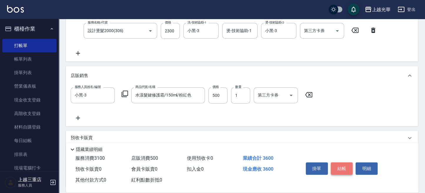
click at [342, 163] on button "結帳" at bounding box center [341, 168] width 22 height 12
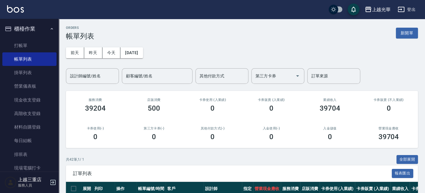
click at [88, 75] on input "設計師編號/姓名" at bounding box center [93, 76] width 48 height 10
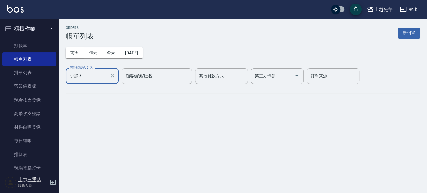
type input "小黑-3"
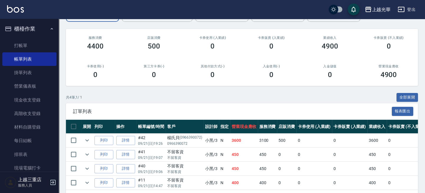
scroll to position [87, 0]
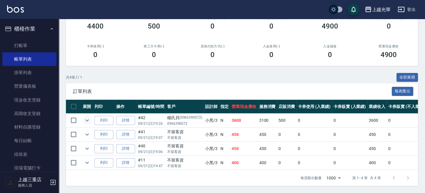
click at [89, 117] on icon "expand row" at bounding box center [86, 120] width 7 height 7
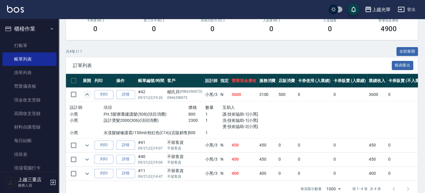
scroll to position [124, 0]
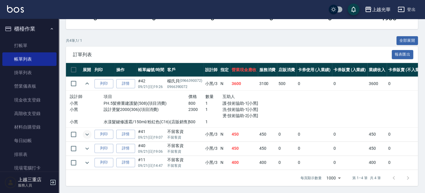
click at [90, 131] on icon "expand row" at bounding box center [86, 134] width 7 height 7
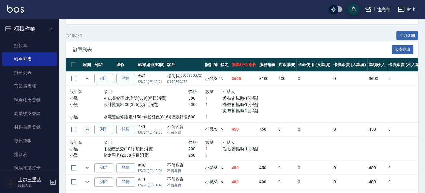
scroll to position [148, 0]
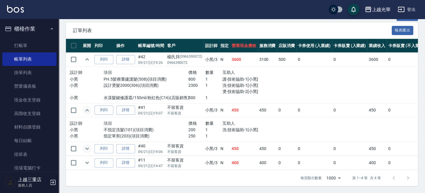
click at [83, 145] on icon "expand row" at bounding box center [86, 148] width 7 height 7
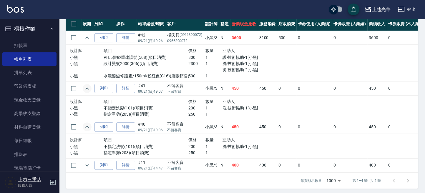
scroll to position [172, 0]
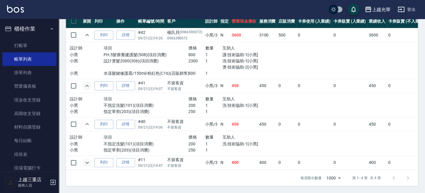
click at [88, 159] on icon "expand row" at bounding box center [86, 162] width 7 height 7
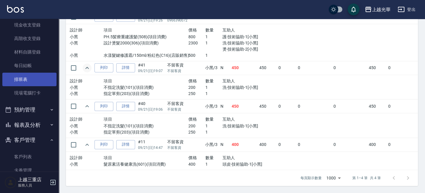
scroll to position [118, 0]
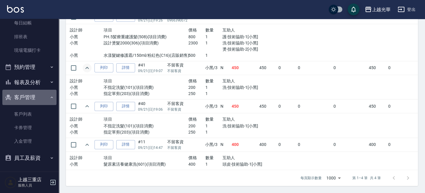
click at [33, 93] on button "客戶管理" at bounding box center [29, 97] width 54 height 15
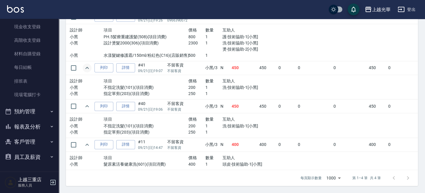
scroll to position [73, 0]
click at [21, 128] on button "報表及分析" at bounding box center [29, 126] width 54 height 15
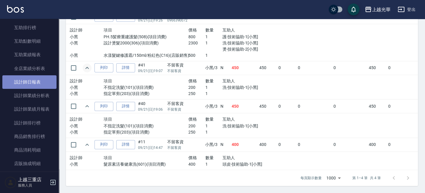
click at [39, 81] on link "設計師日報表" at bounding box center [29, 82] width 54 height 14
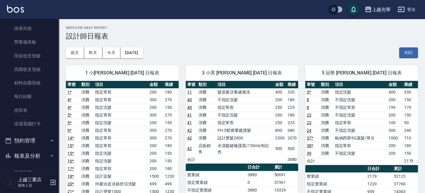
scroll to position [78, 0]
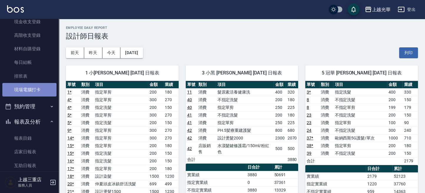
click at [34, 88] on link "現場電腦打卡" at bounding box center [29, 90] width 54 height 14
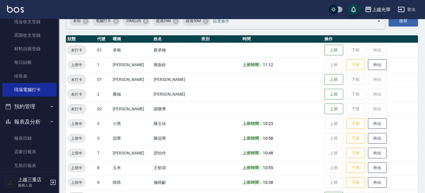
scroll to position [78, 0]
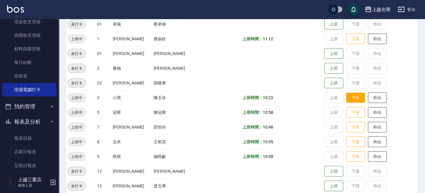
click at [350, 100] on button "下班" at bounding box center [355, 98] width 19 height 10
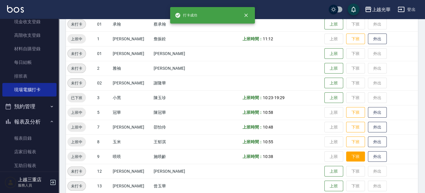
click at [351, 159] on button "下班" at bounding box center [355, 156] width 19 height 10
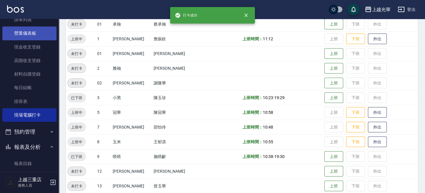
scroll to position [0, 0]
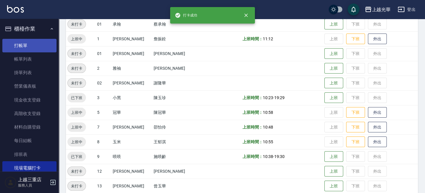
click at [25, 49] on link "打帳單" at bounding box center [29, 46] width 54 height 14
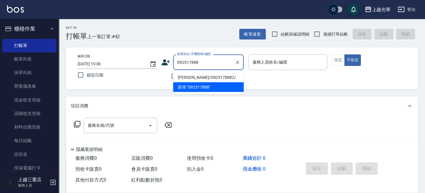
click at [208, 75] on li "龔卉芸/0925178882/" at bounding box center [208, 77] width 71 height 10
type input "龔卉芸/0925178882/"
type input "喨喨-9"
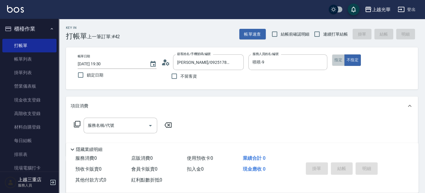
click at [335, 60] on button "指定" at bounding box center [338, 59] width 13 height 11
click at [315, 34] on input "連續打單結帳" at bounding box center [316, 34] width 12 height 12
checkbox input "true"
click at [116, 123] on input "服務名稱/代號" at bounding box center [115, 125] width 59 height 10
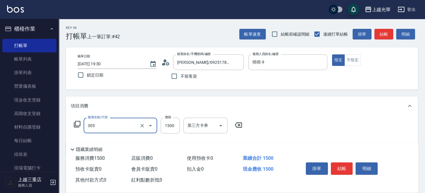
type input "設計燙髮1500(305)"
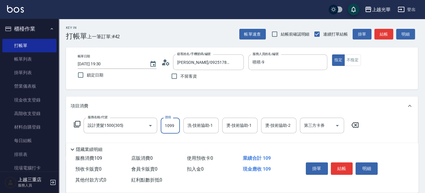
type input "1099"
type input "1"
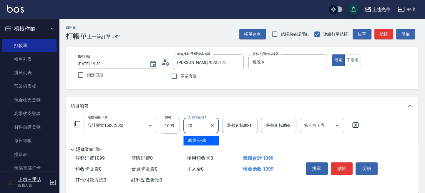
type input "顏秉宏-20"
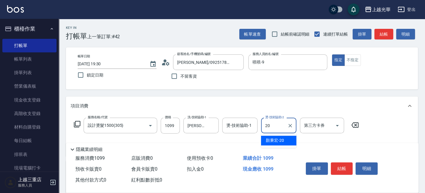
type input "顏秉宏-20"
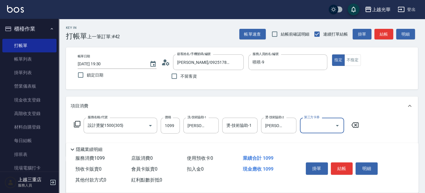
click at [349, 167] on button "結帳" at bounding box center [341, 168] width 22 height 12
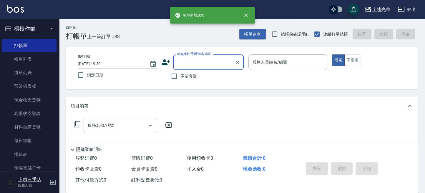
drag, startPoint x: 193, startPoint y: 63, endPoint x: 201, endPoint y: 53, distance: 12.8
click at [191, 64] on input "顧客姓名/手機號碼/編號" at bounding box center [204, 62] width 56 height 10
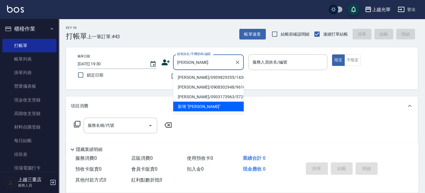
click at [204, 76] on li "周毓菁/0939829355/1436" at bounding box center [208, 77] width 71 height 10
type input "周毓菁/0939829355/1436"
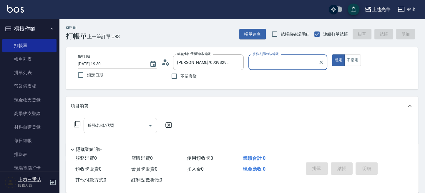
type input "喨喨-9"
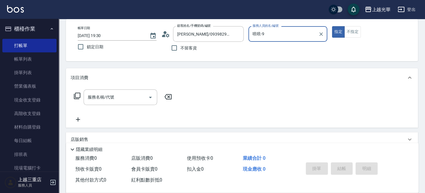
scroll to position [39, 0]
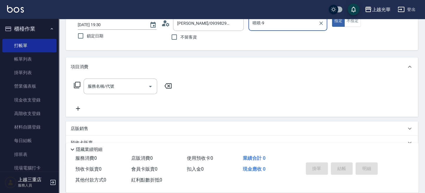
drag, startPoint x: 101, startPoint y: 88, endPoint x: 116, endPoint y: 69, distance: 23.8
click at [105, 85] on div "服務名稱/代號 服務名稱/代號" at bounding box center [119, 86] width 73 height 16
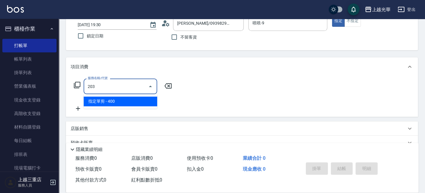
type input "指定單剪(203)"
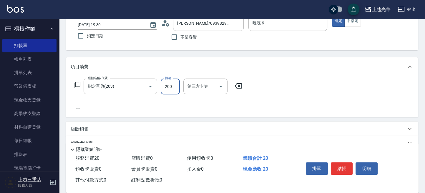
type input "200"
click at [343, 166] on button "結帳" at bounding box center [341, 168] width 22 height 12
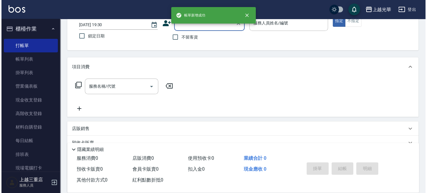
scroll to position [0, 0]
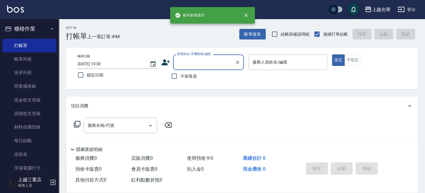
drag, startPoint x: 213, startPoint y: 61, endPoint x: 201, endPoint y: 63, distance: 11.9
click at [212, 61] on input "顧客姓名/手機號碼/編號" at bounding box center [204, 62] width 56 height 10
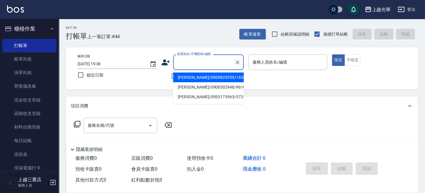
drag, startPoint x: 193, startPoint y: 76, endPoint x: 239, endPoint y: 64, distance: 47.6
click at [193, 76] on li "周毓菁/0939829355/1436" at bounding box center [208, 77] width 71 height 10
type input "周毓菁/0939829355/1436"
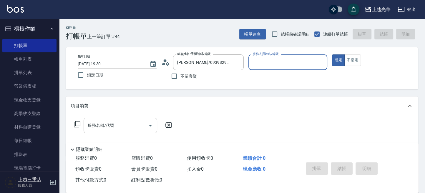
type input "喨喨-9"
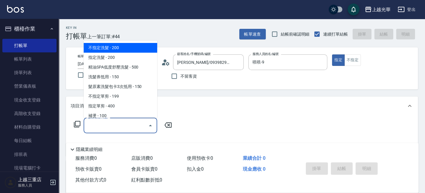
drag, startPoint x: 109, startPoint y: 130, endPoint x: 105, endPoint y: 93, distance: 37.2
click at [106, 123] on input "服務名稱/代號" at bounding box center [115, 125] width 59 height 10
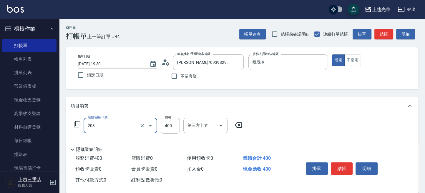
type input "指定單剪(203)"
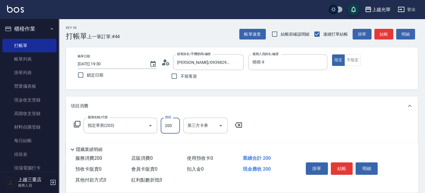
type input "200"
click at [340, 170] on button "結帳" at bounding box center [341, 168] width 22 height 12
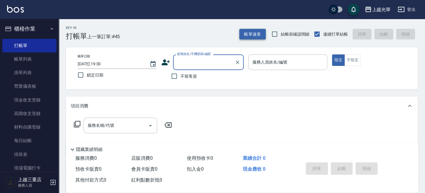
click at [251, 38] on button "帳單速查" at bounding box center [252, 34] width 26 height 11
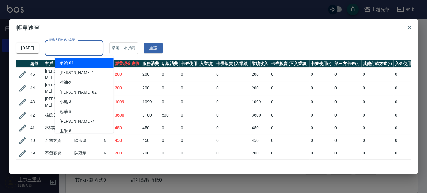
drag, startPoint x: 89, startPoint y: 46, endPoint x: 98, endPoint y: 41, distance: 10.7
click at [89, 45] on input "服務人員姓名/編號" at bounding box center [74, 48] width 54 height 10
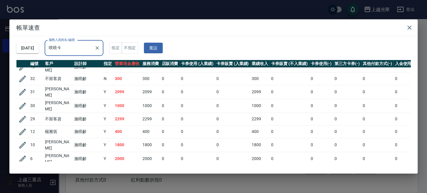
scroll to position [45, 0]
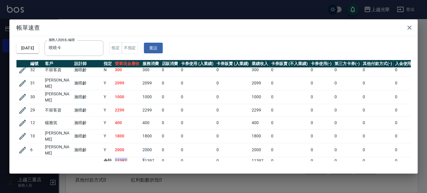
drag, startPoint x: 113, startPoint y: 151, endPoint x: 144, endPoint y: 148, distance: 31.0
click at [144, 157] on tr "合計 11397 11397 0 0 0 11397 0 0 0 0 0" at bounding box center [232, 161] width 432 height 8
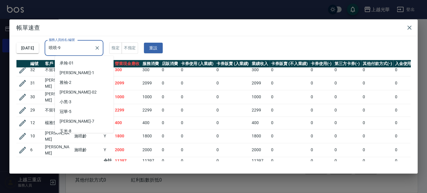
scroll to position [12, 0]
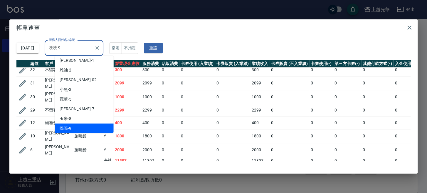
drag, startPoint x: 69, startPoint y: 49, endPoint x: 0, endPoint y: 35, distance: 70.5
click at [0, 35] on div "帳單速查 2025/09/21 服務人員姓名/編號 喨喨-9 服務人員姓名/編號 指定 不指定 重設 編號 客戶 設計師 指定 營業現金應收 服務消費 店販消…" at bounding box center [213, 96] width 427 height 193
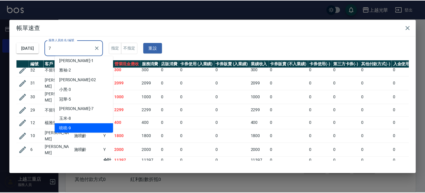
scroll to position [0, 0]
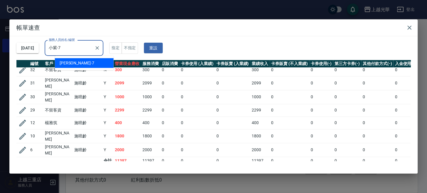
type input "小紫-7"
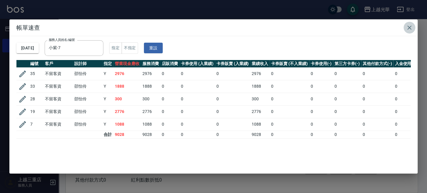
drag, startPoint x: 407, startPoint y: 25, endPoint x: 402, endPoint y: 26, distance: 5.1
click at [405, 25] on button "button" at bounding box center [410, 28] width 12 height 12
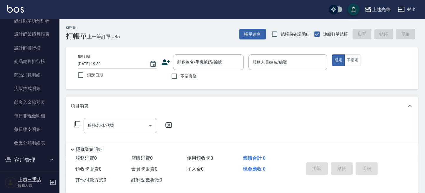
scroll to position [323, 0]
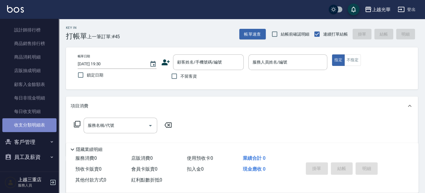
click at [36, 123] on link "收支分類明細表" at bounding box center [29, 125] width 54 height 14
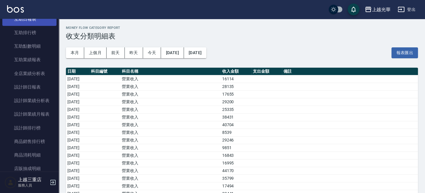
scroll to position [244, 0]
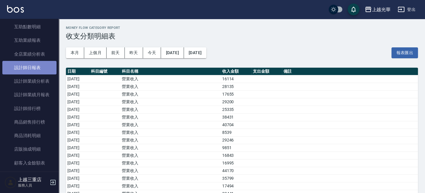
click at [32, 68] on link "設計師日報表" at bounding box center [29, 68] width 54 height 14
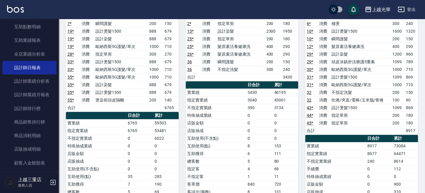
scroll to position [392, 0]
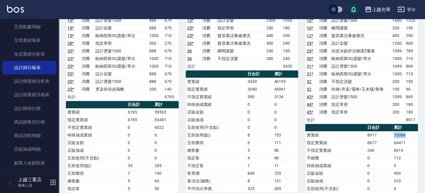
drag, startPoint x: 396, startPoint y: 131, endPoint x: 408, endPoint y: 132, distance: 11.8
click at [408, 131] on tr "實業績 8917 73084" at bounding box center [361, 135] width 113 height 8
click at [405, 139] on td "64471" at bounding box center [405, 143] width 26 height 8
drag, startPoint x: 395, startPoint y: 147, endPoint x: 405, endPoint y: 147, distance: 10.0
click at [405, 147] on td "8614" at bounding box center [405, 150] width 26 height 8
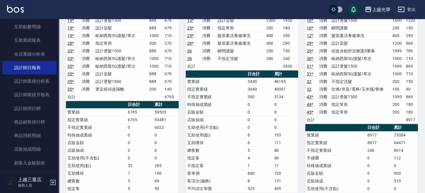
click at [391, 169] on td "0" at bounding box center [378, 173] width 27 height 8
drag, startPoint x: 392, startPoint y: 139, endPoint x: 407, endPoint y: 138, distance: 14.1
click at [407, 139] on td "64471" at bounding box center [405, 143] width 26 height 8
click at [405, 149] on td "8614" at bounding box center [405, 150] width 26 height 8
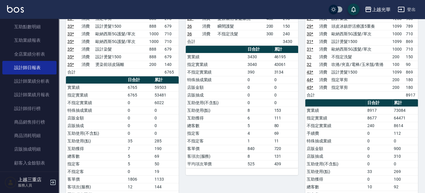
scroll to position [431, 0]
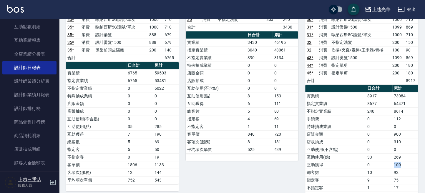
drag, startPoint x: 391, startPoint y: 159, endPoint x: 404, endPoint y: 159, distance: 12.4
click at [404, 161] on tr "互助獲得 0 100" at bounding box center [361, 165] width 113 height 8
click at [403, 168] on td "92" at bounding box center [405, 172] width 26 height 8
drag, startPoint x: 156, startPoint y: 122, endPoint x: 168, endPoint y: 122, distance: 12.1
click at [168, 123] on td "285" at bounding box center [166, 127] width 26 height 8
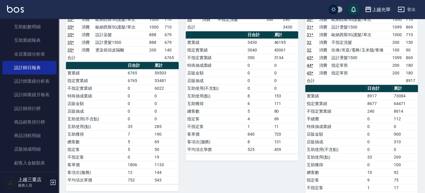
click at [273, 149] on div "單號 類別 項目 金額 業績 2 * 消費 指定洗髮 200 150 2 * 消費 指定單剪 200 180 13 * 消費 設計染髮 2300 1950 2…" at bounding box center [242, 58] width 113 height 206
drag, startPoint x: 394, startPoint y: 157, endPoint x: 403, endPoint y: 158, distance: 9.7
click at [403, 161] on td "100" at bounding box center [405, 165] width 26 height 8
click at [405, 163] on td "100" at bounding box center [405, 165] width 26 height 8
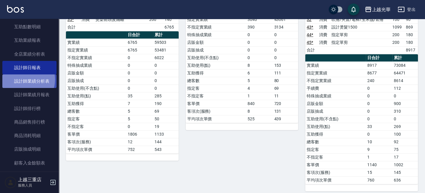
click at [24, 80] on link "設計師業績分析表" at bounding box center [29, 81] width 54 height 14
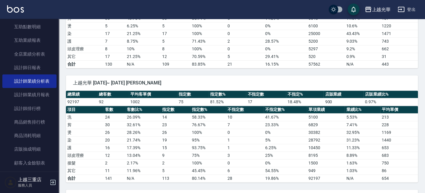
scroll to position [706, 0]
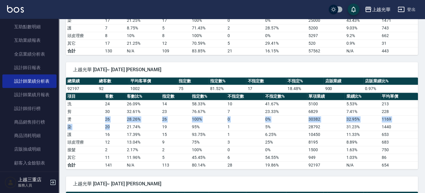
drag, startPoint x: 106, startPoint y: 113, endPoint x: 123, endPoint y: 121, distance: 18.8
click at [115, 120] on tbody "洗 24 26.09 % 14 58.33 % 10 41.67 % 5100 5.53 % 213 剪 30 32.61 % 23 76.67 % 7 23…" at bounding box center [242, 134] width 352 height 69
click at [146, 131] on td "17.39 %" at bounding box center [142, 135] width 35 height 8
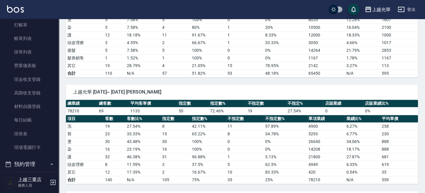
scroll to position [0, 0]
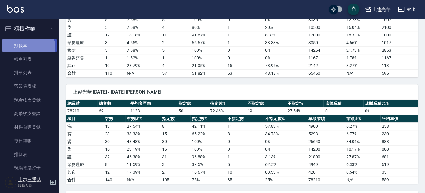
click at [26, 47] on link "打帳單" at bounding box center [29, 46] width 54 height 14
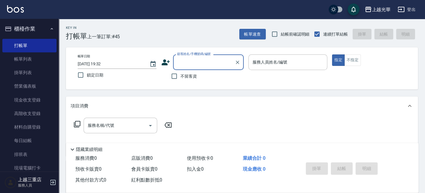
click at [181, 77] on span "不留客資" at bounding box center [188, 76] width 16 height 6
click at [180, 77] on input "不留客資" at bounding box center [174, 76] width 12 height 12
checkbox input "true"
type input "小詹-1"
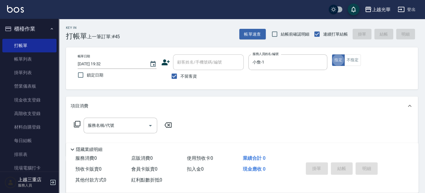
type button "true"
click at [122, 129] on input "服務名稱/代號" at bounding box center [115, 125] width 59 height 10
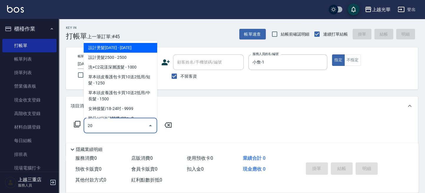
type input "202"
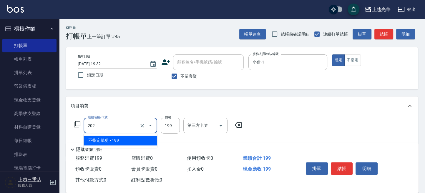
drag, startPoint x: 118, startPoint y: 126, endPoint x: 74, endPoint y: 126, distance: 44.7
click at [73, 127] on div "服務名稱/代號 202 服務名稱/代號 價格 199 價格 第三方卡券 第三方卡券" at bounding box center [158, 126] width 175 height 16
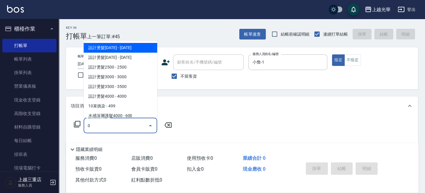
drag, startPoint x: 93, startPoint y: 125, endPoint x: 77, endPoint y: 125, distance: 16.2
click at [76, 126] on div "服務名稱/代號 0 服務名稱/代號" at bounding box center [123, 126] width 105 height 16
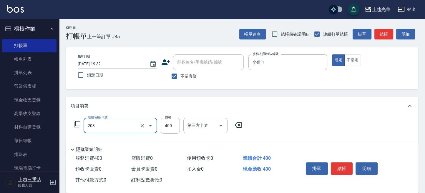
type input "指定單剪(203)"
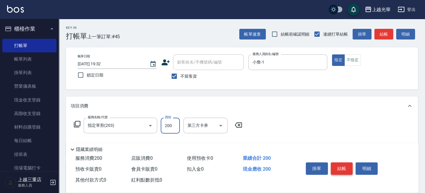
type input "200"
click at [338, 167] on button "結帳" at bounding box center [341, 168] width 22 height 12
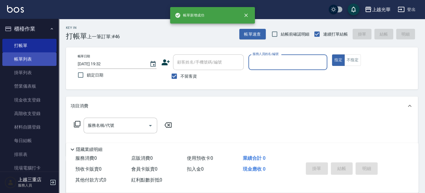
click at [34, 60] on link "帳單列表" at bounding box center [29, 59] width 54 height 14
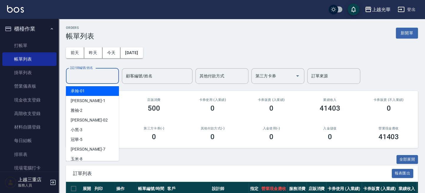
click at [100, 77] on div "設計師編號/姓名 設計師編號/姓名" at bounding box center [92, 76] width 53 height 16
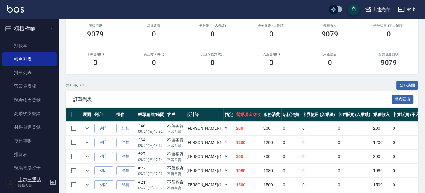
scroll to position [78, 0]
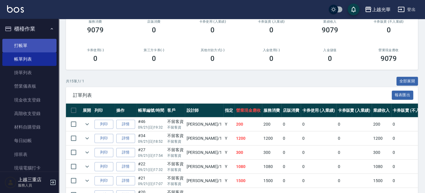
type input "小詹-1"
click at [31, 47] on link "打帳單" at bounding box center [29, 46] width 54 height 14
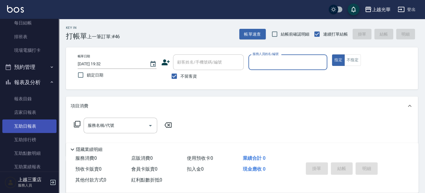
scroll to position [235, 0]
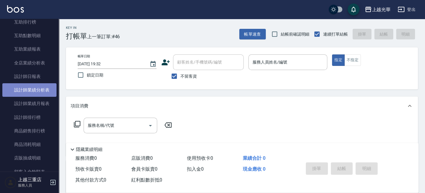
click at [33, 88] on link "設計師業績分析表" at bounding box center [29, 90] width 54 height 14
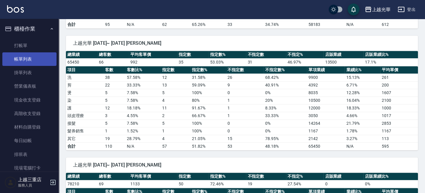
scroll to position [392, 0]
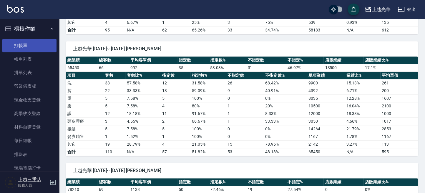
click at [21, 46] on link "打帳單" at bounding box center [29, 46] width 54 height 14
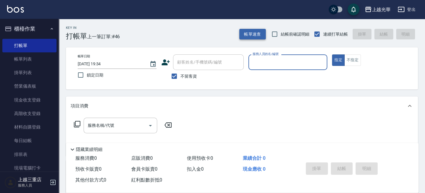
click at [257, 36] on button "帳單速查" at bounding box center [252, 34] width 26 height 11
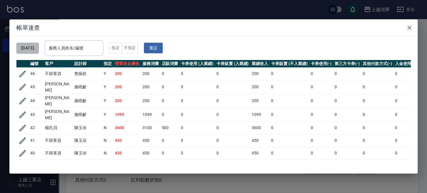
click at [32, 51] on button "[DATE]" at bounding box center [27, 48] width 22 height 11
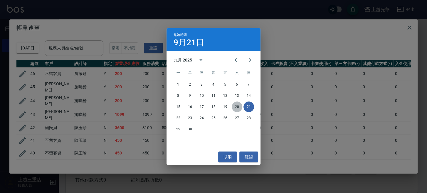
click at [235, 106] on button "20" at bounding box center [237, 106] width 11 height 11
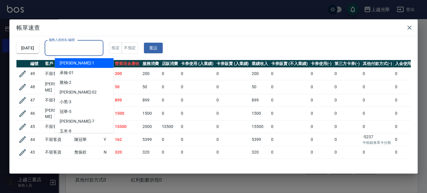
drag, startPoint x: 71, startPoint y: 49, endPoint x: 81, endPoint y: 48, distance: 10.4
click at [71, 50] on input "服務人員姓名/編號" at bounding box center [74, 48] width 54 height 10
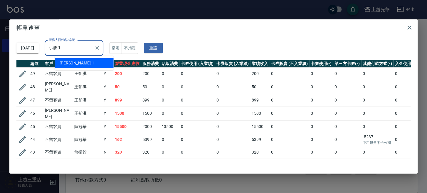
type input "小詹-1"
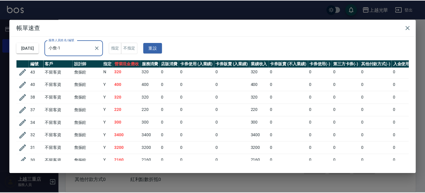
scroll to position [2, 0]
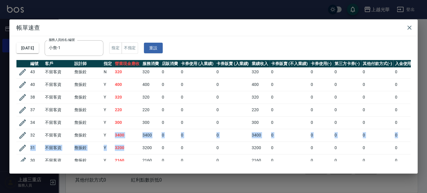
drag, startPoint x: 116, startPoint y: 136, endPoint x: 141, endPoint y: 144, distance: 27.0
click at [133, 147] on tbody "43 不留客資 詹振銓 N 320 320 0 0 0 320 0 0 0 0 0 40 不留客資 詹振銓 Y 400 400 0 0 0 400 0 0 0…" at bounding box center [232, 190] width 432 height 248
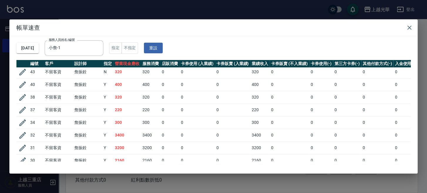
click at [146, 142] on td "3200" at bounding box center [150, 147] width 19 height 13
drag, startPoint x: 407, startPoint y: 25, endPoint x: 392, endPoint y: 36, distance: 18.3
click at [407, 25] on icon "button" at bounding box center [409, 27] width 7 height 7
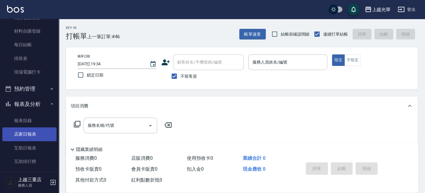
scroll to position [118, 0]
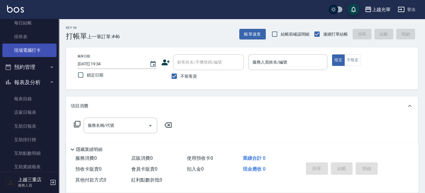
click at [43, 50] on link "現場電腦打卡" at bounding box center [29, 51] width 54 height 14
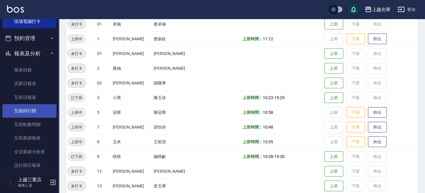
scroll to position [157, 0]
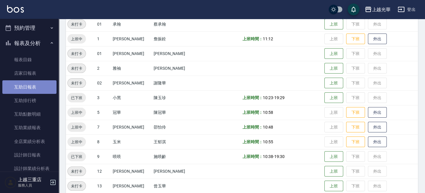
click at [35, 89] on link "互助日報表" at bounding box center [29, 87] width 54 height 14
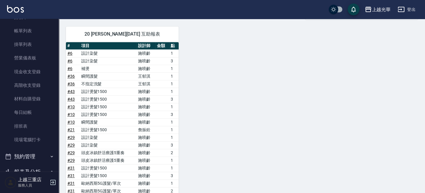
scroll to position [39, 0]
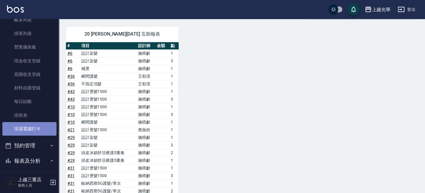
click at [43, 130] on link "現場電腦打卡" at bounding box center [29, 129] width 54 height 14
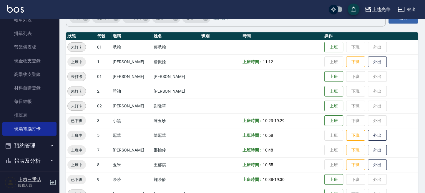
scroll to position [39, 0]
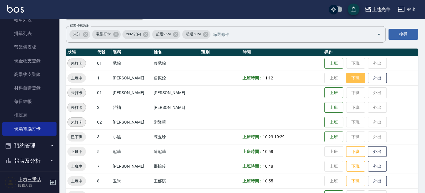
click at [348, 78] on button "下班" at bounding box center [355, 78] width 19 height 10
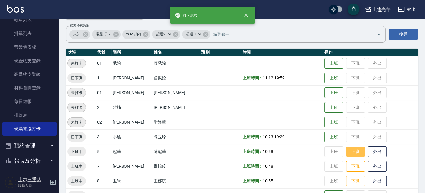
click at [347, 151] on button "下班" at bounding box center [355, 151] width 19 height 10
click at [347, 168] on button "下班" at bounding box center [355, 166] width 19 height 10
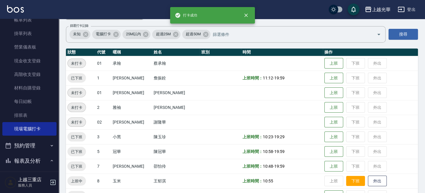
click at [348, 180] on button "下班" at bounding box center [355, 181] width 19 height 10
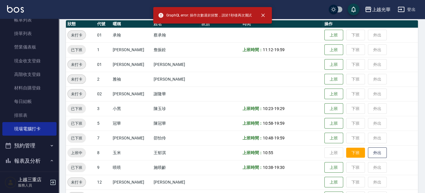
scroll to position [78, 0]
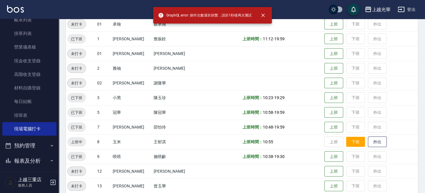
click at [350, 143] on button "下班" at bounding box center [355, 142] width 19 height 10
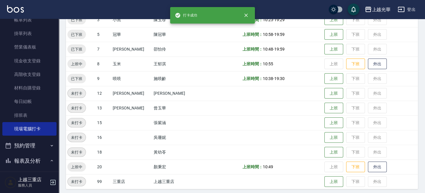
scroll to position [157, 0]
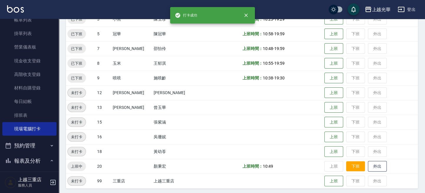
click at [349, 163] on button "下班" at bounding box center [355, 166] width 19 height 10
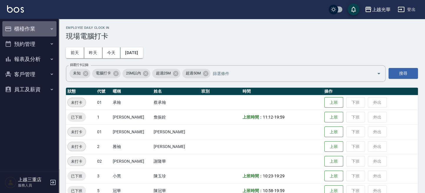
drag, startPoint x: 42, startPoint y: 29, endPoint x: 37, endPoint y: 41, distance: 12.5
click at [42, 30] on button "櫃檯作業" at bounding box center [29, 28] width 54 height 15
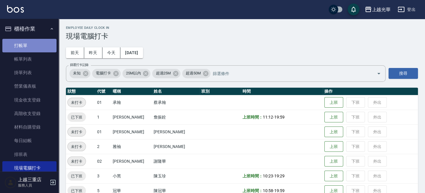
click at [36, 41] on link "打帳單" at bounding box center [29, 46] width 54 height 14
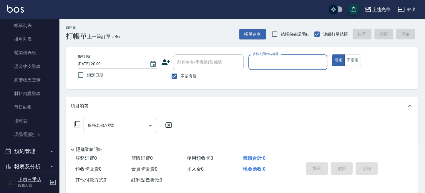
scroll to position [73, 0]
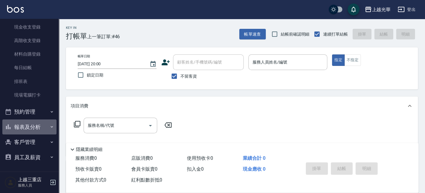
click at [44, 131] on button "報表及分析" at bounding box center [29, 126] width 54 height 15
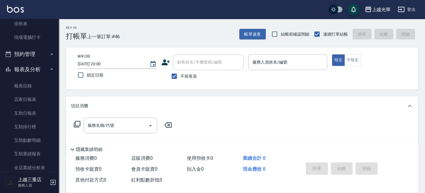
scroll to position [191, 0]
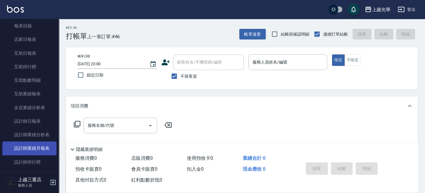
click at [39, 146] on link "設計師業績月報表" at bounding box center [29, 148] width 54 height 14
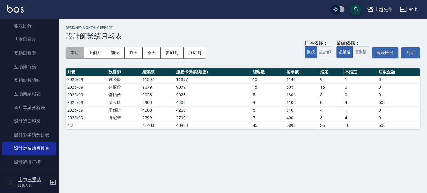
click at [70, 48] on button "本月" at bounding box center [75, 52] width 18 height 11
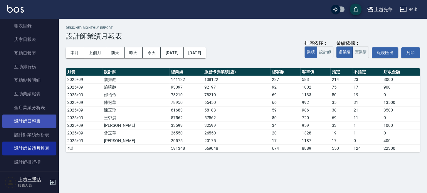
click at [32, 116] on link "設計師日報表" at bounding box center [29, 121] width 54 height 14
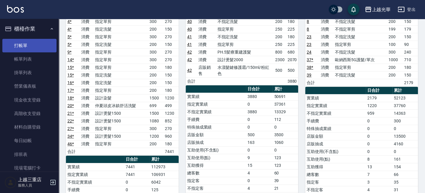
click at [31, 46] on link "打帳單" at bounding box center [29, 46] width 54 height 14
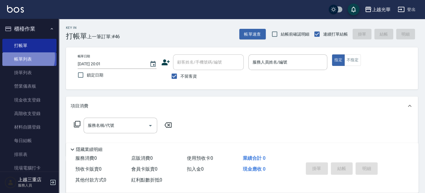
click at [25, 57] on link "帳單列表" at bounding box center [29, 59] width 54 height 14
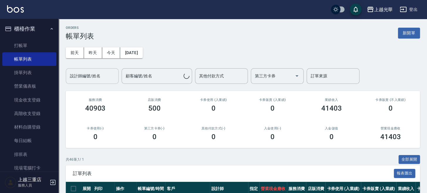
click at [97, 80] on input "設計師編號/姓名" at bounding box center [93, 76] width 48 height 10
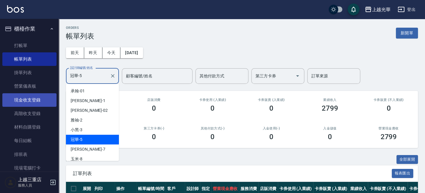
drag, startPoint x: 88, startPoint y: 78, endPoint x: 26, endPoint y: 98, distance: 65.4
click at [30, 97] on div "上越光華 登出 櫃檯作業 打帳單 帳單列表 掛單列表 營業儀表板 現金收支登錄 高階收支登錄 材料自購登錄 每日結帳 排班表 現場電腦打卡 預約管理 預約管理…" at bounding box center [212, 158] width 425 height 317
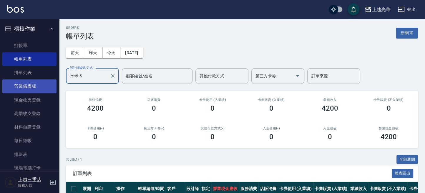
drag, startPoint x: 88, startPoint y: 74, endPoint x: 31, endPoint y: 89, distance: 58.7
click at [31, 89] on div "上越光華 登出 櫃檯作業 打帳單 帳單列表 掛單列表 營業儀表板 現金收支登錄 高階收支登錄 材料自購登錄 每日結帳 排班表 現場電腦打卡 預約管理 預約管理…" at bounding box center [212, 144] width 425 height 289
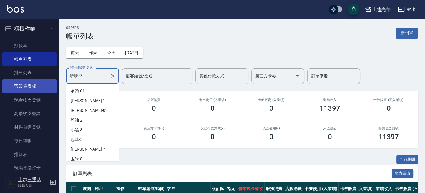
drag, startPoint x: 90, startPoint y: 77, endPoint x: 26, endPoint y: 82, distance: 64.6
click at [33, 81] on div "上越光華 登出 櫃檯作業 打帳單 帳單列表 掛單列表 營業儀表板 現金收支登錄 高階收支登錄 材料自購登錄 每日結帳 排班表 現場電腦打卡 預約管理 預約管理…" at bounding box center [212, 180] width 425 height 360
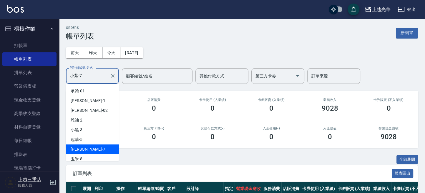
drag, startPoint x: 93, startPoint y: 78, endPoint x: 0, endPoint y: 74, distance: 93.0
click at [0, 76] on html "上越光華 登出 櫃檯作業 打帳單 帳單列表 掛單列表 營業儀表板 現金收支登錄 高階收支登錄 材料自購登錄 每日結帳 排班表 現場電腦打卡 預約管理 預約管理…" at bounding box center [212, 144] width 425 height 289
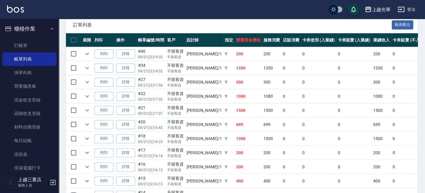
scroll to position [196, 0]
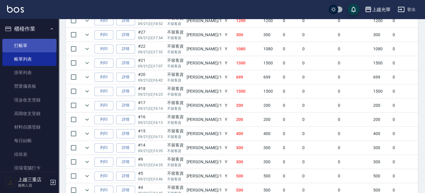
type input "小詹-1"
click at [39, 46] on link "打帳單" at bounding box center [29, 46] width 54 height 14
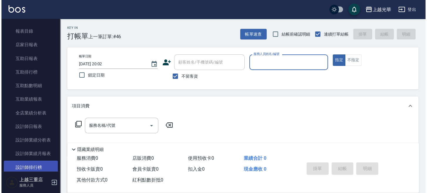
scroll to position [196, 0]
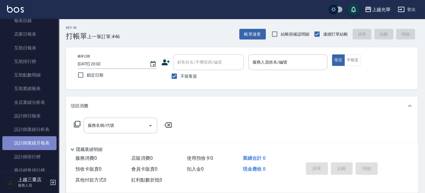
click at [39, 145] on link "設計師業績月報表" at bounding box center [29, 143] width 54 height 14
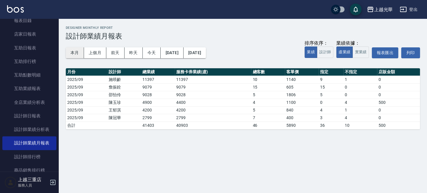
click at [75, 51] on button "本月" at bounding box center [75, 52] width 18 height 11
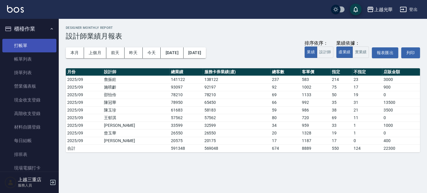
click at [35, 43] on link "打帳單" at bounding box center [29, 46] width 54 height 14
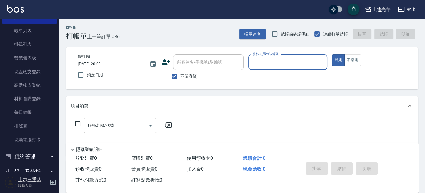
scroll to position [39, 0]
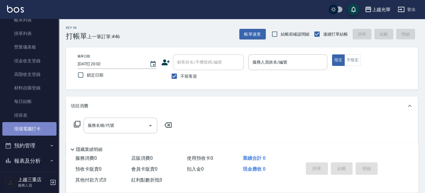
click at [32, 129] on link "現場電腦打卡" at bounding box center [29, 129] width 54 height 14
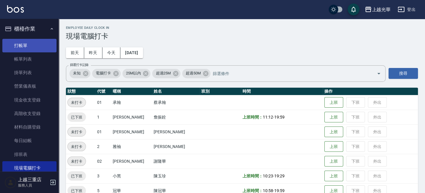
click at [34, 44] on link "打帳單" at bounding box center [29, 46] width 54 height 14
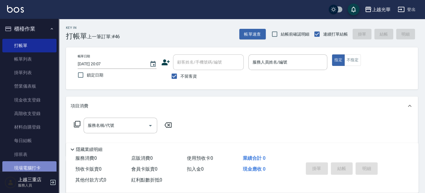
click at [33, 169] on link "現場電腦打卡" at bounding box center [29, 168] width 54 height 14
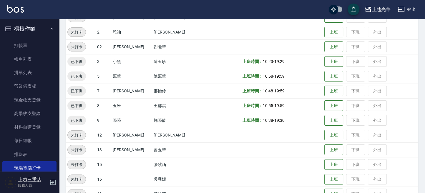
scroll to position [159, 0]
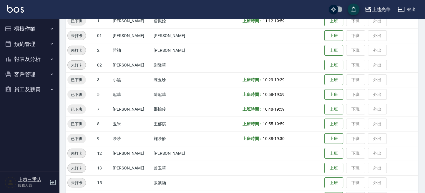
scroll to position [159, 0]
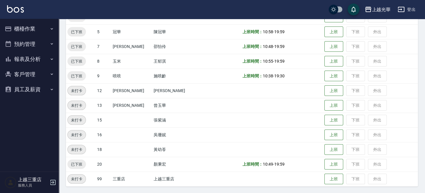
drag, startPoint x: 34, startPoint y: 88, endPoint x: 32, endPoint y: 90, distance: 3.1
click at [34, 88] on button "員工及薪資" at bounding box center [29, 89] width 54 height 15
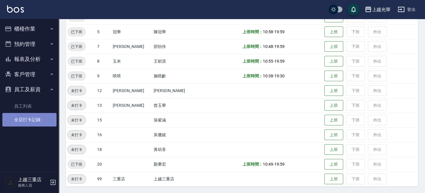
click at [35, 122] on link "全店打卡記錄" at bounding box center [29, 120] width 54 height 14
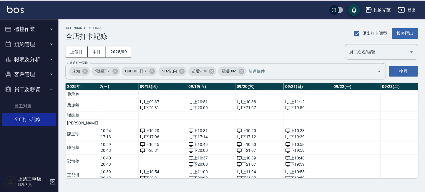
scroll to position [0, 876]
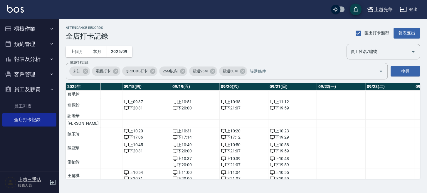
drag, startPoint x: 18, startPoint y: 28, endPoint x: 20, endPoint y: 33, distance: 5.4
click at [17, 28] on button "櫃檯作業" at bounding box center [29, 28] width 54 height 15
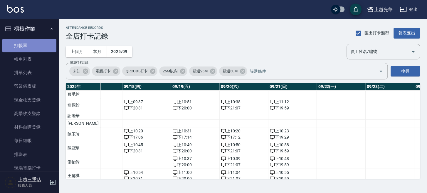
click at [32, 50] on link "打帳單" at bounding box center [29, 46] width 54 height 14
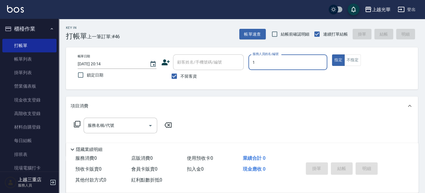
type input "1"
type button "true"
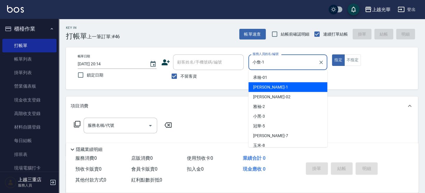
drag, startPoint x: 240, startPoint y: 67, endPoint x: 85, endPoint y: 66, distance: 155.2
click at [85, 66] on div "帳單日期 2025/09/21 20:14 鎖定日期 顧客姓名/手機號碼/編號 顧客姓名/手機號碼/編號 不留客資 服務人員姓名/編號 小詹-1 服務人員姓名…" at bounding box center [242, 68] width 338 height 28
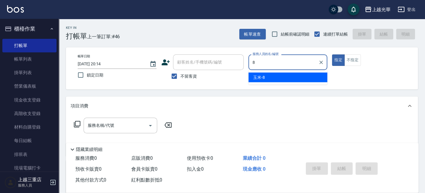
type input "玉米-8"
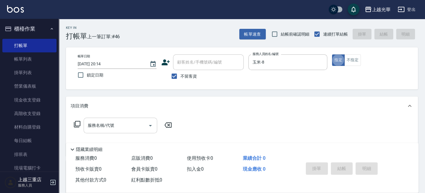
click at [108, 122] on input "服務名稱/代號" at bounding box center [115, 125] width 59 height 10
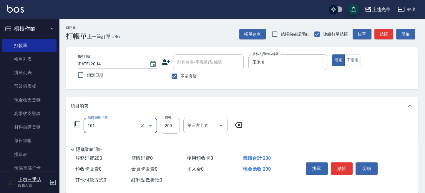
type input "不指定洗髮(101)"
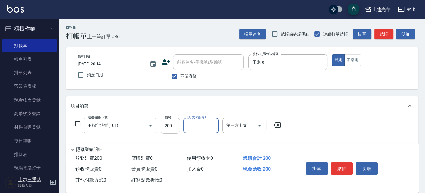
click at [171, 124] on input "200" at bounding box center [170, 126] width 19 height 16
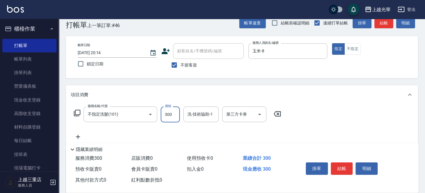
scroll to position [39, 0]
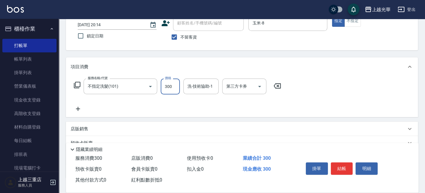
type input "300"
click at [80, 91] on div "服務名稱/代號 不指定洗髮(101) 服務名稱/代號 價格 300 價格 洗-技術協助-1 洗-技術協助-1 第三方卡券 第三方卡券" at bounding box center [178, 86] width 214 height 16
click at [77, 86] on icon at bounding box center [76, 84] width 7 height 7
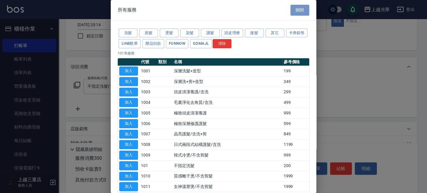
drag, startPoint x: 302, startPoint y: 7, endPoint x: 176, endPoint y: 61, distance: 137.0
click at [302, 7] on button "關閉" at bounding box center [300, 10] width 19 height 11
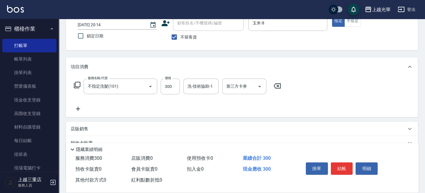
click at [81, 112] on icon at bounding box center [78, 108] width 15 height 7
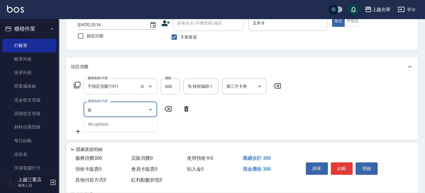
type input "g"
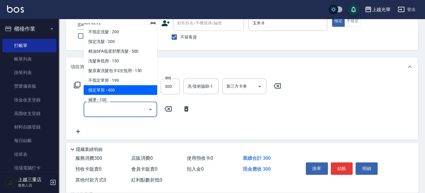
type input "f"
type input "l"
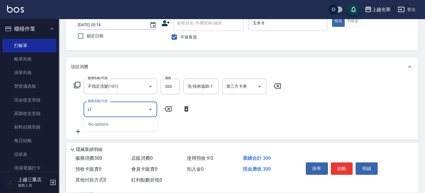
type input "L"
type input "瞬間護髮(501)"
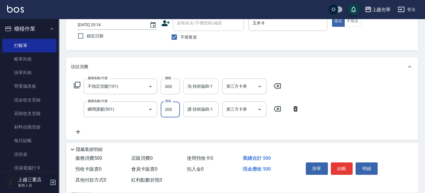
click at [204, 90] on input "洗-技術協助-1" at bounding box center [201, 86] width 30 height 10
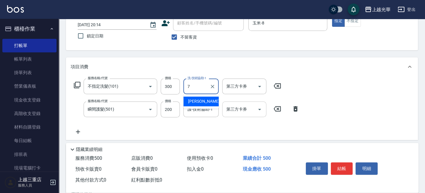
type input "小紫-7"
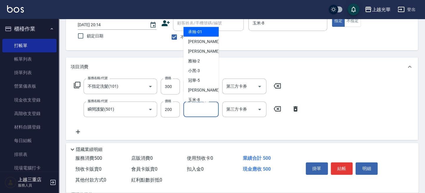
click at [205, 110] on input "護-技術協助-1" at bounding box center [201, 109] width 30 height 10
type input "小紫-7"
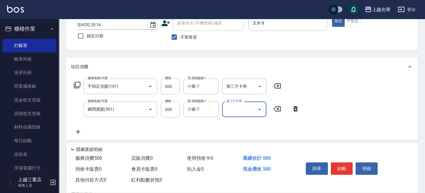
drag, startPoint x: 295, startPoint y: 25, endPoint x: 158, endPoint y: 20, distance: 137.1
click at [158, 20] on div "帳單日期 2025/09/21 20:14 鎖定日期 顧客姓名/手機號碼/編號 顧客姓名/手機號碼/編號 不留客資 服務人員姓名/編號 玉米-8 服務人員姓名…" at bounding box center [242, 29] width 338 height 28
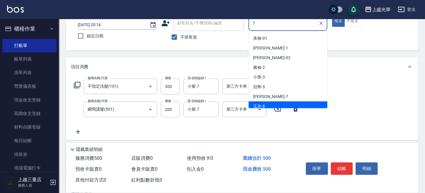
scroll to position [0, 0]
type input "小紫-7"
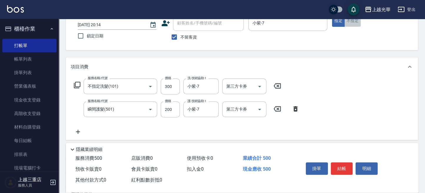
click at [349, 26] on button "不指定" at bounding box center [352, 20] width 16 height 11
click at [336, 171] on button "結帳" at bounding box center [341, 168] width 22 height 12
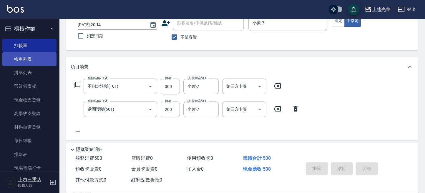
type input "2025/09/21 20:15"
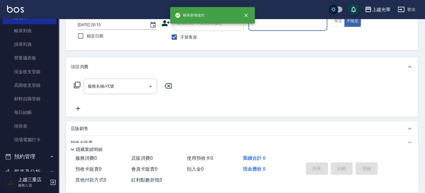
scroll to position [39, 0]
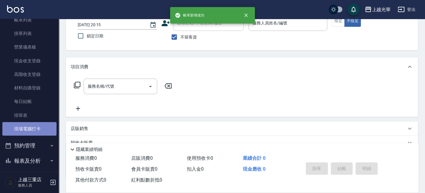
click at [35, 122] on link "現場電腦打卡" at bounding box center [29, 129] width 54 height 14
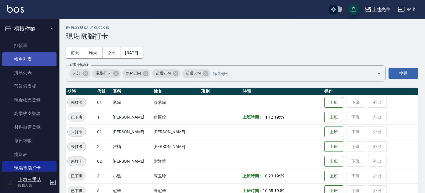
click at [27, 55] on link "帳單列表" at bounding box center [29, 59] width 54 height 14
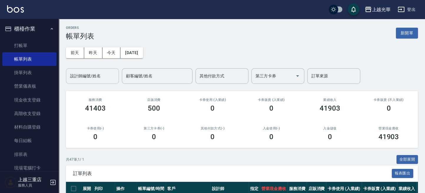
click at [87, 76] on div "設計師編號/姓名 設計師編號/姓名" at bounding box center [92, 76] width 53 height 16
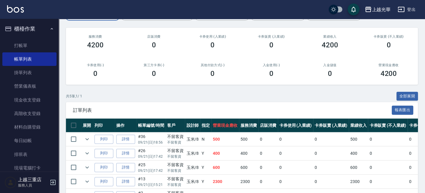
scroll to position [101, 0]
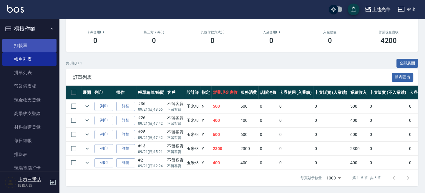
type input "玉米-8"
click at [25, 40] on link "打帳單" at bounding box center [29, 46] width 54 height 14
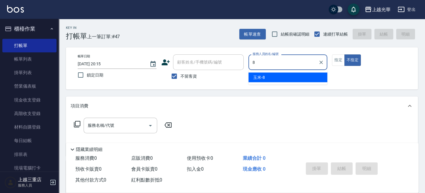
type input "玉米-8"
type button "false"
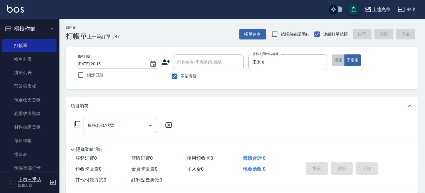
click at [335, 59] on button "指定" at bounding box center [338, 59] width 13 height 11
click at [104, 124] on input "服務名稱/代號" at bounding box center [115, 125] width 59 height 10
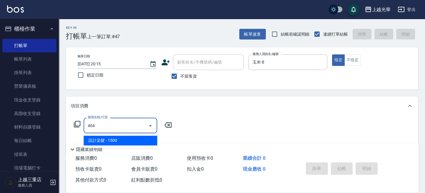
type input "設計染髮(404)"
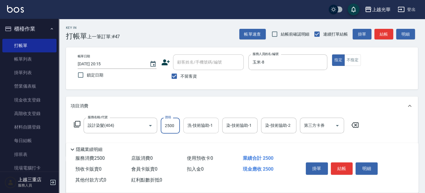
type input "2500"
click at [199, 124] on input "洗-技術協助-1" at bounding box center [201, 125] width 30 height 10
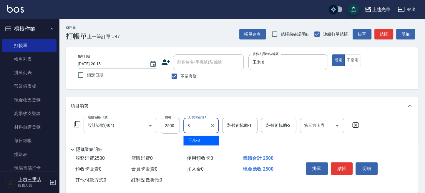
type input "玉米-8"
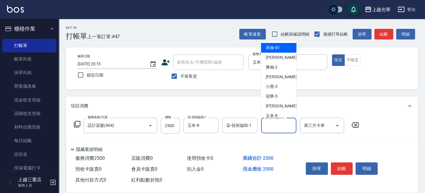
click at [278, 127] on input "染-技術協助-2" at bounding box center [278, 125] width 30 height 10
type input "玉米-8"
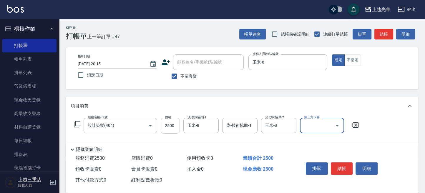
click at [165, 124] on input "2500" at bounding box center [170, 126] width 19 height 16
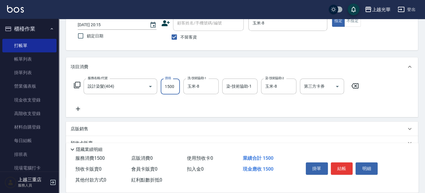
type input "1500"
click at [84, 111] on icon at bounding box center [78, 108] width 15 height 7
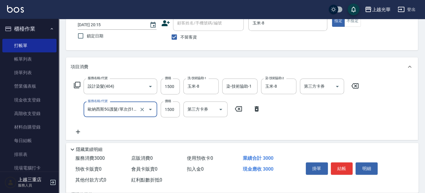
type input "歐納西斯5G護髮/單次(514)"
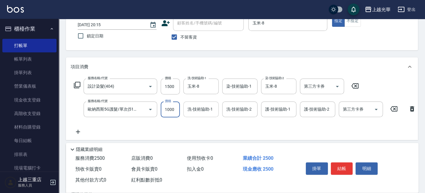
scroll to position [0, 0]
type input "1000"
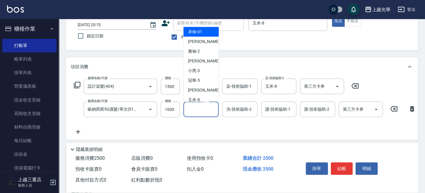
drag, startPoint x: 200, startPoint y: 111, endPoint x: 207, endPoint y: 111, distance: 7.1
click at [199, 112] on input "洗-技術協助-1" at bounding box center [201, 109] width 30 height 10
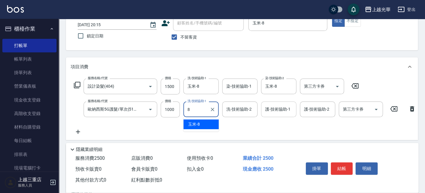
type input "玉米-8"
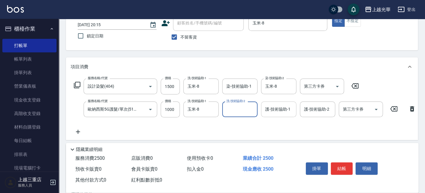
click at [267, 113] on input "護-技術協助-1" at bounding box center [278, 109] width 30 height 10
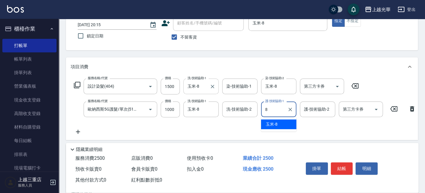
type input "玉米-8"
click at [183, 34] on span "不留客資" at bounding box center [188, 37] width 16 height 6
click at [180, 34] on input "不留客資" at bounding box center [174, 37] width 12 height 12
checkbox input "false"
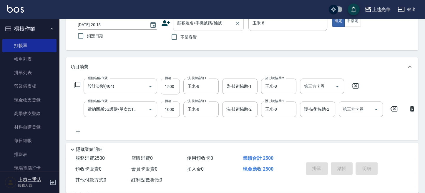
click at [188, 23] on input "顧客姓名/手機號碼/編號" at bounding box center [204, 23] width 56 height 10
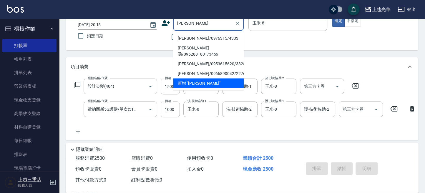
click at [197, 39] on li "劉彥汝/0976315/4333" at bounding box center [208, 38] width 71 height 10
type input "劉彥汝/0976315/4333"
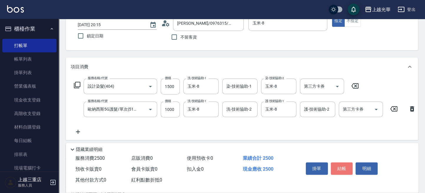
click at [339, 165] on button "結帳" at bounding box center [341, 168] width 22 height 12
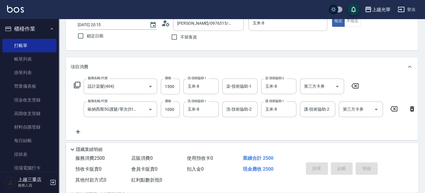
type input "2025/09/21 20:16"
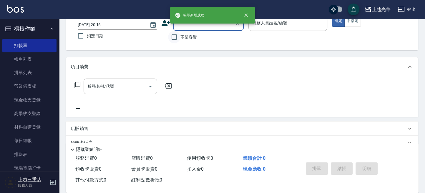
click at [180, 38] on input "不留客資" at bounding box center [174, 37] width 12 height 12
checkbox input "true"
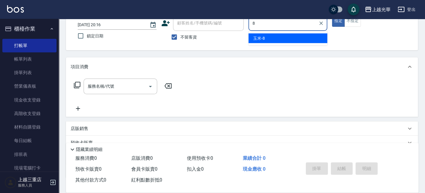
type input "玉米-8"
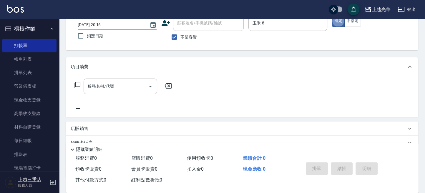
type button "true"
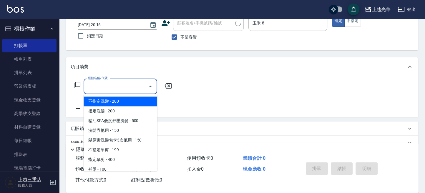
click at [98, 90] on input "服務名稱/代號" at bounding box center [115, 86] width 59 height 10
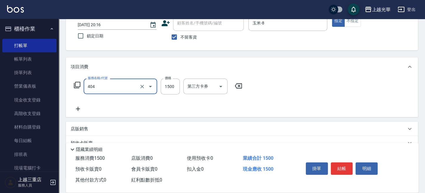
type input "設計染髮(404)"
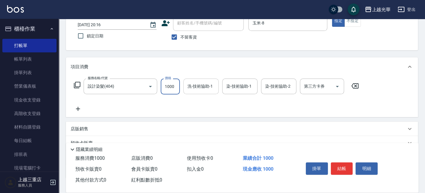
type input "1000"
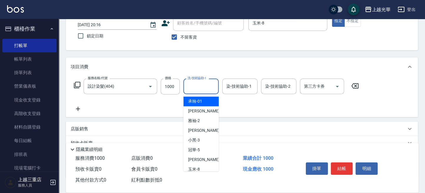
click at [201, 84] on div "洗-技術協助-1 洗-技術協助-1" at bounding box center [200, 86] width 35 height 16
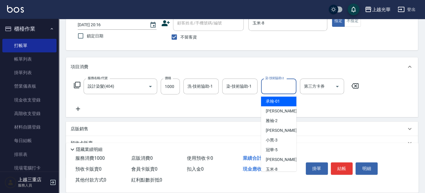
click at [268, 89] on input "染-技術協助-2" at bounding box center [278, 86] width 30 height 10
type input "玉米-8"
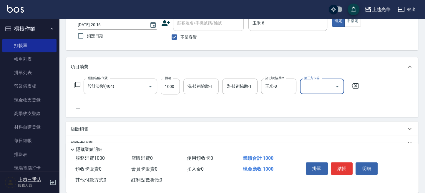
click at [196, 87] on input "洗-技術協助-1" at bounding box center [201, 86] width 30 height 10
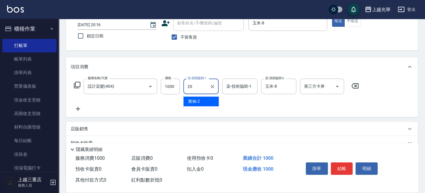
type input "顏秉宏-20"
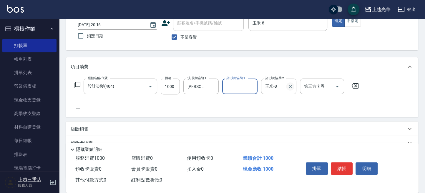
click at [292, 89] on icon "Clear" at bounding box center [290, 86] width 6 height 6
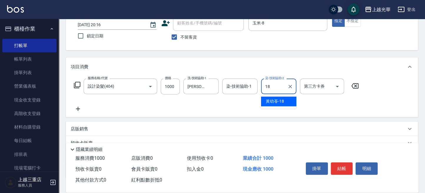
type input "黃幼苓-18"
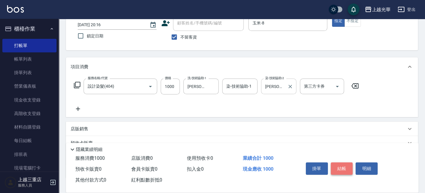
click at [344, 166] on button "結帳" at bounding box center [341, 168] width 22 height 12
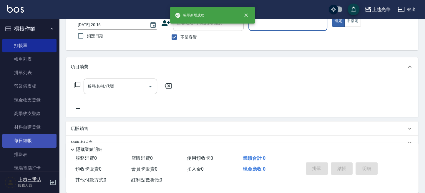
click at [33, 142] on link "每日結帳" at bounding box center [29, 141] width 54 height 14
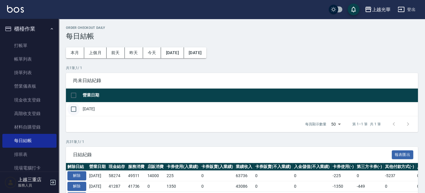
click at [74, 113] on input "checkbox" at bounding box center [73, 109] width 12 height 12
checkbox input "true"
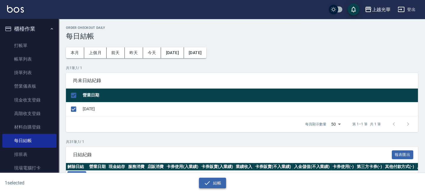
click at [214, 183] on button "結帳" at bounding box center [212, 183] width 27 height 11
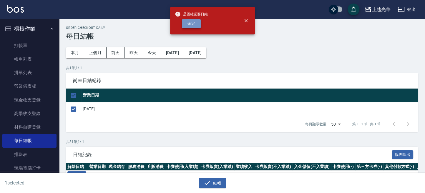
click at [195, 21] on button "確定" at bounding box center [191, 23] width 19 height 9
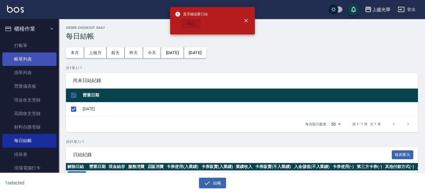
checkbox input "false"
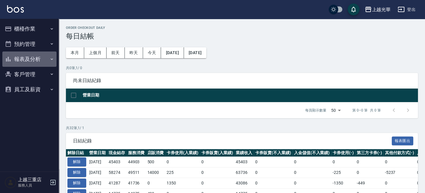
click at [48, 56] on button "報表及分析" at bounding box center [29, 58] width 54 height 15
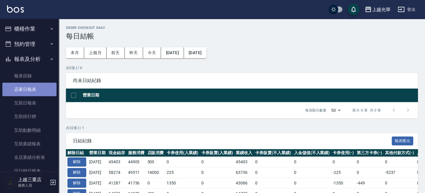
click at [39, 94] on link "店家日報表" at bounding box center [29, 90] width 54 height 14
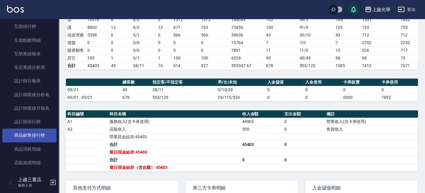
scroll to position [118, 0]
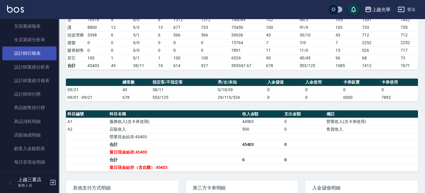
click at [38, 58] on link "設計師日報表" at bounding box center [29, 53] width 54 height 14
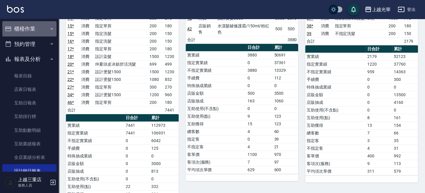
click at [39, 32] on button "櫃檯作業" at bounding box center [29, 28] width 54 height 15
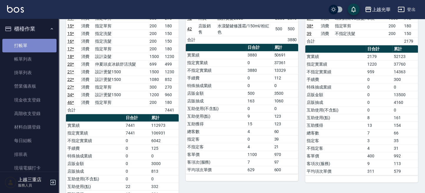
click at [33, 50] on link "打帳單" at bounding box center [29, 46] width 54 height 14
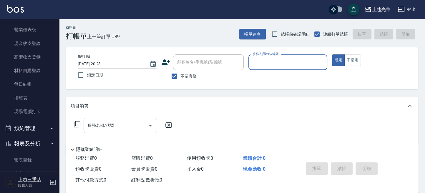
scroll to position [157, 0]
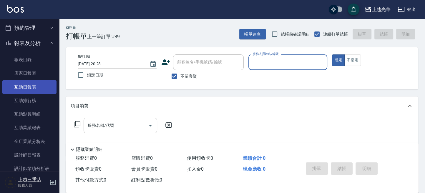
click at [38, 84] on link "互助日報表" at bounding box center [29, 87] width 54 height 14
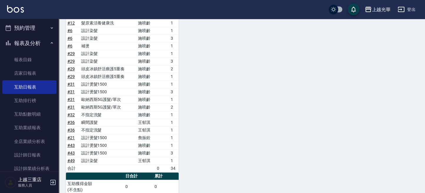
scroll to position [509, 0]
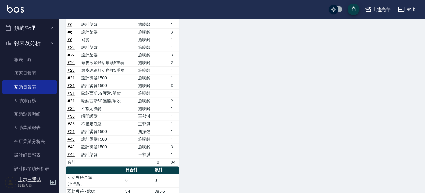
drag, startPoint x: 286, startPoint y: 122, endPoint x: 255, endPoint y: 70, distance: 60.3
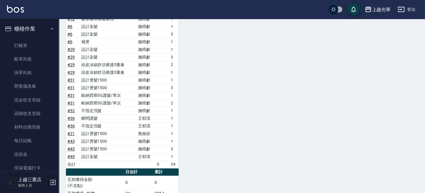
scroll to position [497, 0]
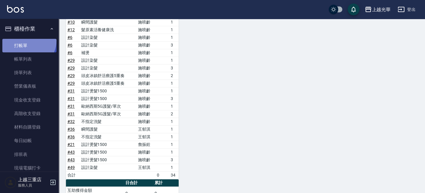
click at [26, 40] on link "打帳單" at bounding box center [29, 46] width 54 height 14
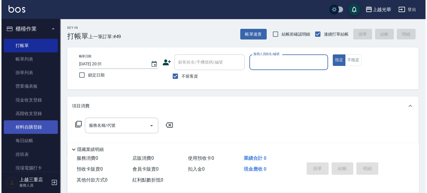
scroll to position [196, 0]
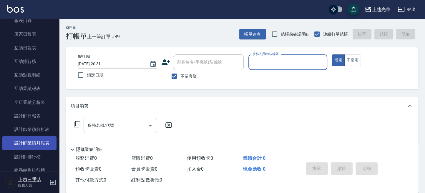
click at [36, 145] on link "設計師業績月報表" at bounding box center [29, 143] width 54 height 14
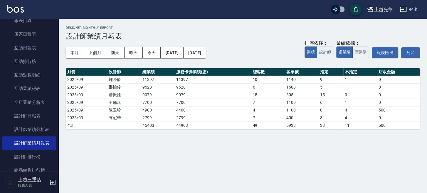
click at [255, 45] on div "本月 上個月 [DATE] [DATE] [DATE] [DATE] [DATE] 排序依序： 業績 設計師 業績依據： 虛業績 實業績 報表匯出 列印" at bounding box center [243, 52] width 355 height 25
click at [74, 52] on button "本月" at bounding box center [75, 52] width 18 height 11
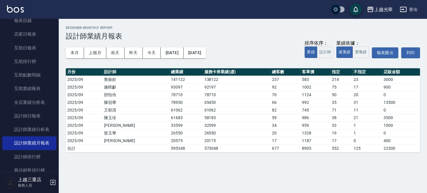
click at [161, 26] on h2 "Designer Monthly Report" at bounding box center [243, 28] width 355 height 4
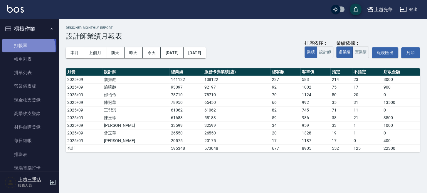
click at [28, 48] on link "打帳單" at bounding box center [29, 46] width 54 height 14
